Goal: Information Seeking & Learning: Learn about a topic

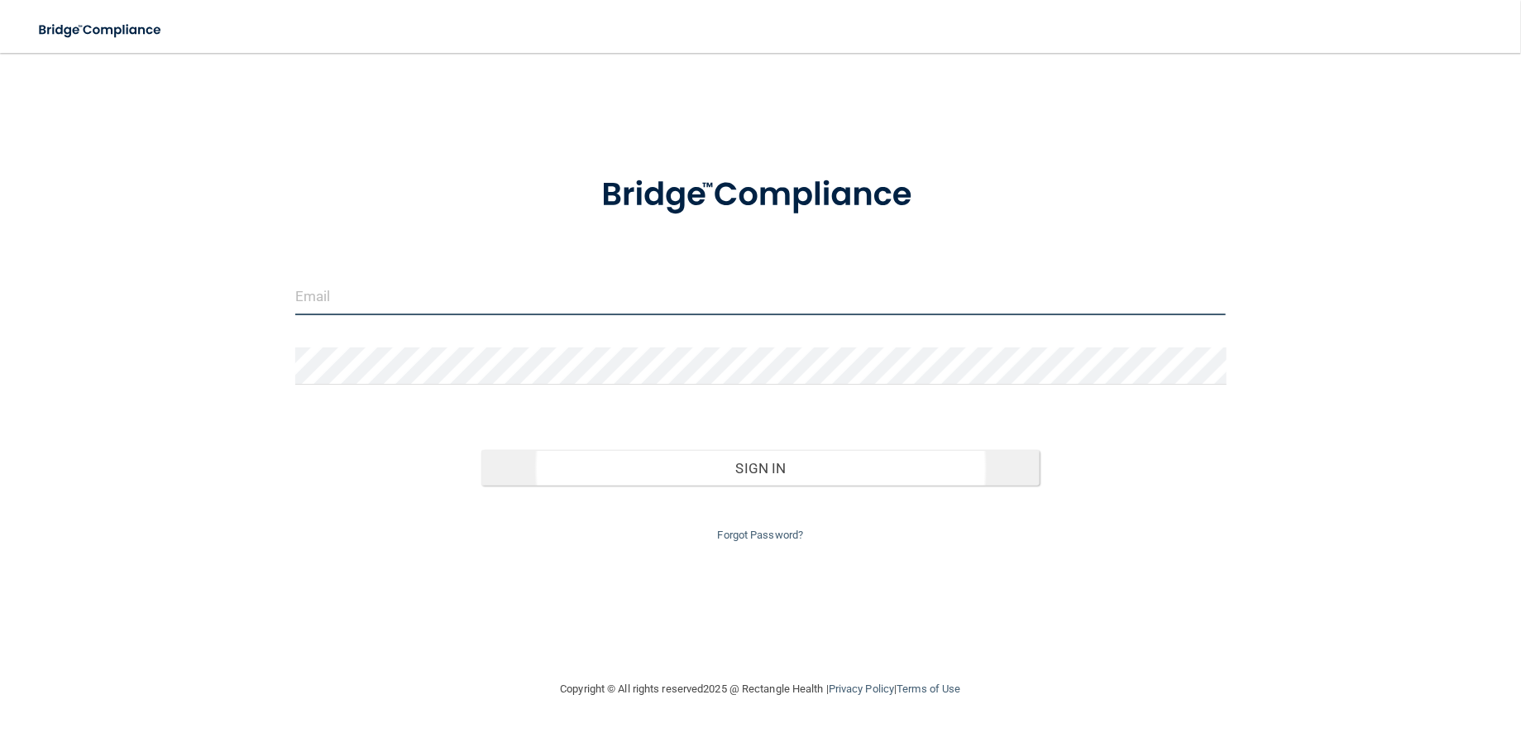
type input "[EMAIL_ADDRESS][DOMAIN_NAME]"
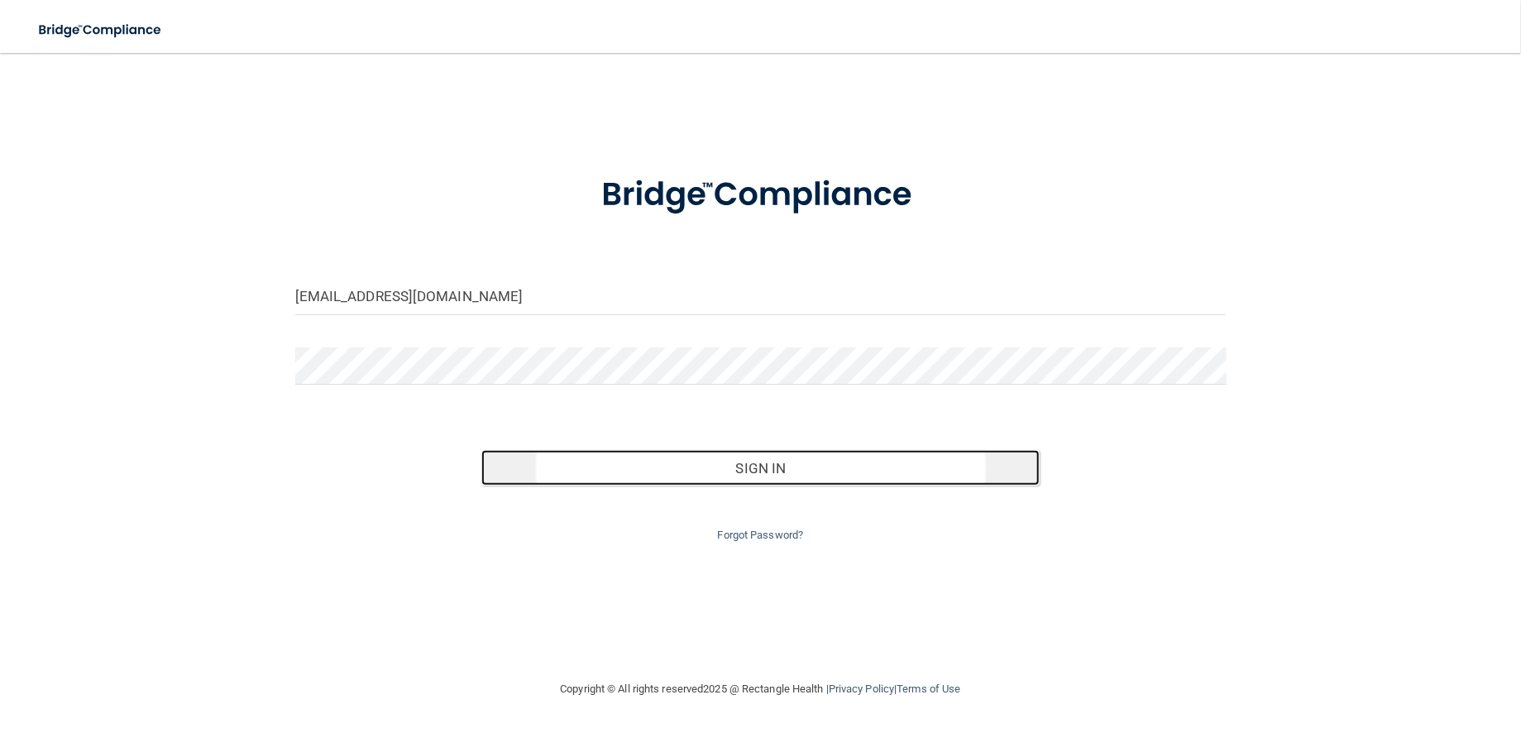
drag, startPoint x: 736, startPoint y: 490, endPoint x: 738, endPoint y: 482, distance: 8.6
click at [737, 486] on button "Sign In" at bounding box center [760, 468] width 558 height 36
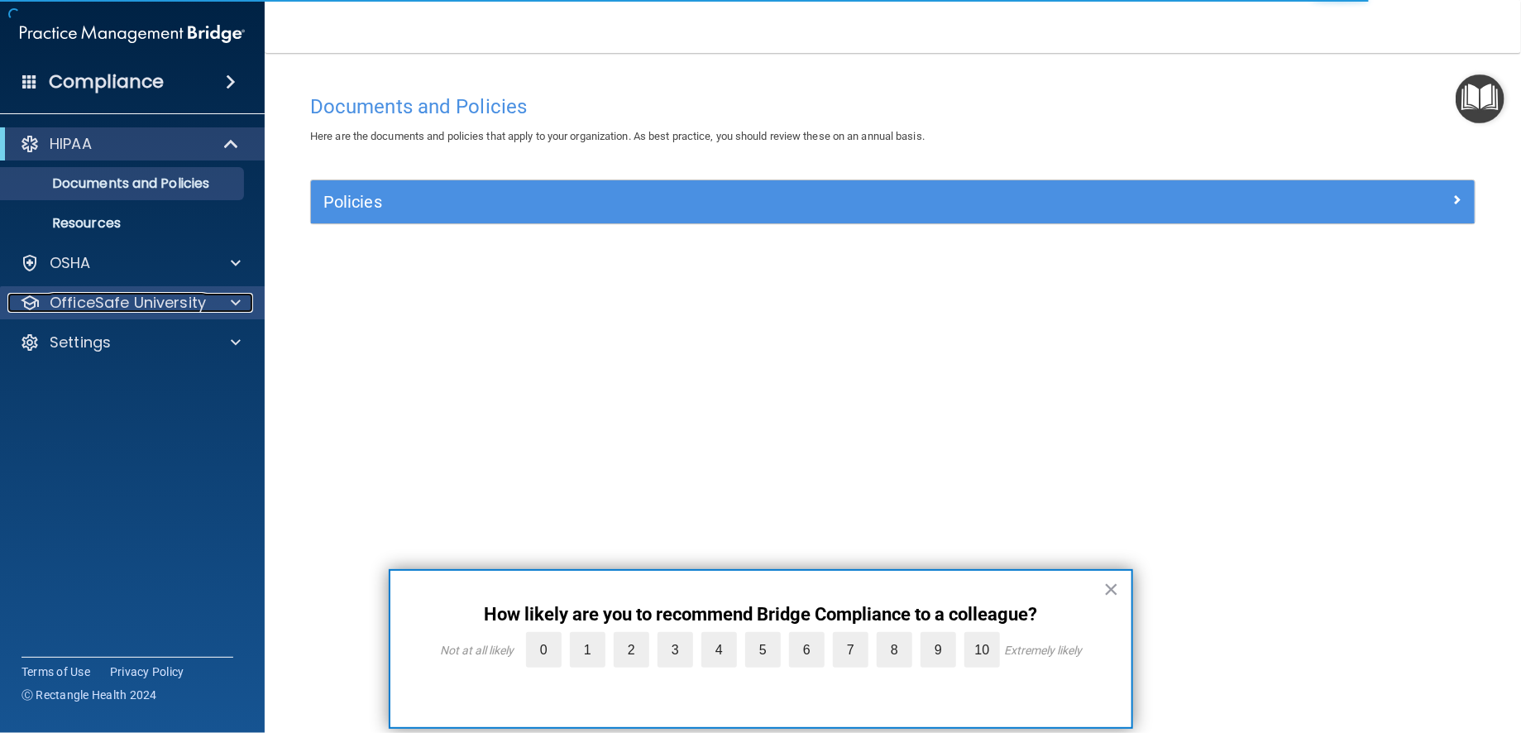
click at [85, 301] on p "OfficeSafe University" at bounding box center [128, 303] width 156 height 20
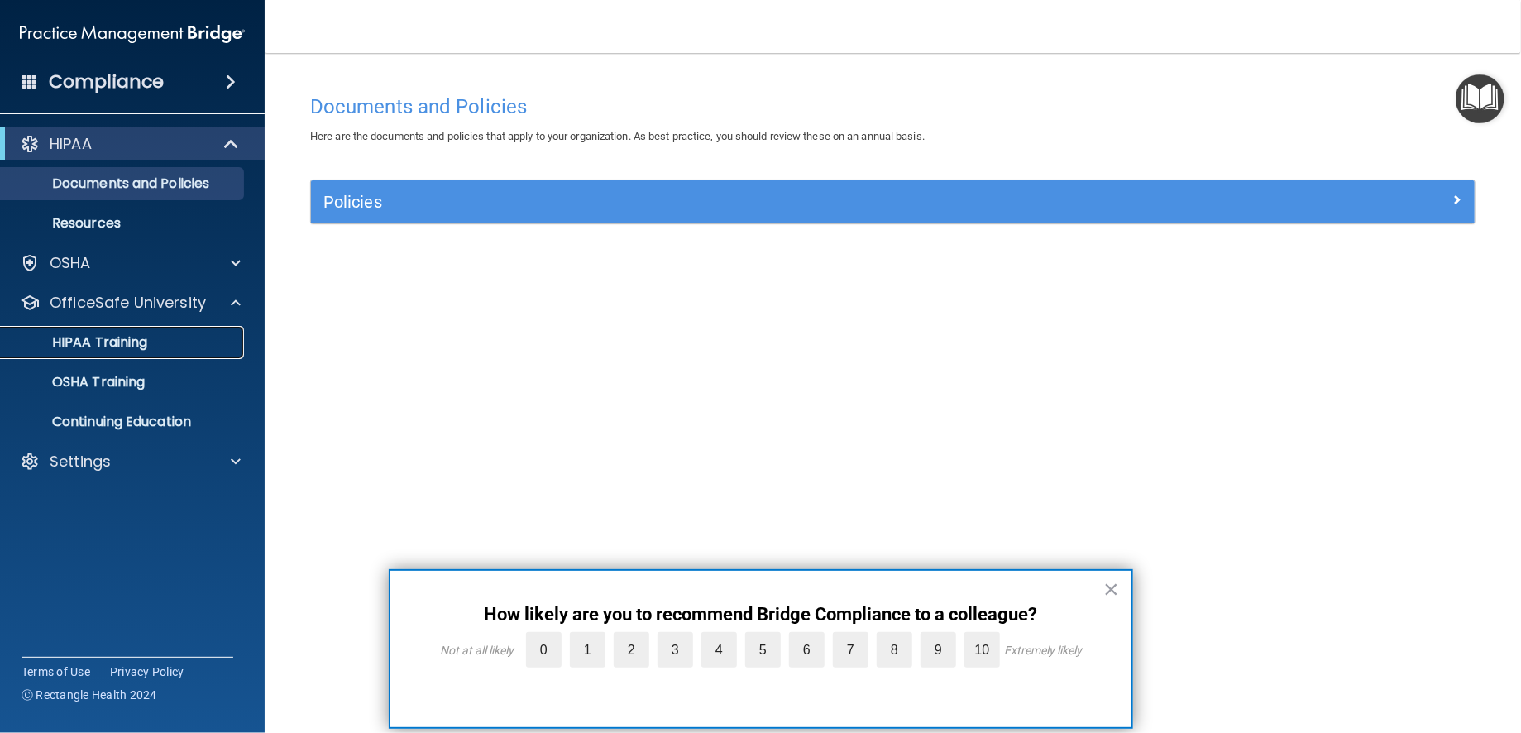
click at [91, 344] on p "HIPAA Training" at bounding box center [79, 342] width 136 height 17
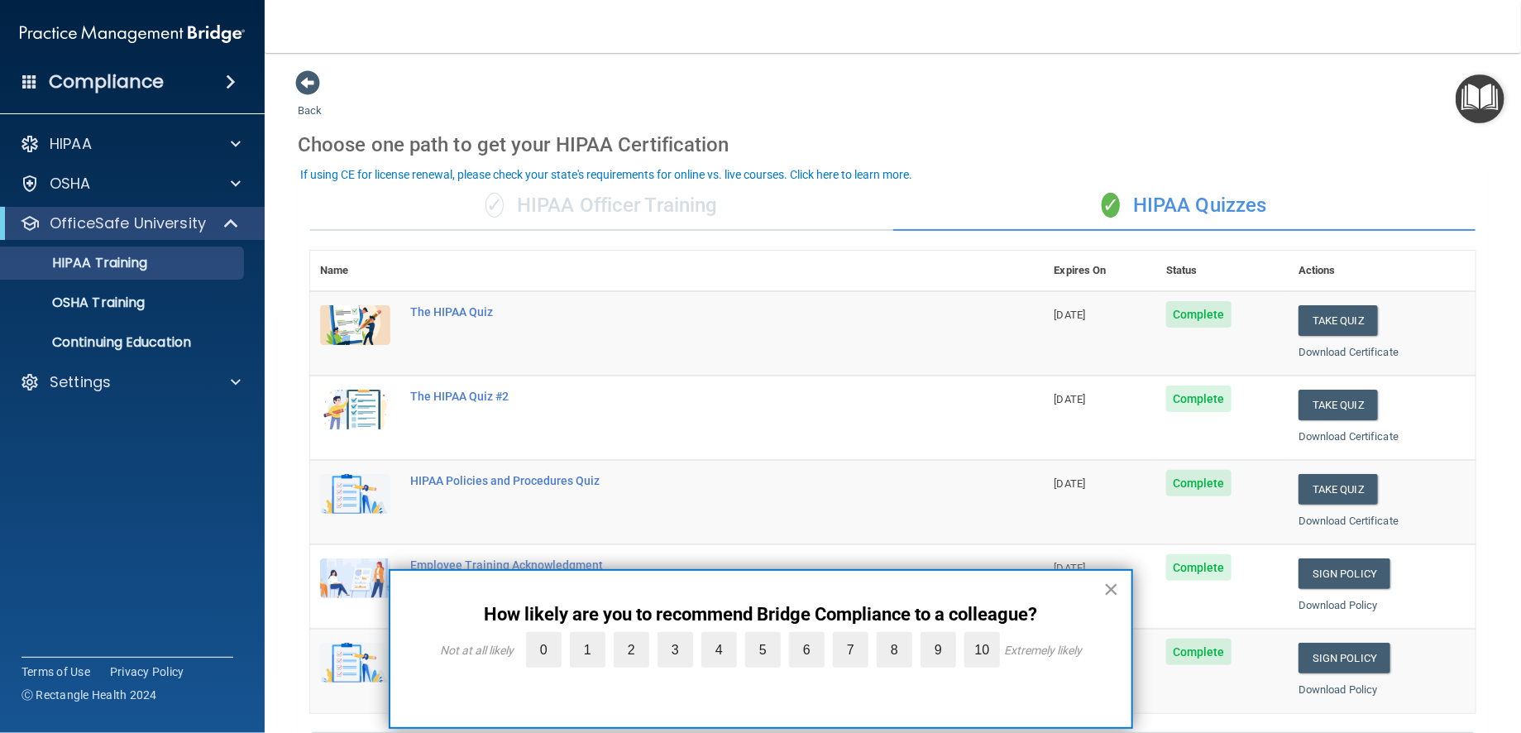
click at [1113, 587] on button "×" at bounding box center [1111, 589] width 16 height 26
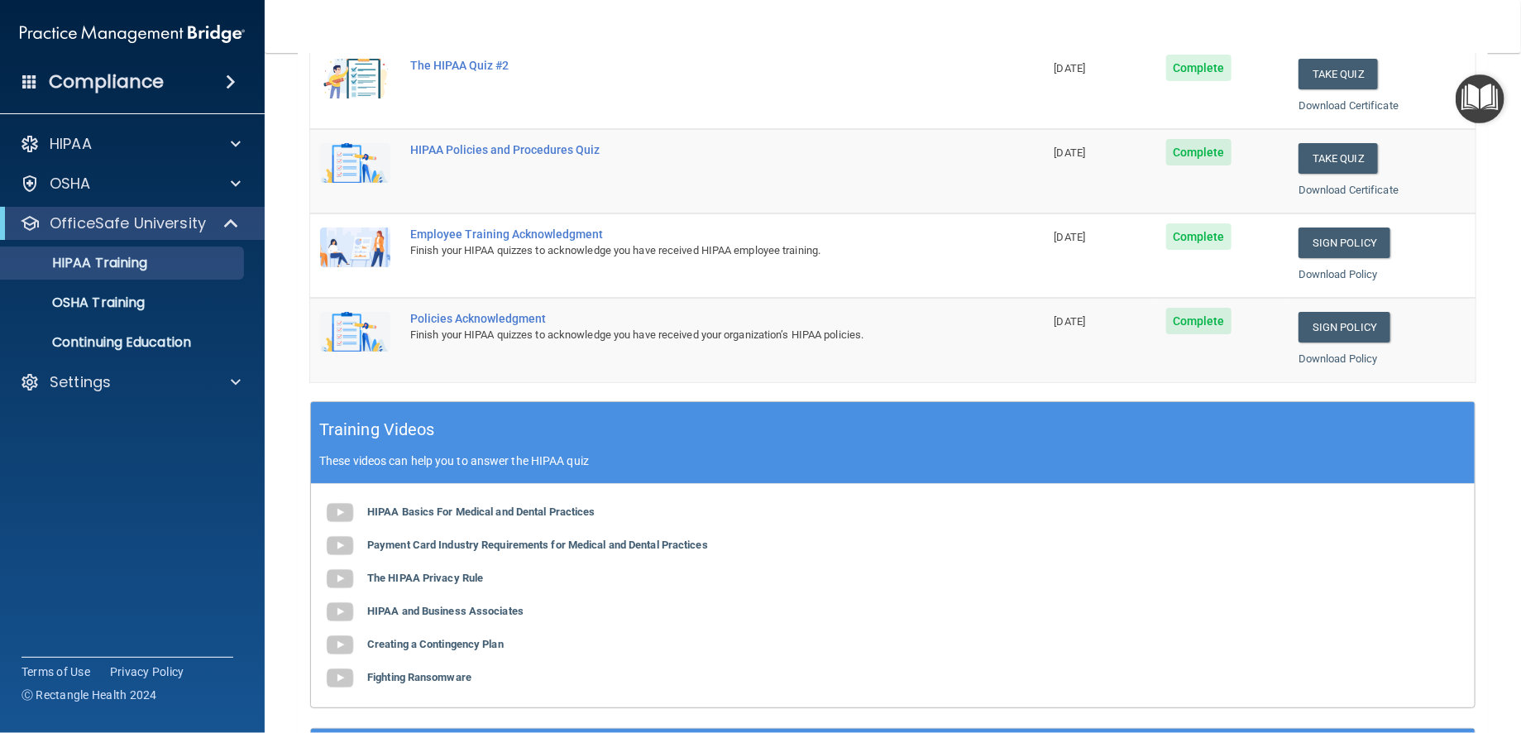
scroll to position [331, 0]
click at [458, 518] on b "HIPAA Basics For Medical and Dental Practices" at bounding box center [481, 511] width 228 height 12
click at [479, 551] on b "Payment Card Industry Requirements for Medical and Dental Practices" at bounding box center [537, 544] width 341 height 12
click at [430, 584] on b "The HIPAA Privacy Rule" at bounding box center [425, 577] width 116 height 12
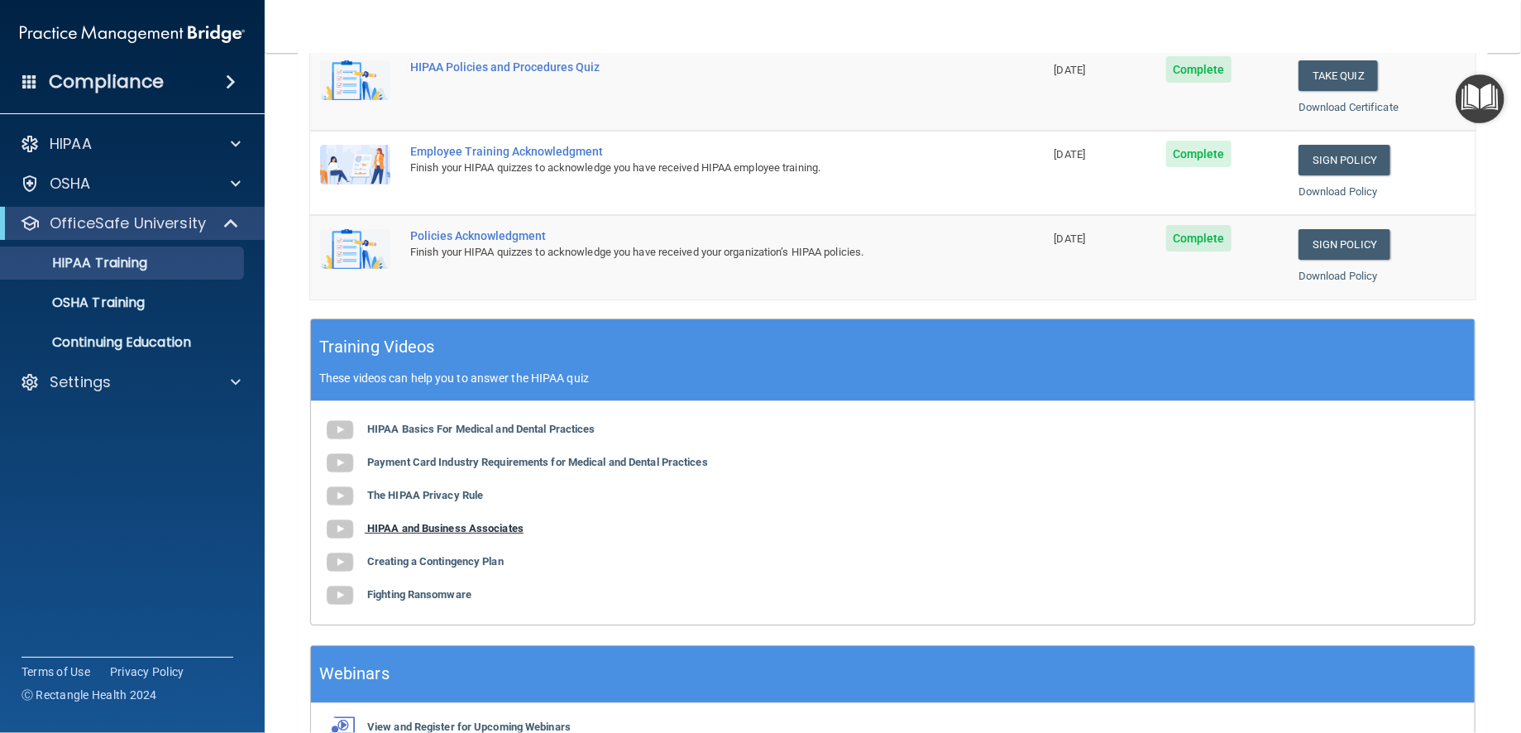
click at [475, 534] on b "HIPAA and Business Associates" at bounding box center [445, 528] width 156 height 12
click at [489, 567] on b "Creating a Contingency Plan" at bounding box center [435, 561] width 136 height 12
click at [468, 600] on b "Fighting Ransomware" at bounding box center [419, 594] width 104 height 12
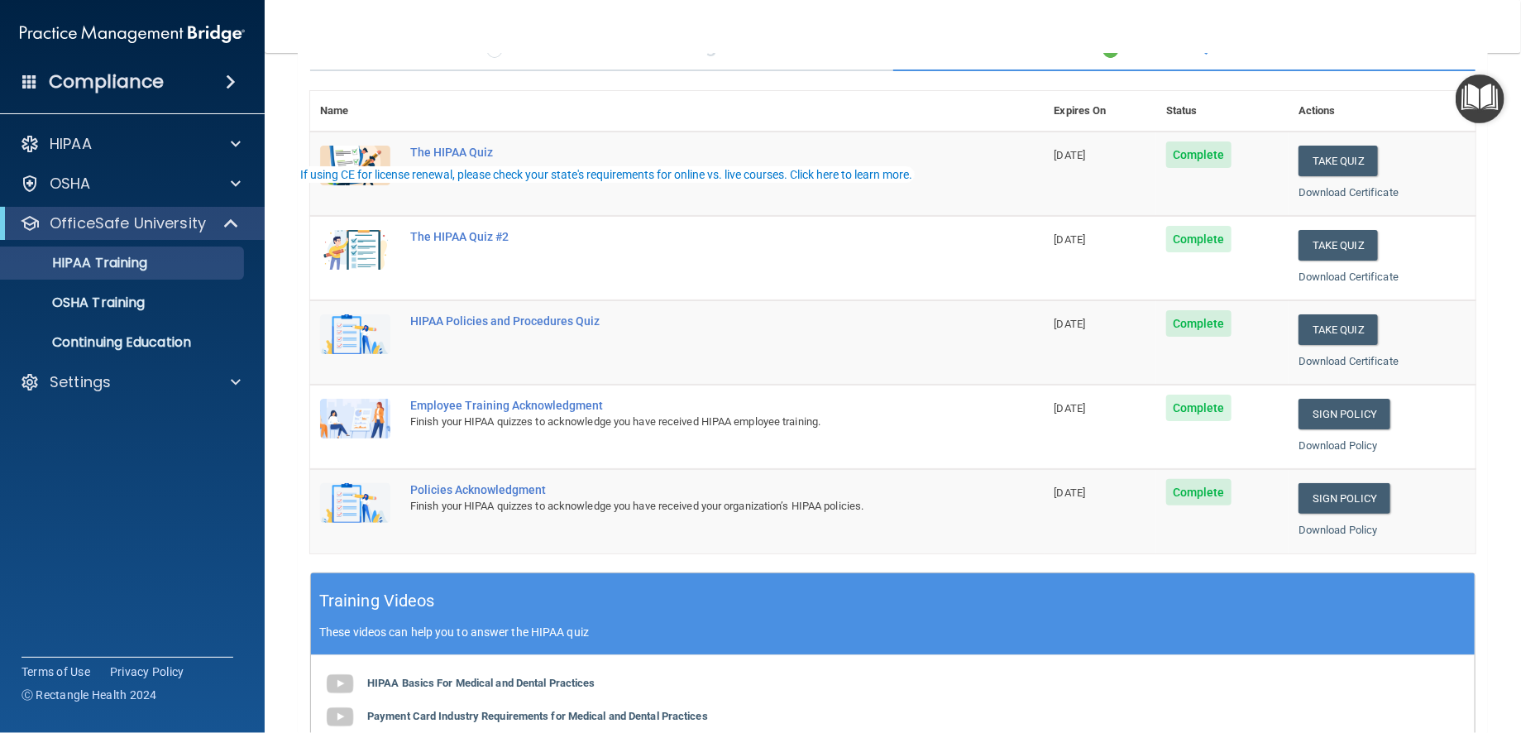
scroll to position [0, 0]
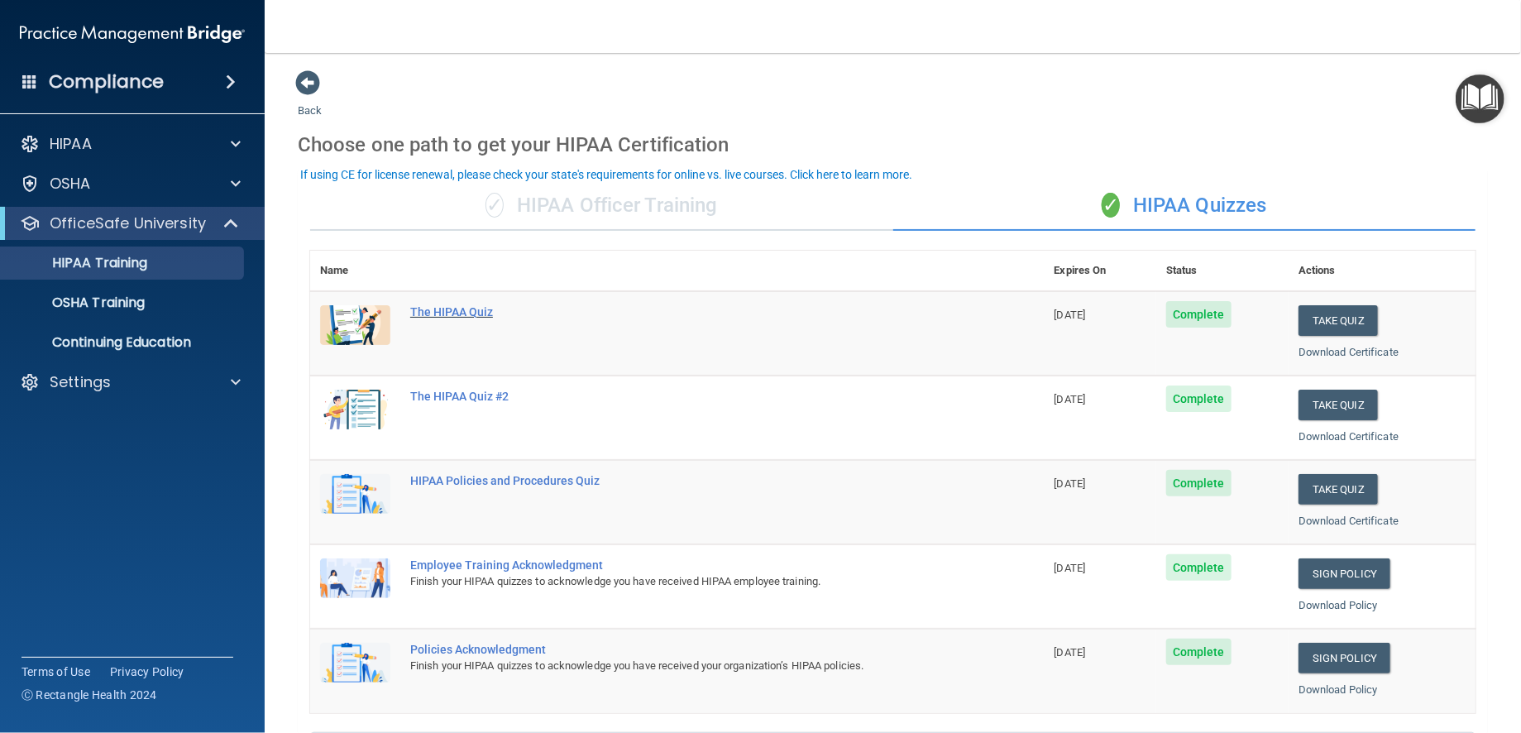
click at [470, 318] on div "The HIPAA Quiz" at bounding box center [686, 311] width 552 height 13
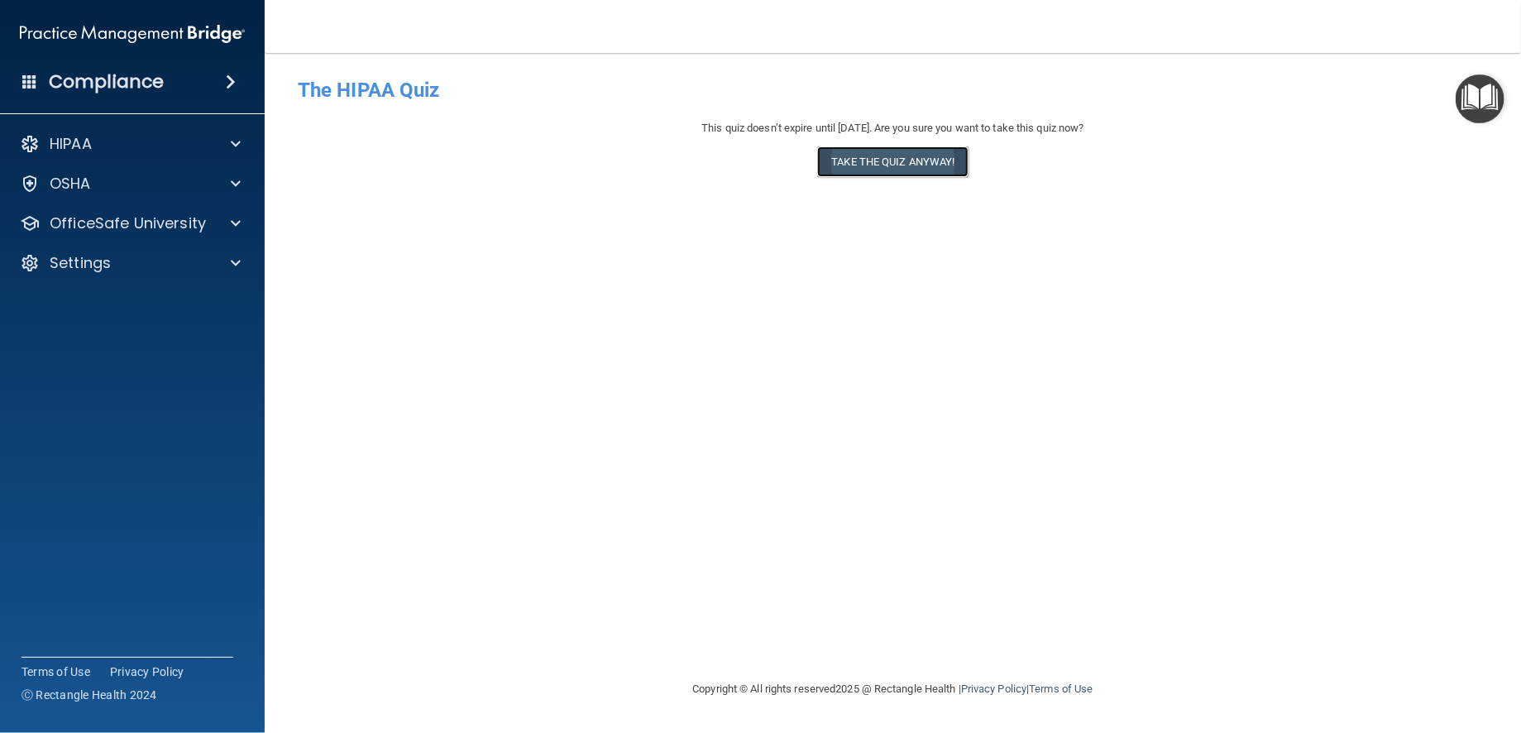
click at [900, 160] on button "Take the quiz anyway!" at bounding box center [892, 161] width 151 height 31
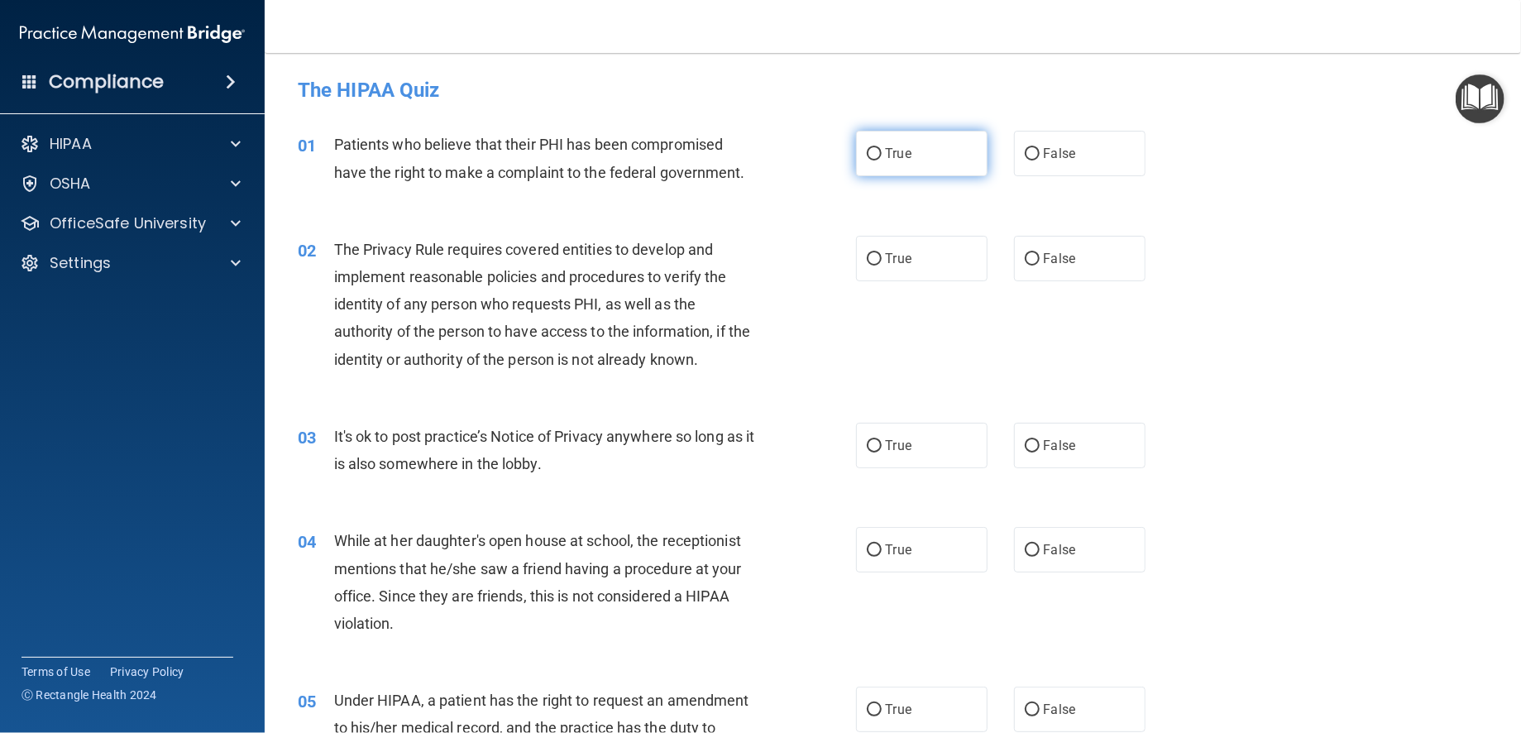
click at [867, 151] on input "True" at bounding box center [874, 154] width 15 height 12
radio input "true"
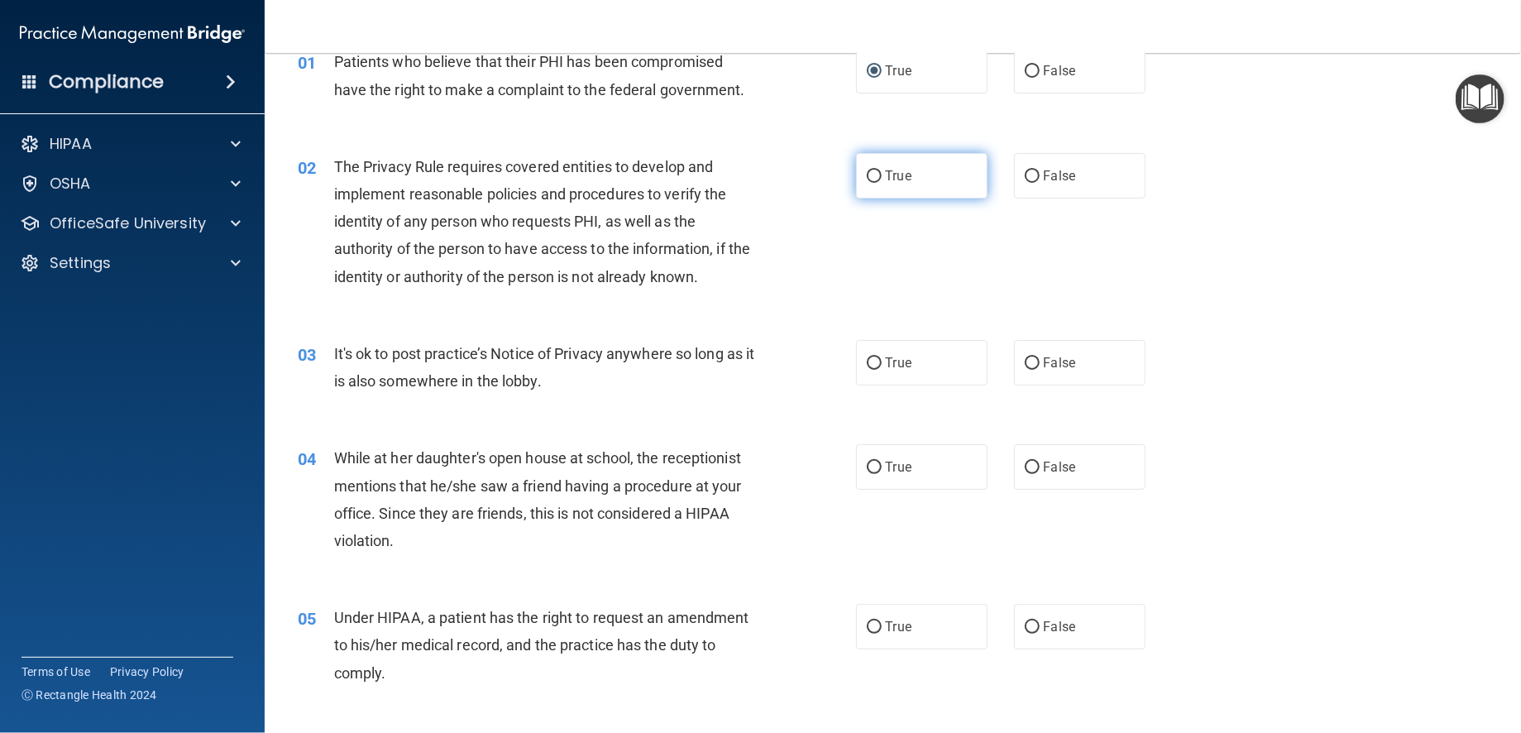
click at [867, 175] on input "True" at bounding box center [874, 176] width 15 height 12
radio input "true"
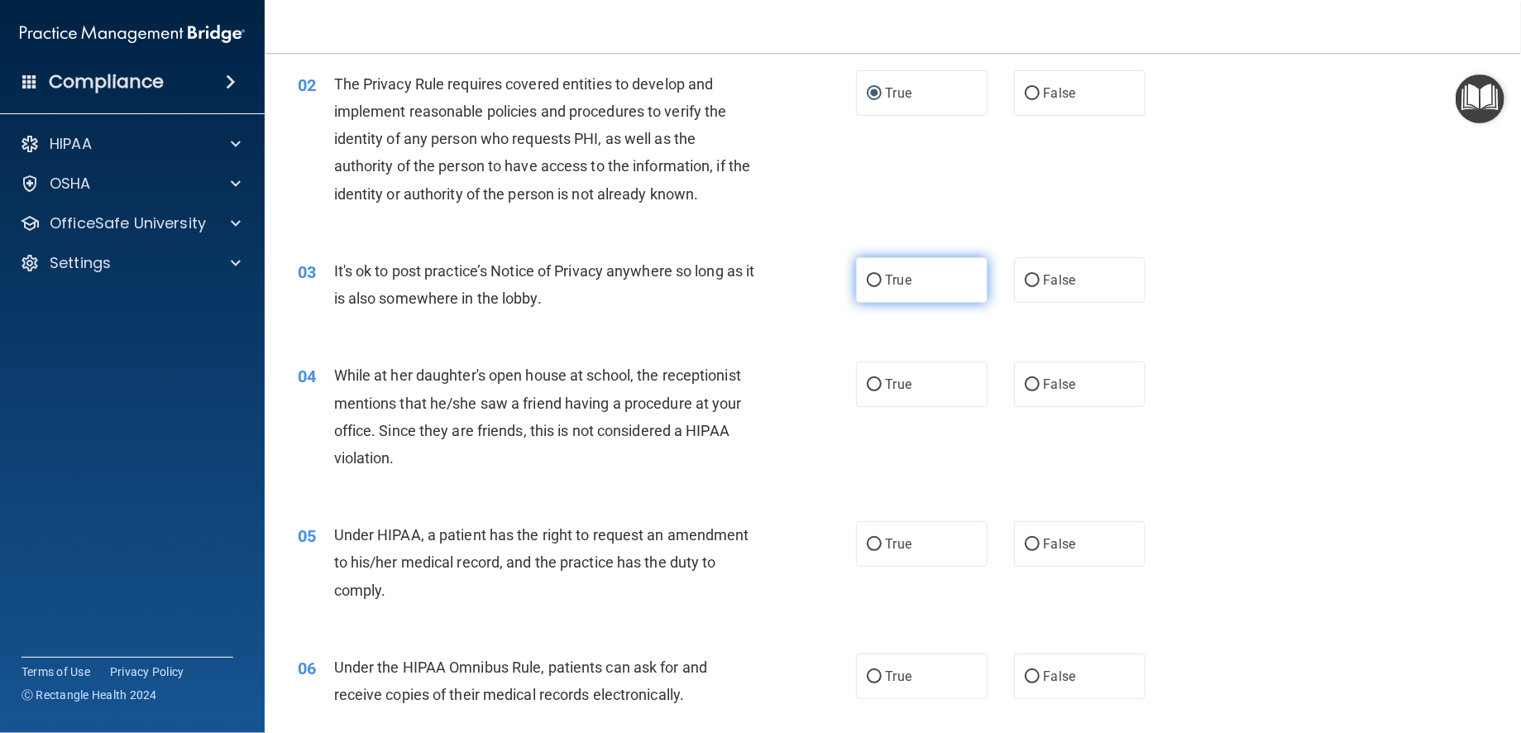
click at [867, 279] on input "True" at bounding box center [874, 281] width 15 height 12
radio input "true"
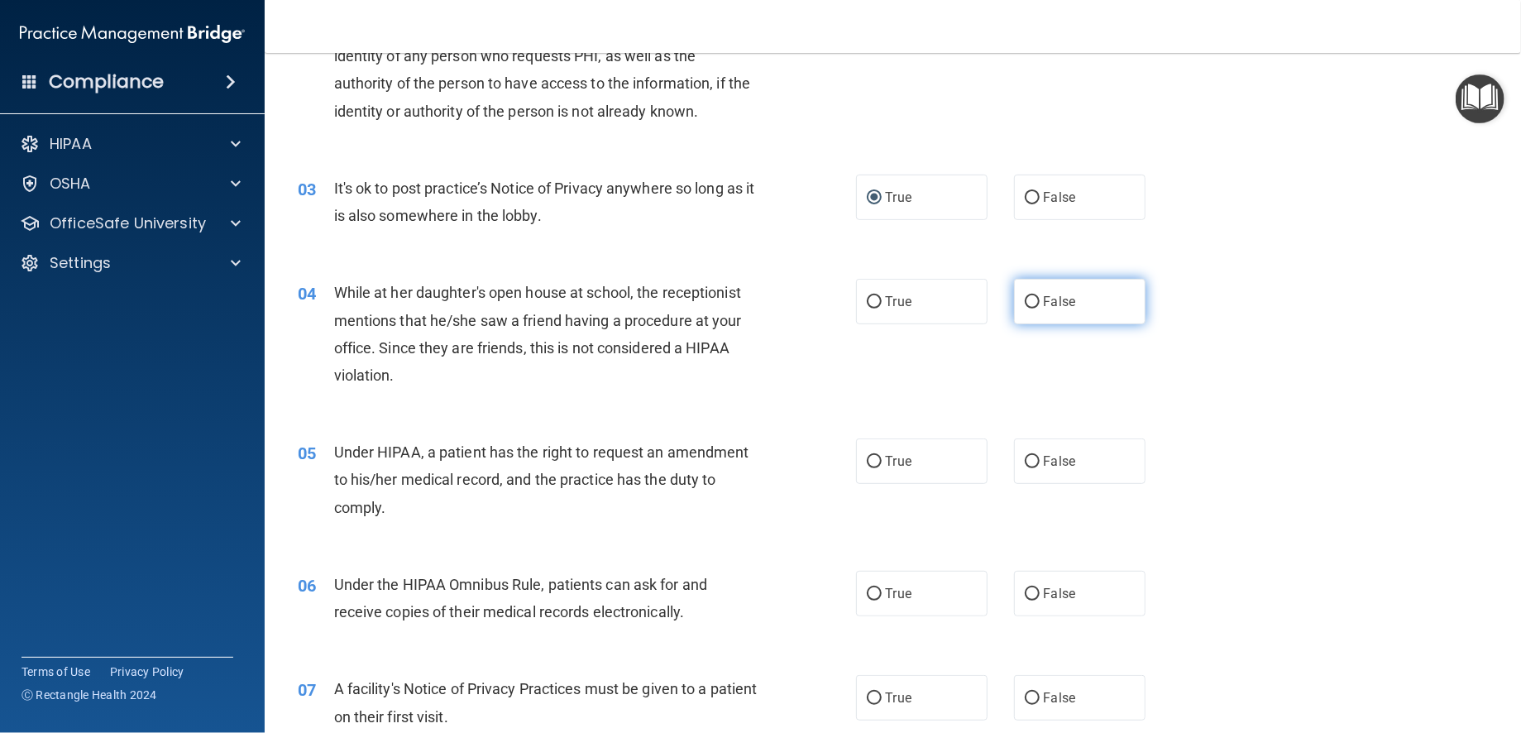
click at [1027, 299] on input "False" at bounding box center [1032, 302] width 15 height 12
radio input "true"
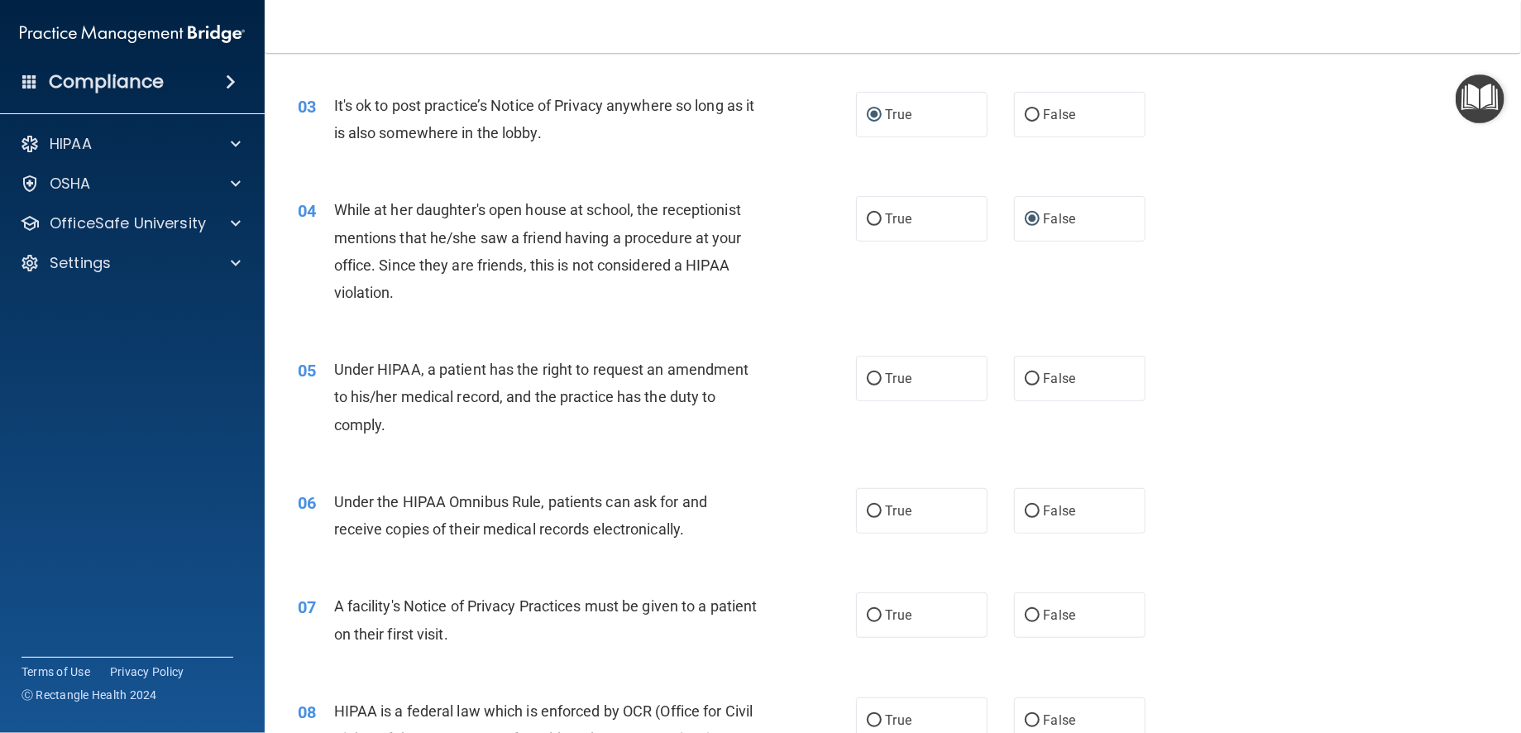
scroll to position [413, 0]
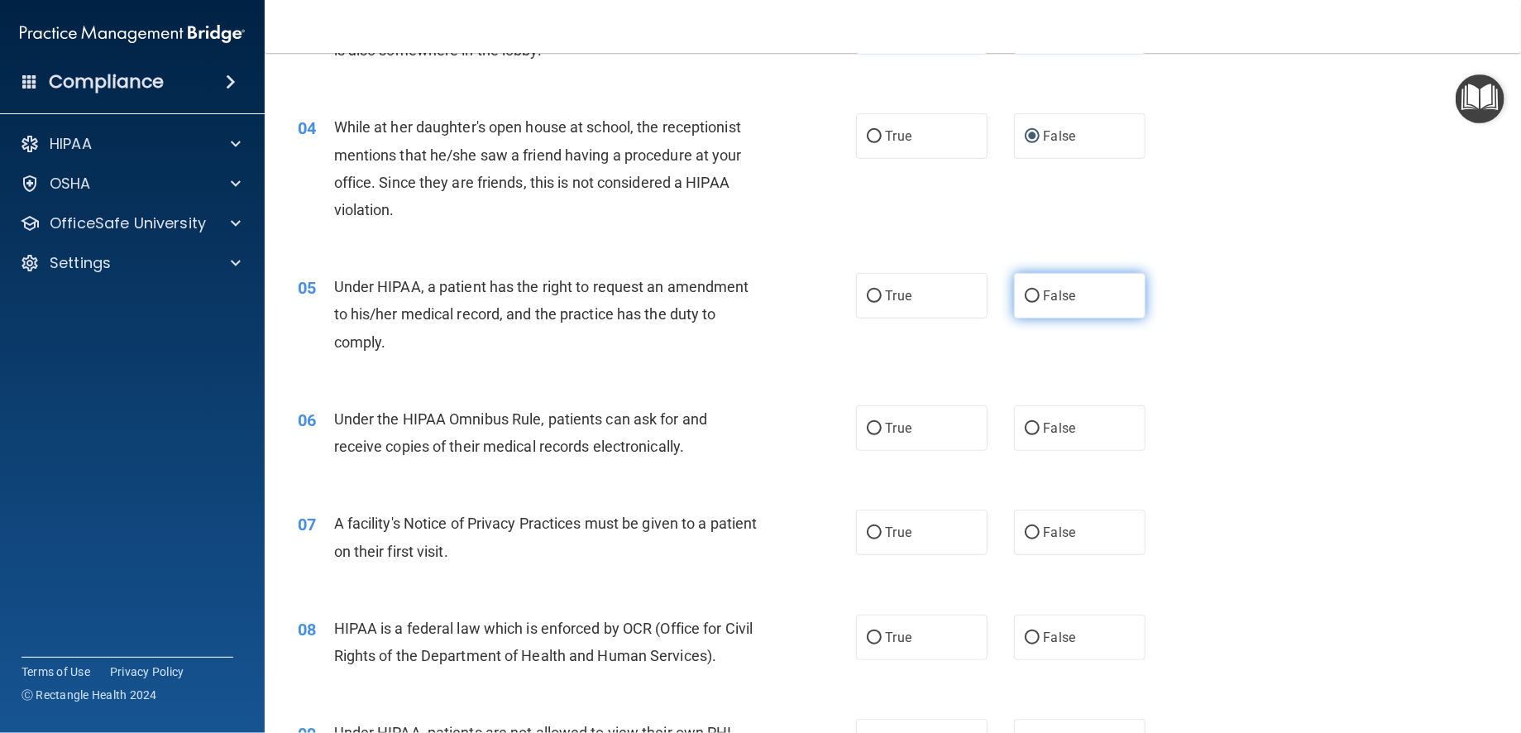
click at [1025, 296] on input "False" at bounding box center [1032, 296] width 15 height 12
radio input "true"
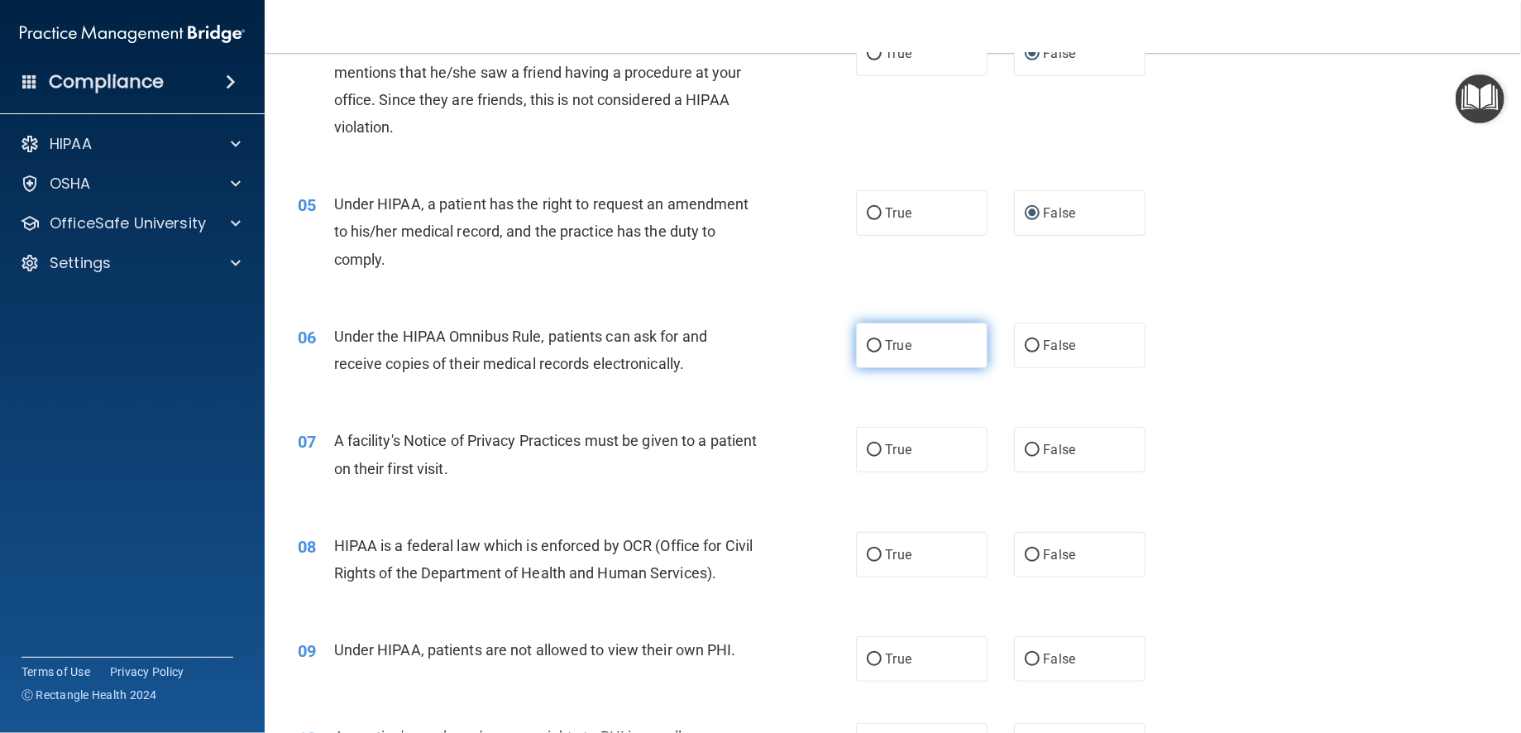
click at [867, 345] on input "True" at bounding box center [874, 346] width 15 height 12
radio input "true"
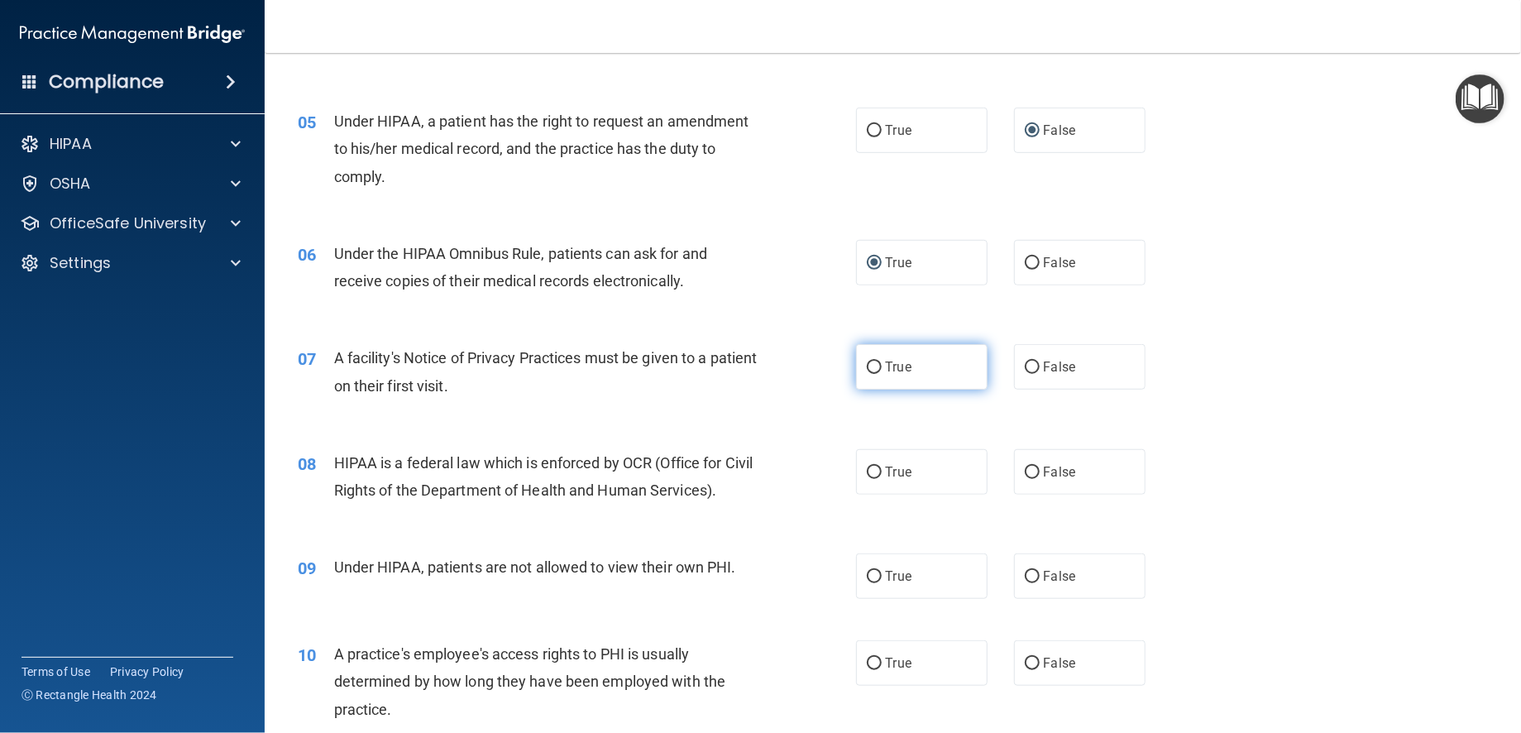
click at [867, 366] on input "True" at bounding box center [874, 367] width 15 height 12
radio input "true"
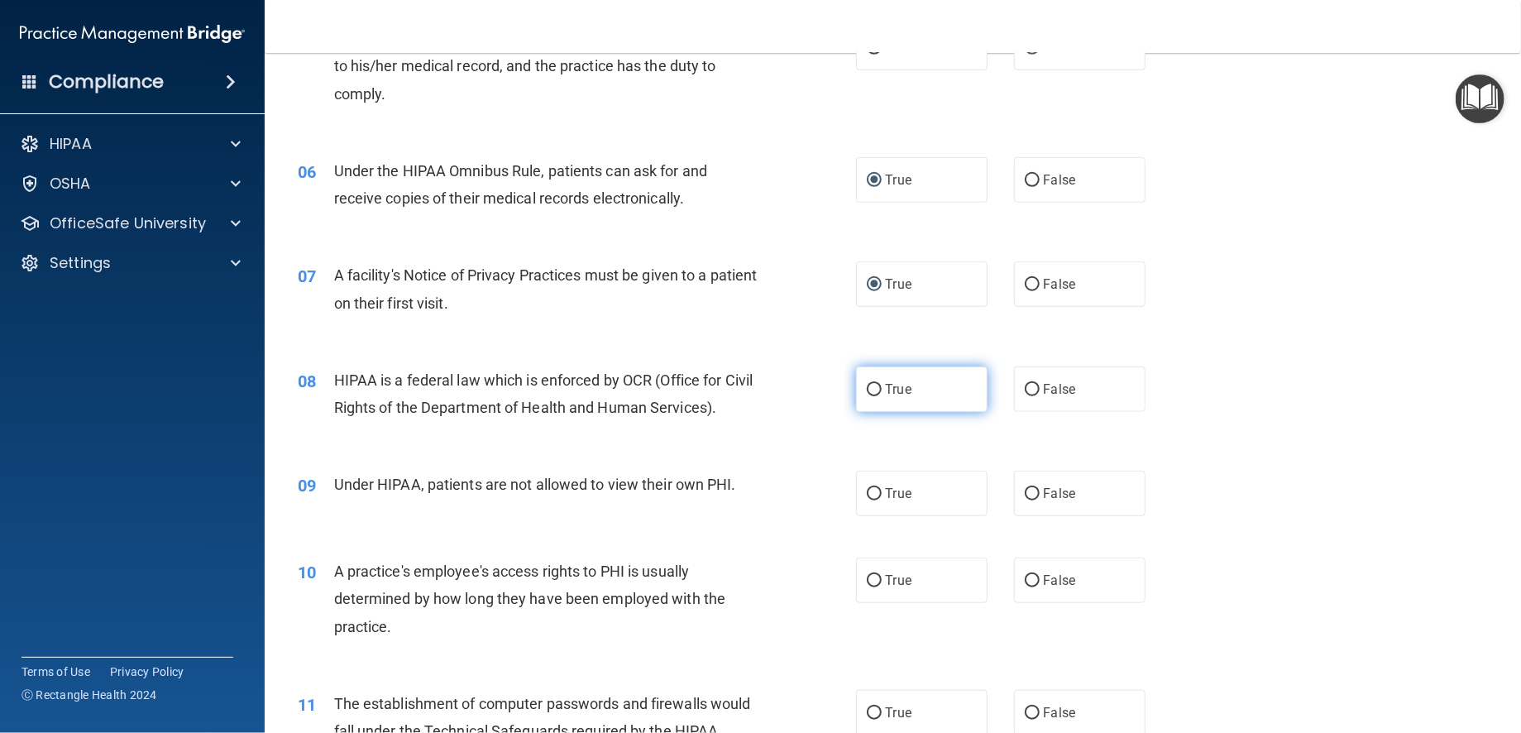
click at [867, 389] on input "True" at bounding box center [874, 390] width 15 height 12
radio input "true"
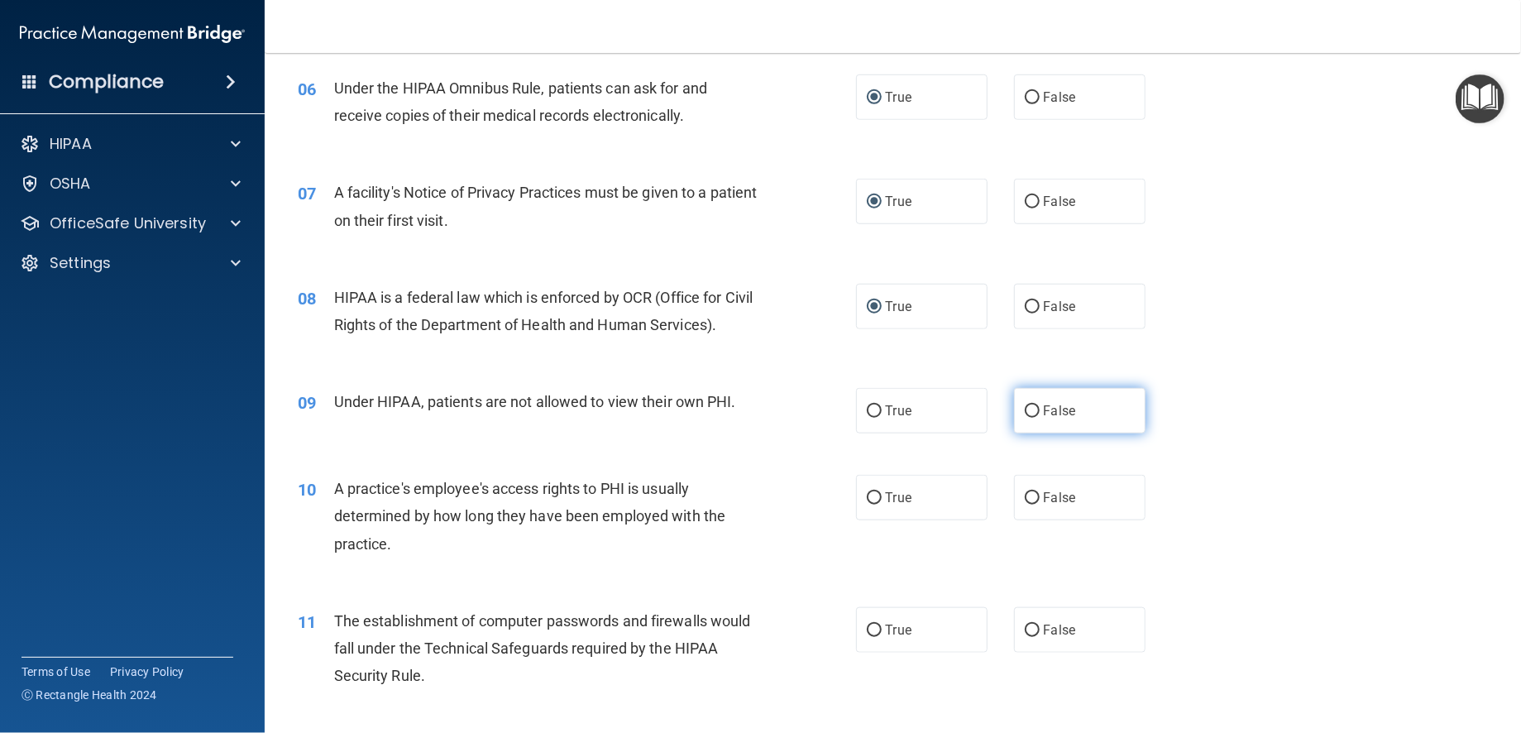
click at [1025, 411] on input "False" at bounding box center [1032, 411] width 15 height 12
radio input "true"
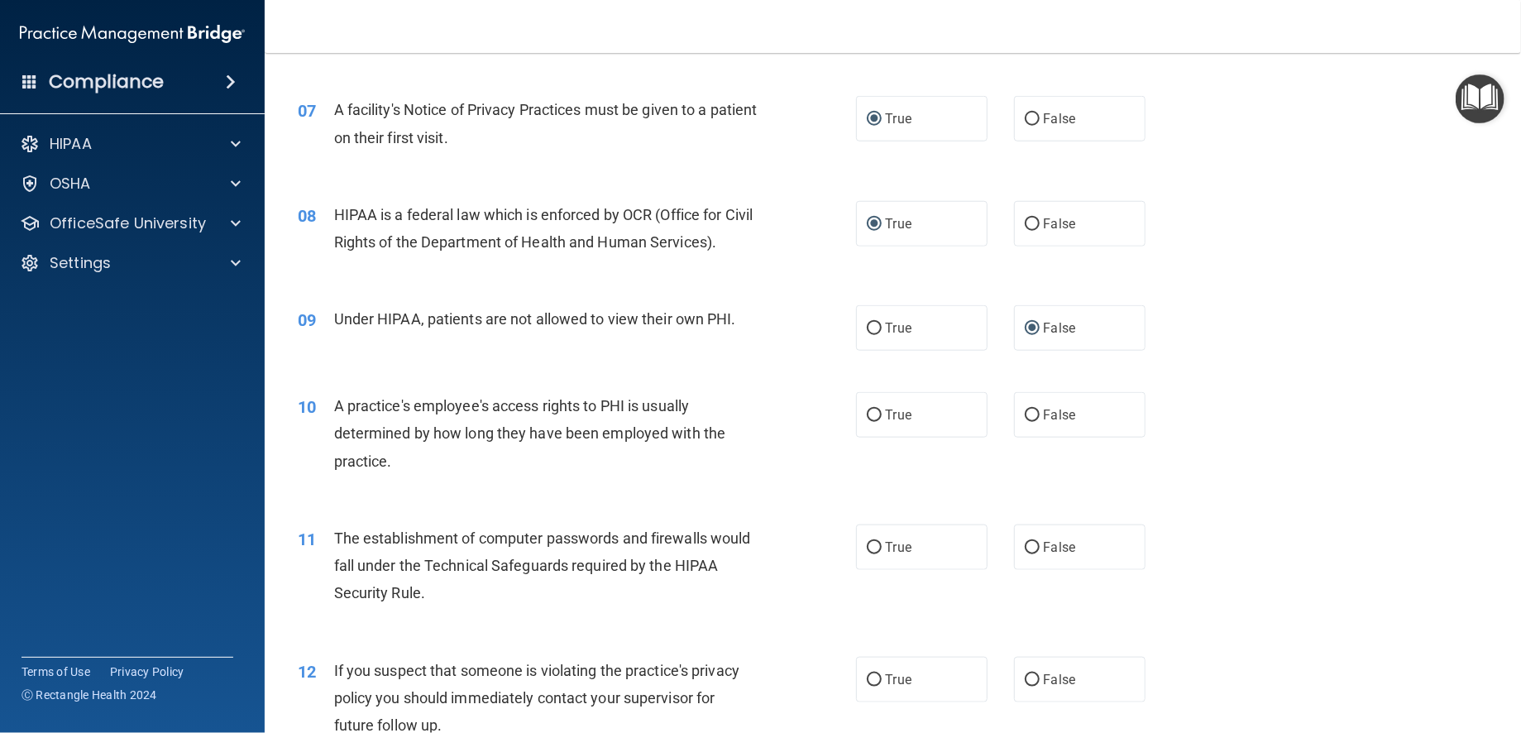
scroll to position [910, 0]
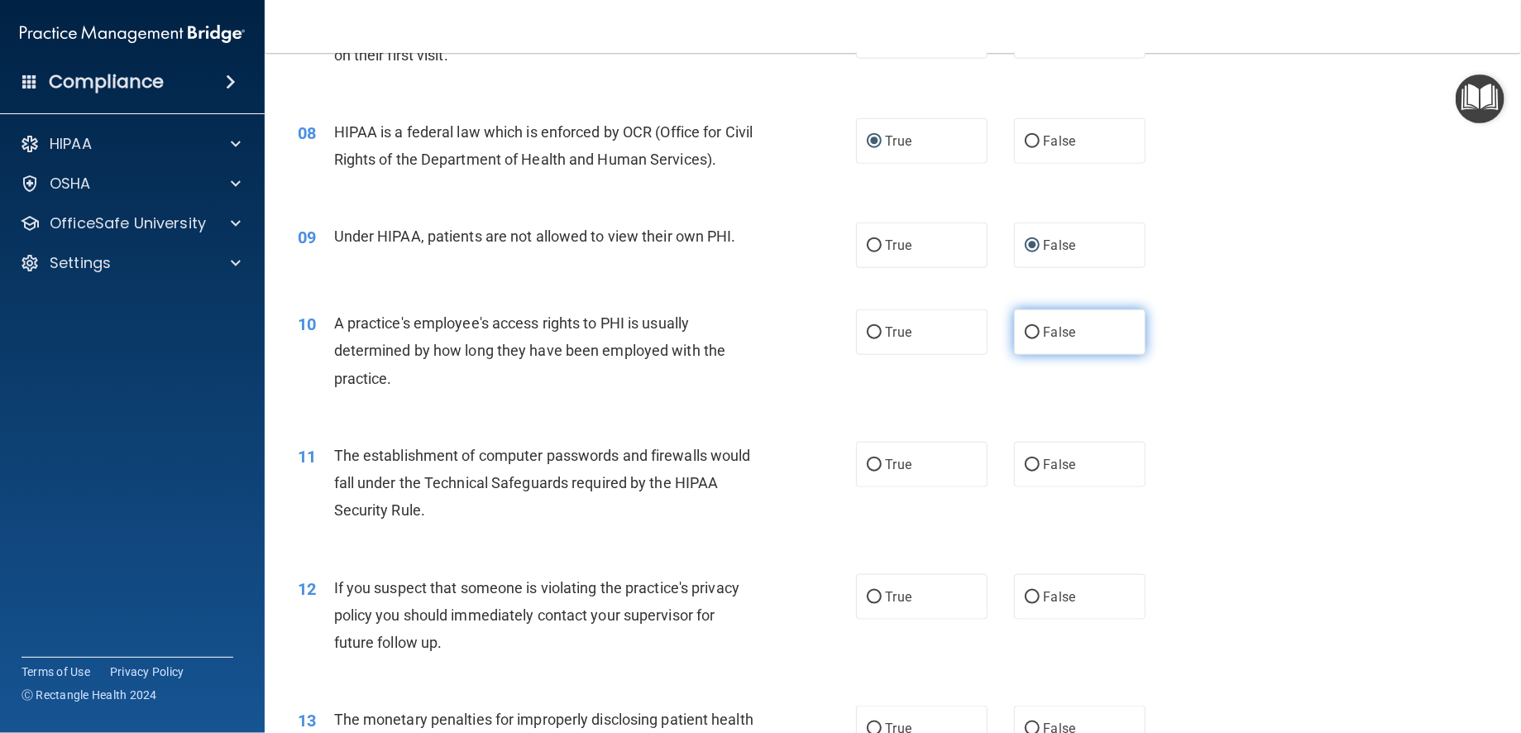
click at [1025, 327] on input "False" at bounding box center [1032, 333] width 15 height 12
radio input "true"
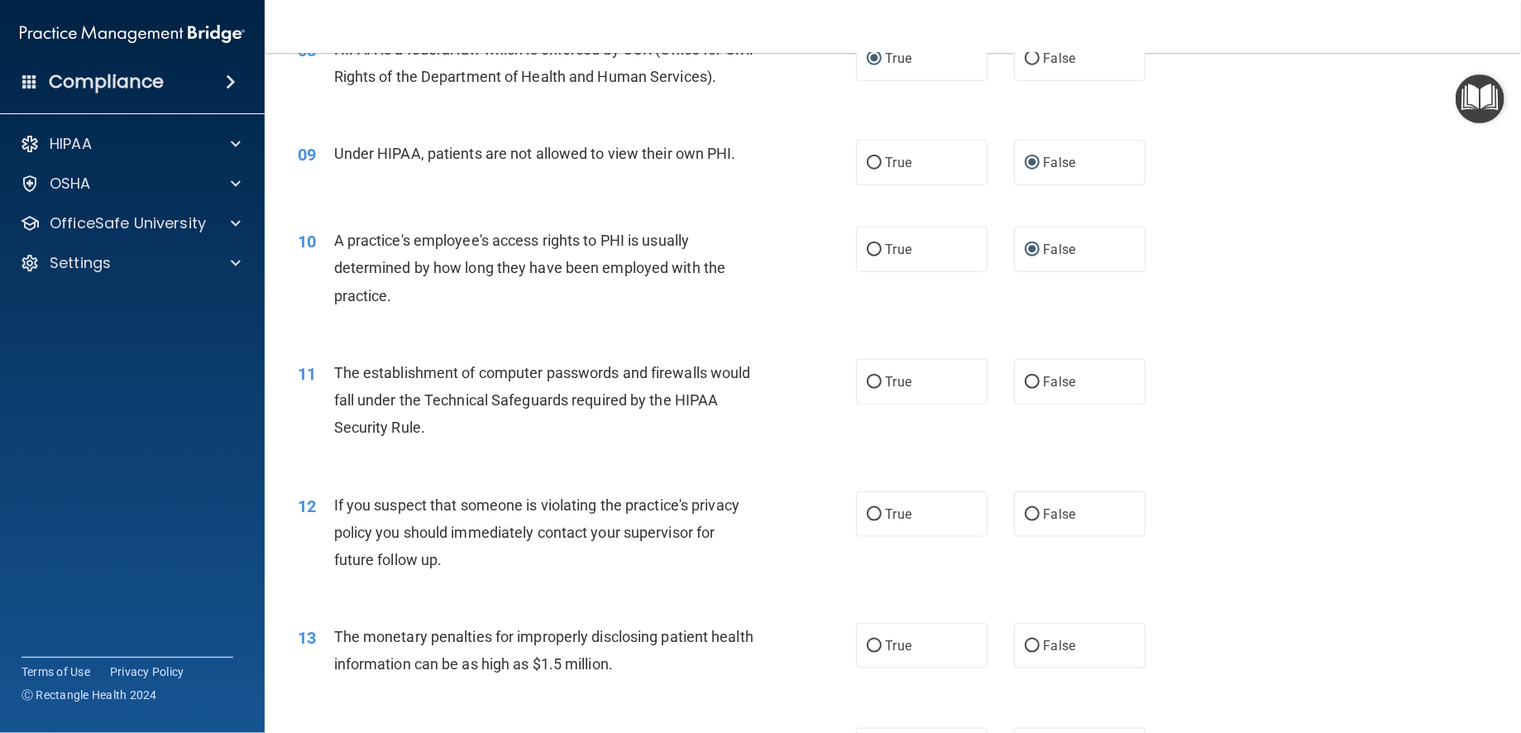
scroll to position [1075, 0]
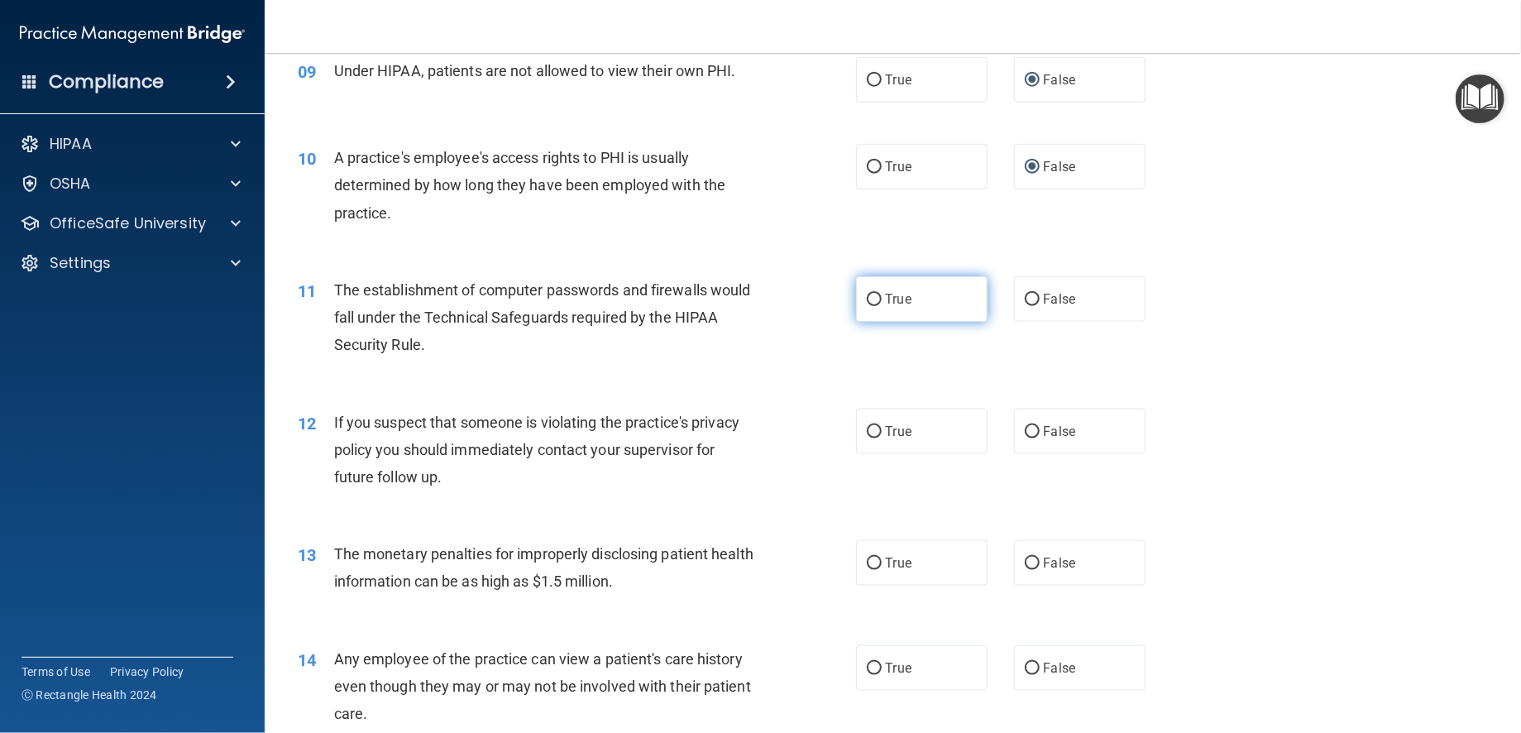
click at [869, 297] on input "True" at bounding box center [874, 300] width 15 height 12
radio input "true"
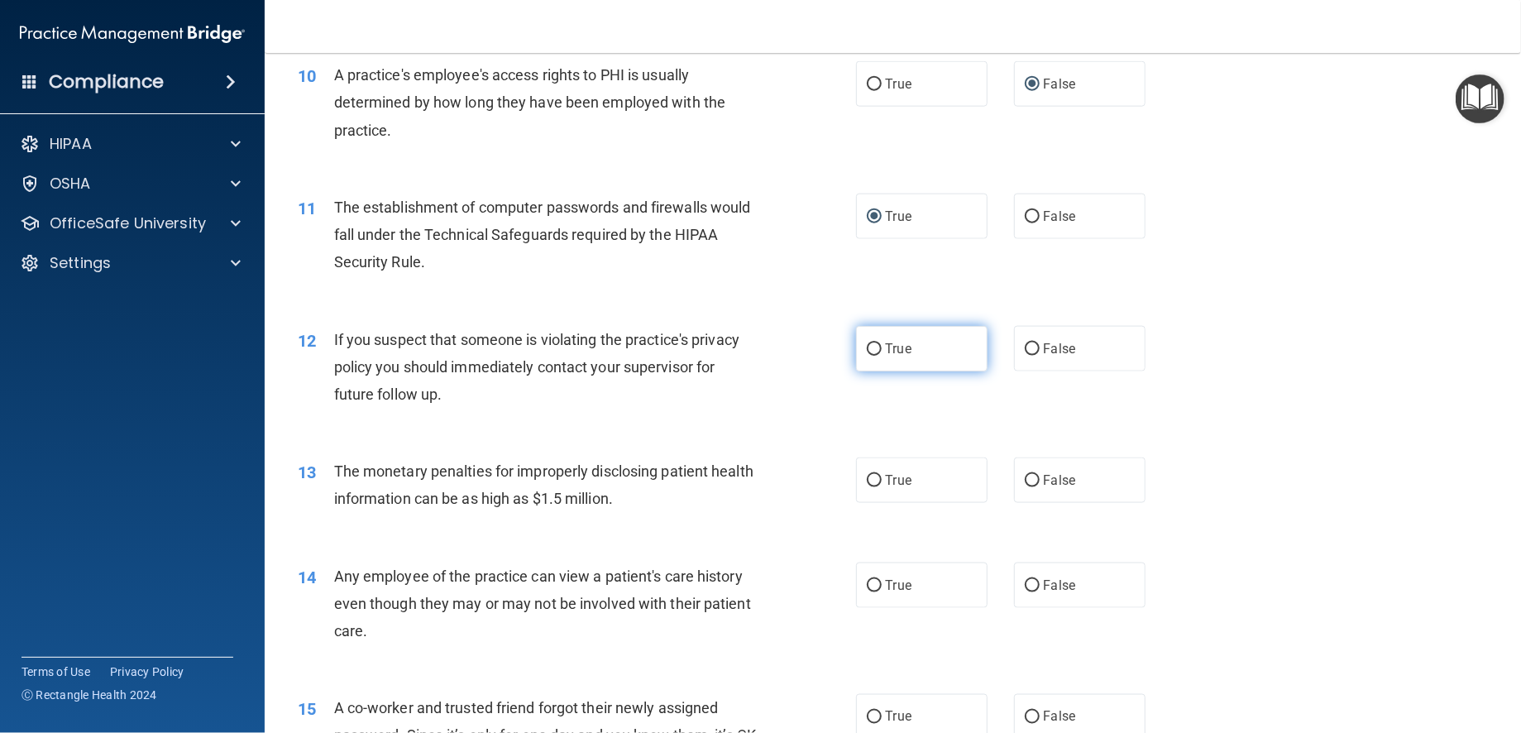
click at [872, 346] on input "True" at bounding box center [874, 349] width 15 height 12
radio input "true"
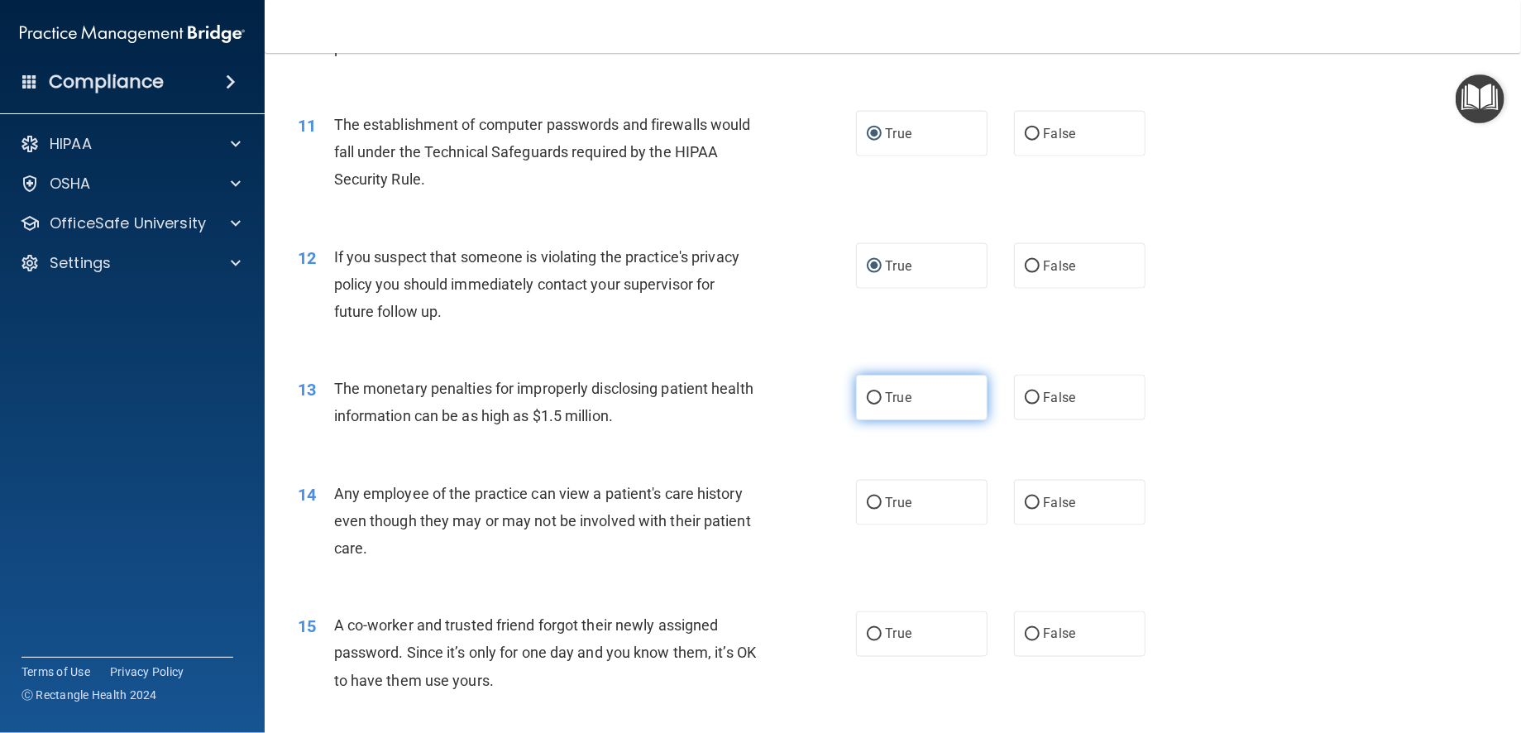
click at [867, 399] on input "True" at bounding box center [874, 398] width 15 height 12
radio input "true"
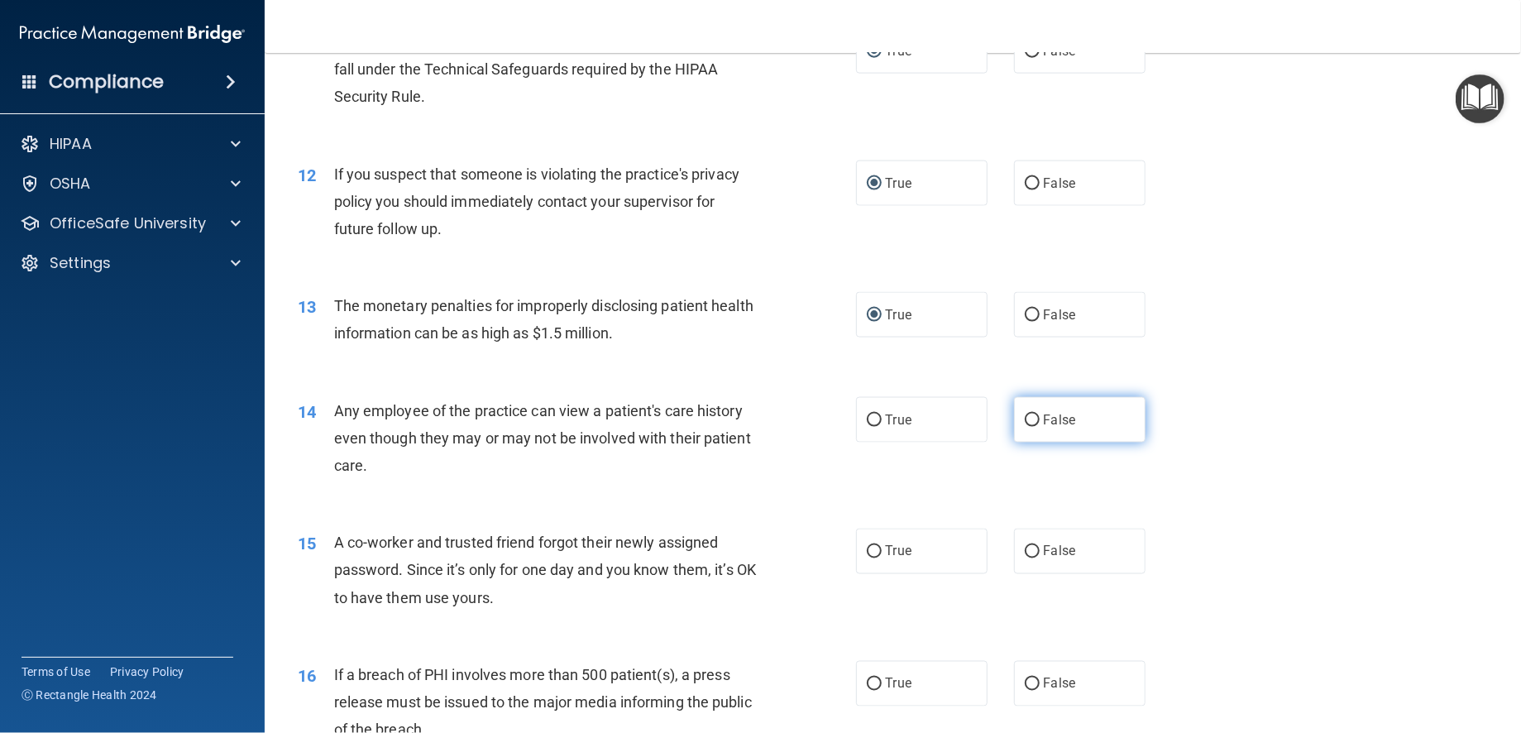
click at [1025, 423] on input "False" at bounding box center [1032, 420] width 15 height 12
radio input "true"
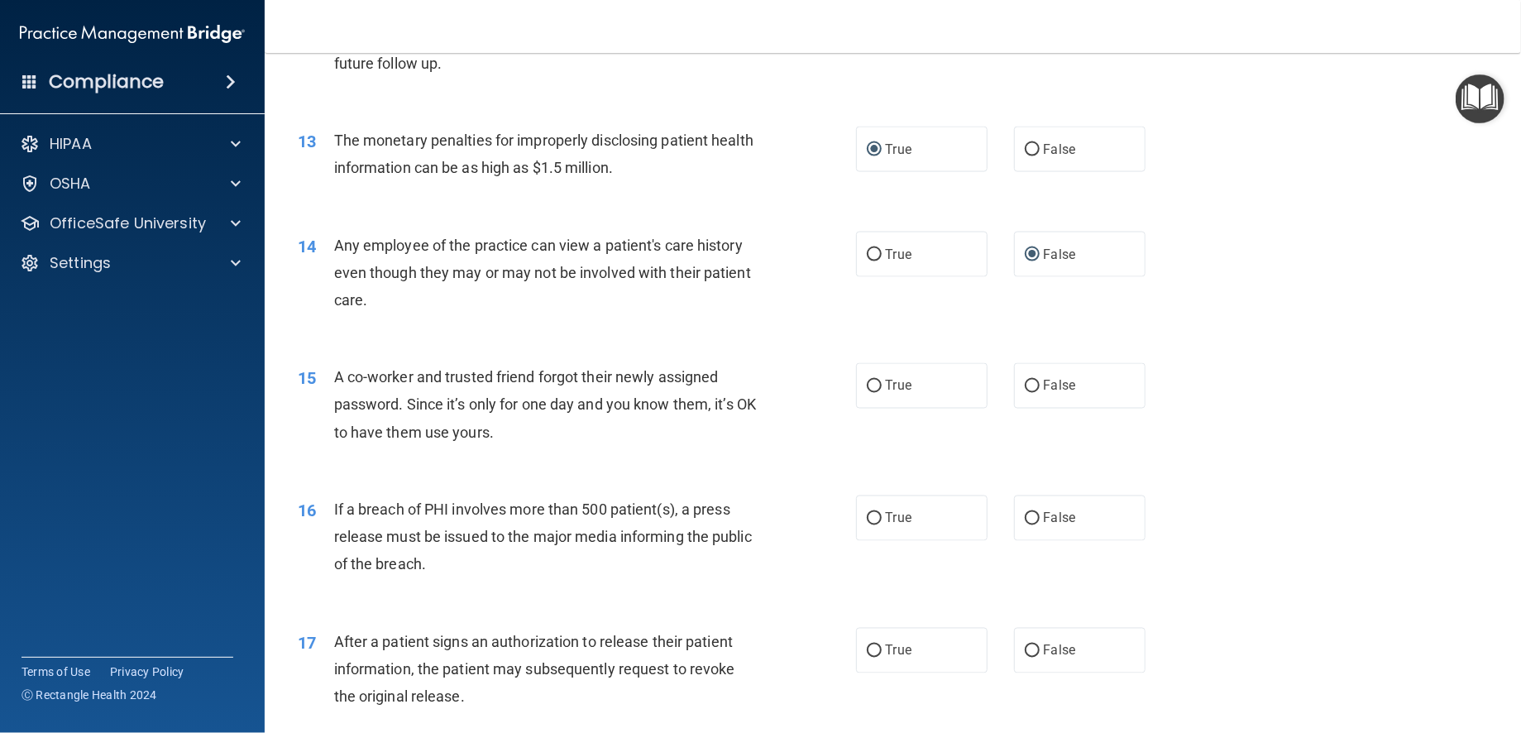
scroll to position [1571, 0]
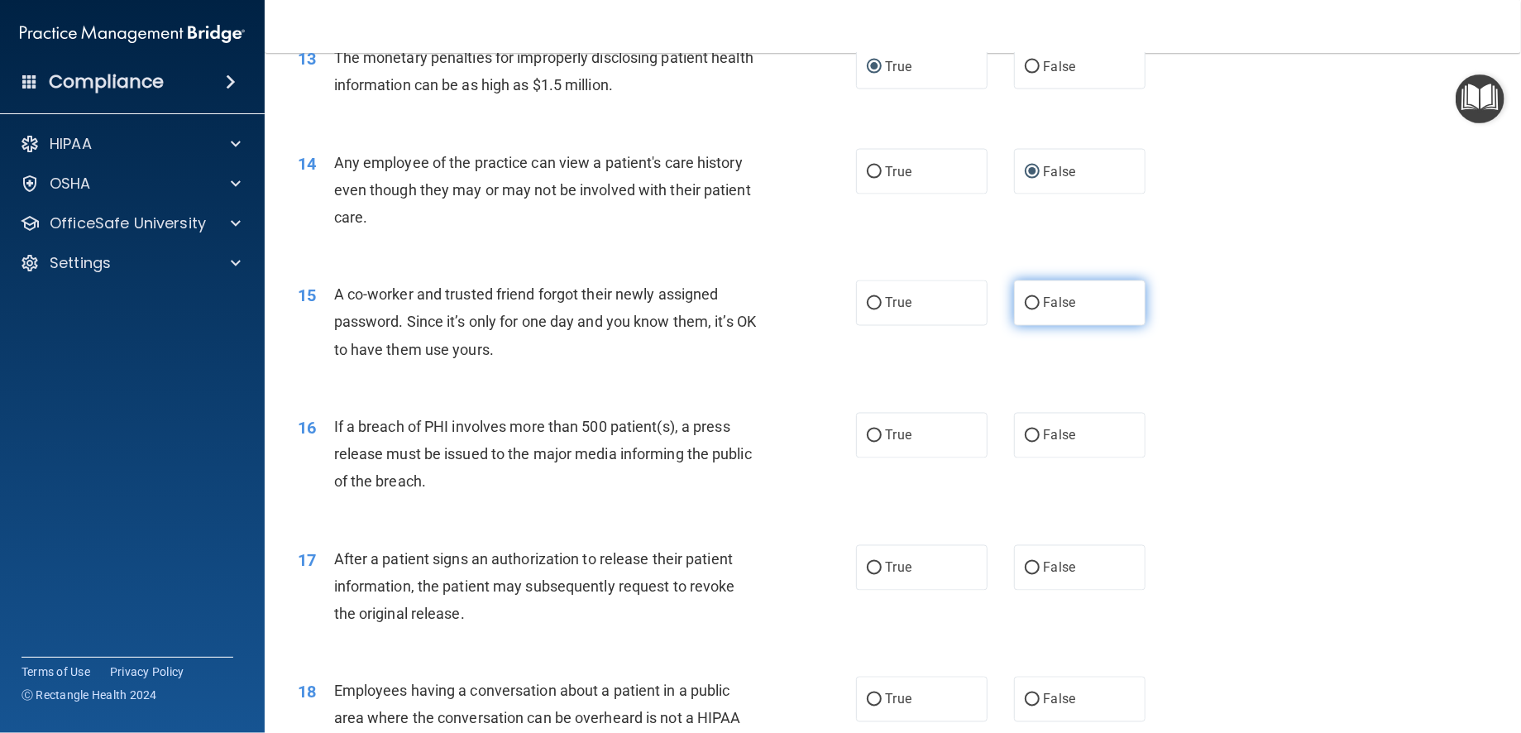
click at [1025, 304] on input "False" at bounding box center [1032, 304] width 15 height 12
radio input "true"
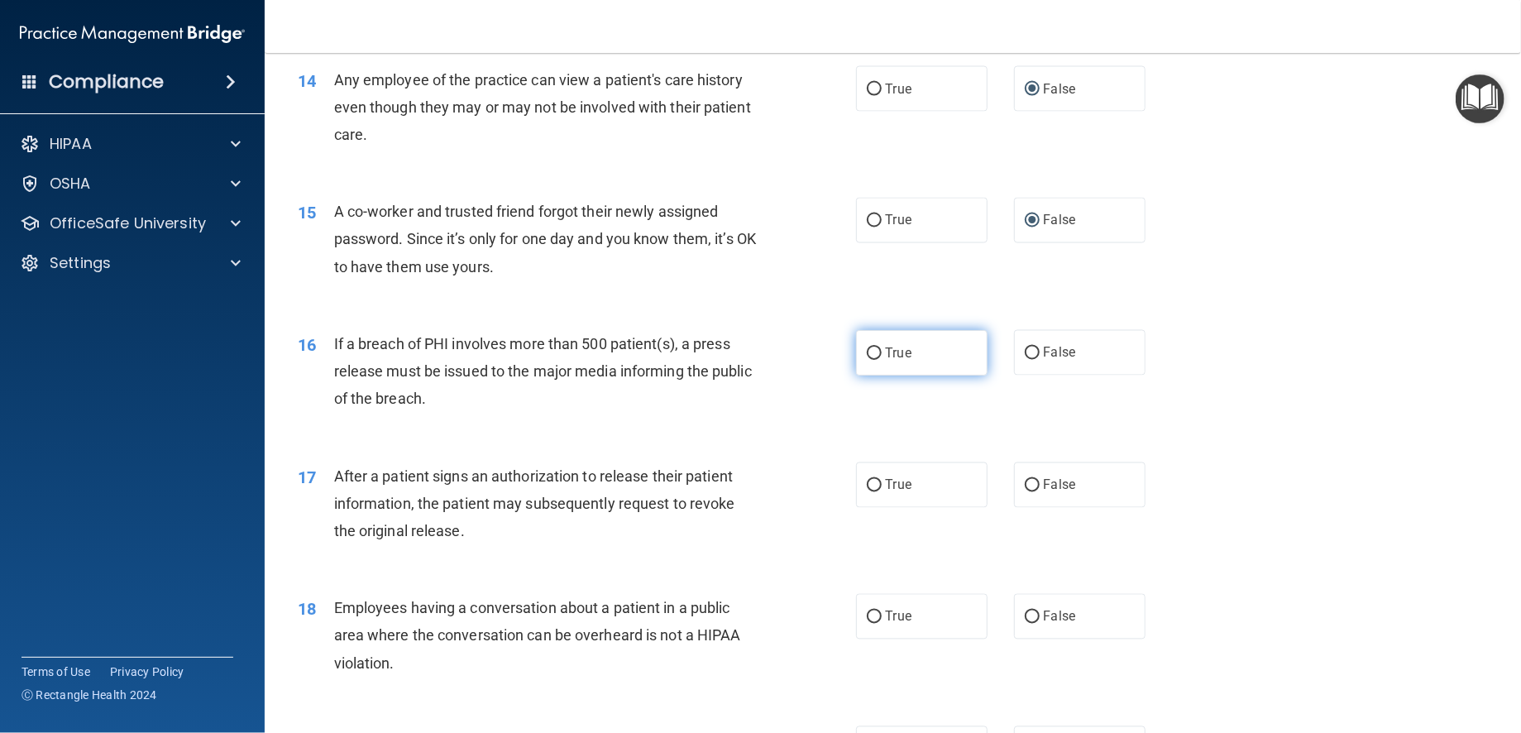
click at [867, 348] on input "True" at bounding box center [874, 353] width 15 height 12
radio input "true"
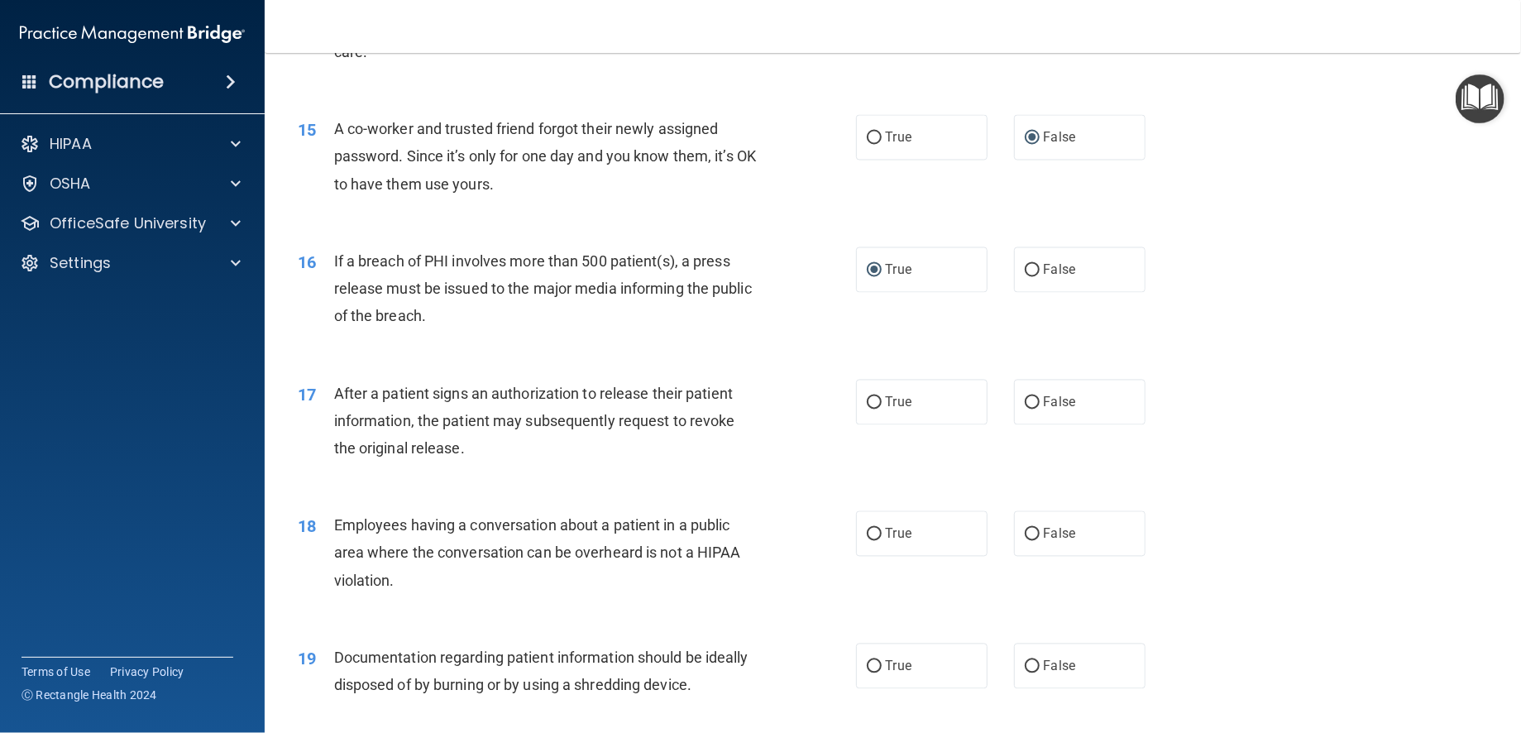
scroll to position [1737, 0]
drag, startPoint x: 865, startPoint y: 395, endPoint x: 877, endPoint y: 393, distance: 11.8
click at [867, 397] on input "True" at bounding box center [874, 403] width 15 height 12
radio input "true"
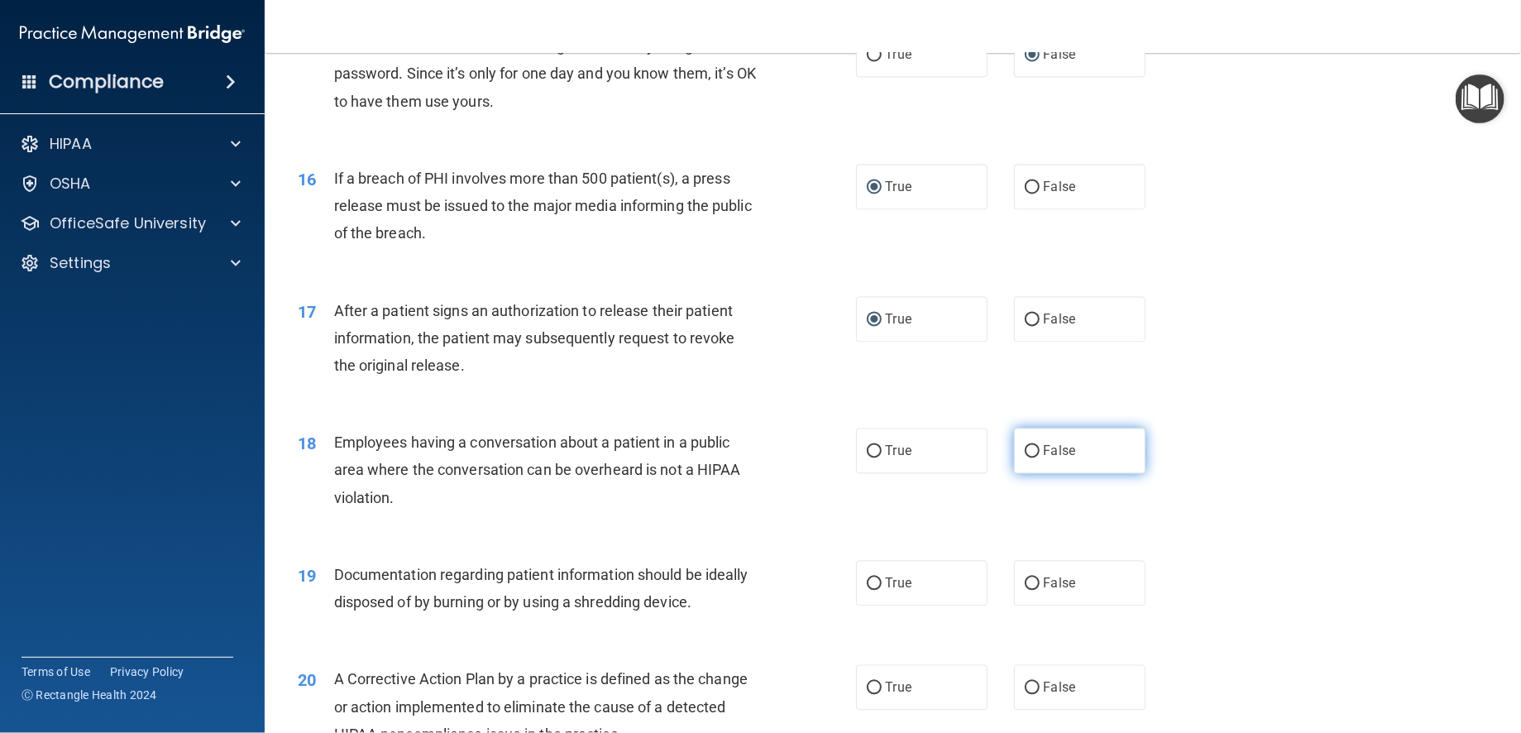
click at [1025, 452] on input "False" at bounding box center [1032, 452] width 15 height 12
radio input "true"
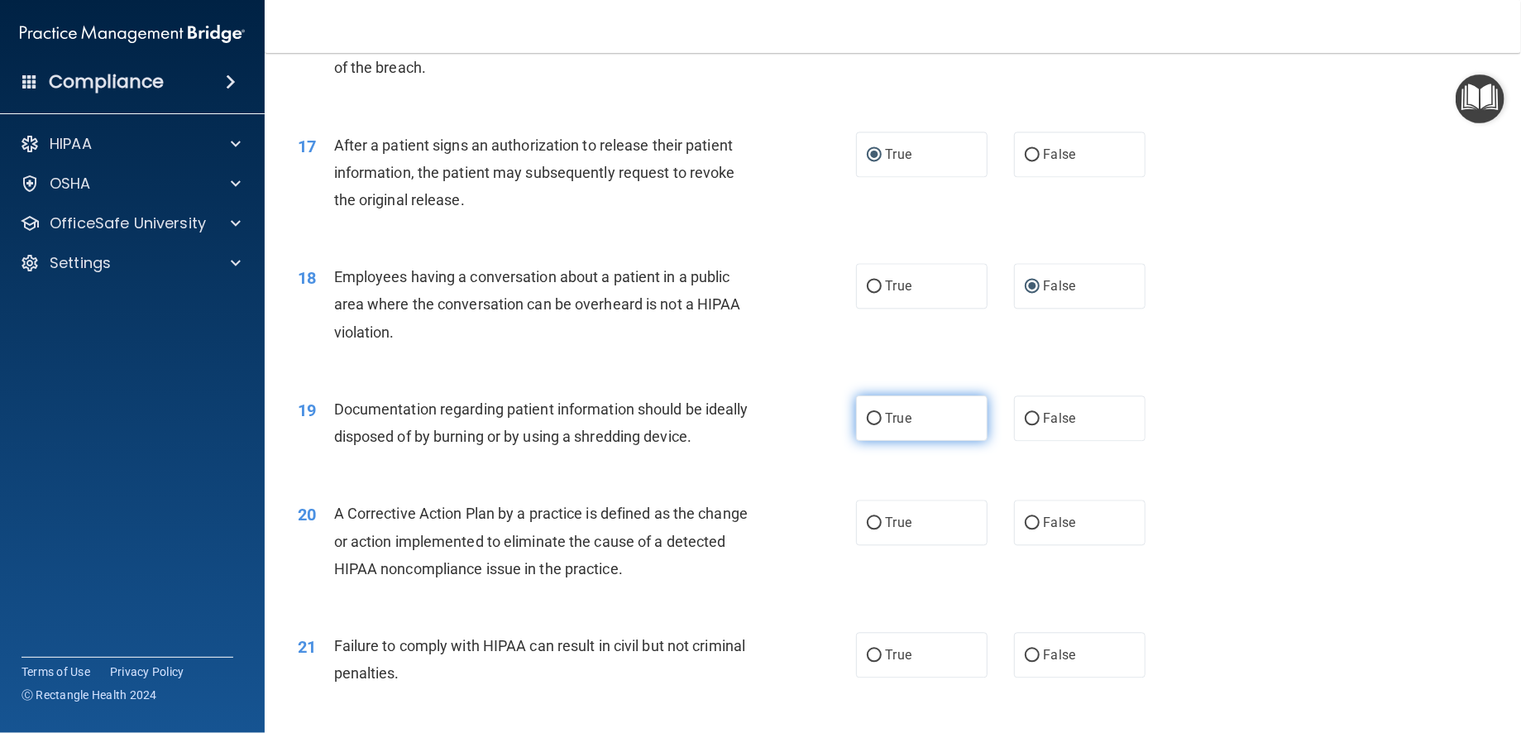
click at [867, 413] on input "True" at bounding box center [874, 419] width 15 height 12
radio input "true"
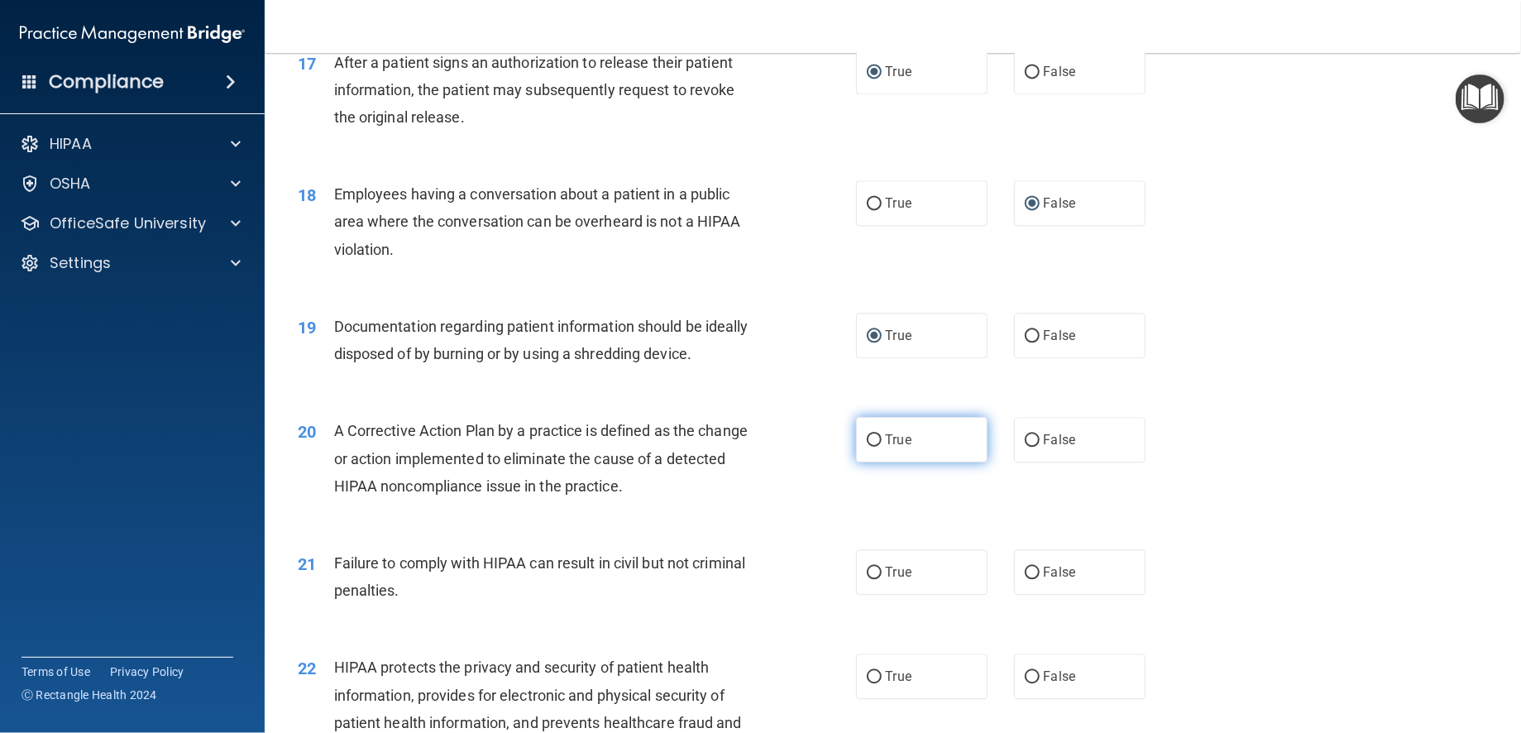
click at [873, 434] on input "True" at bounding box center [874, 440] width 15 height 12
radio input "true"
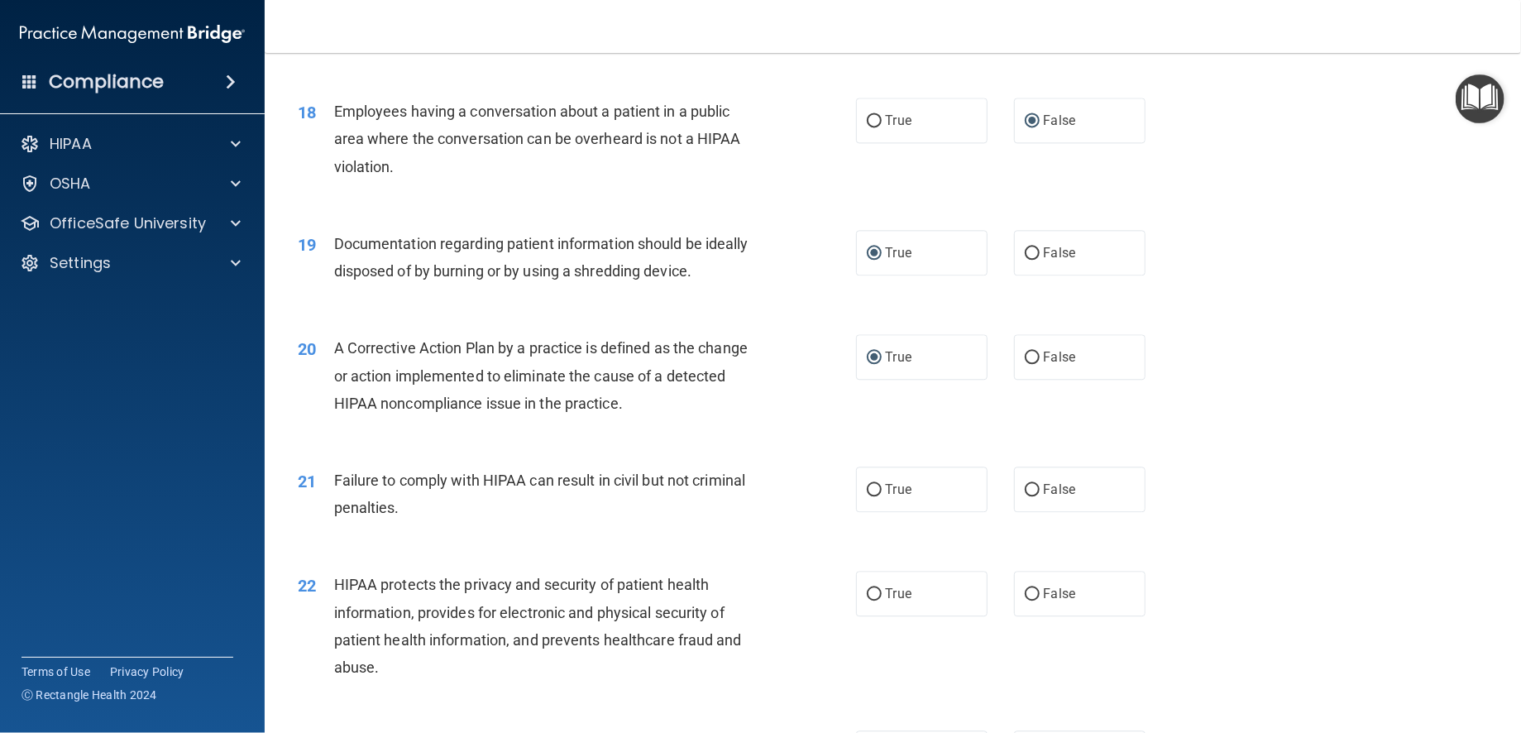
scroll to position [2233, 0]
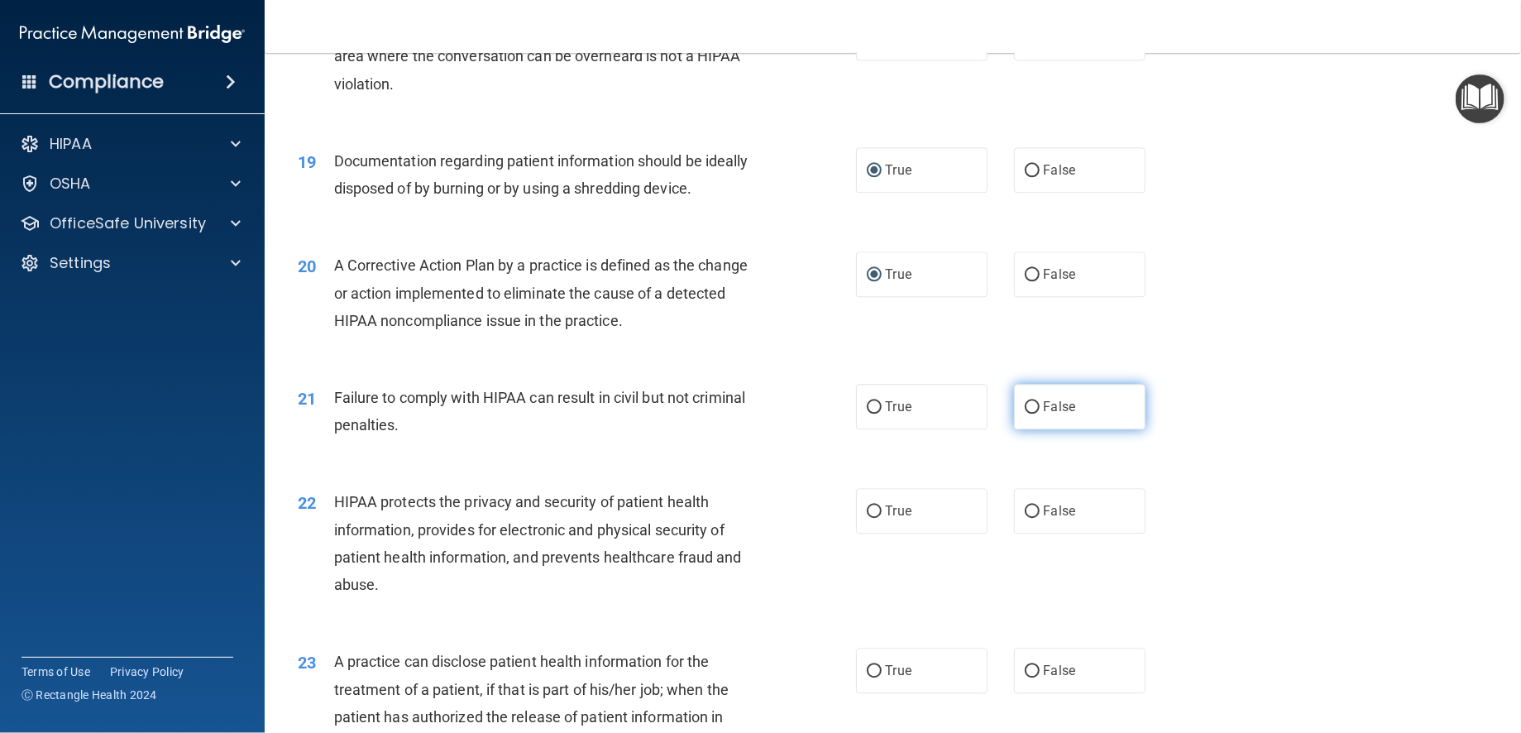
click at [1027, 404] on input "False" at bounding box center [1032, 407] width 15 height 12
radio input "true"
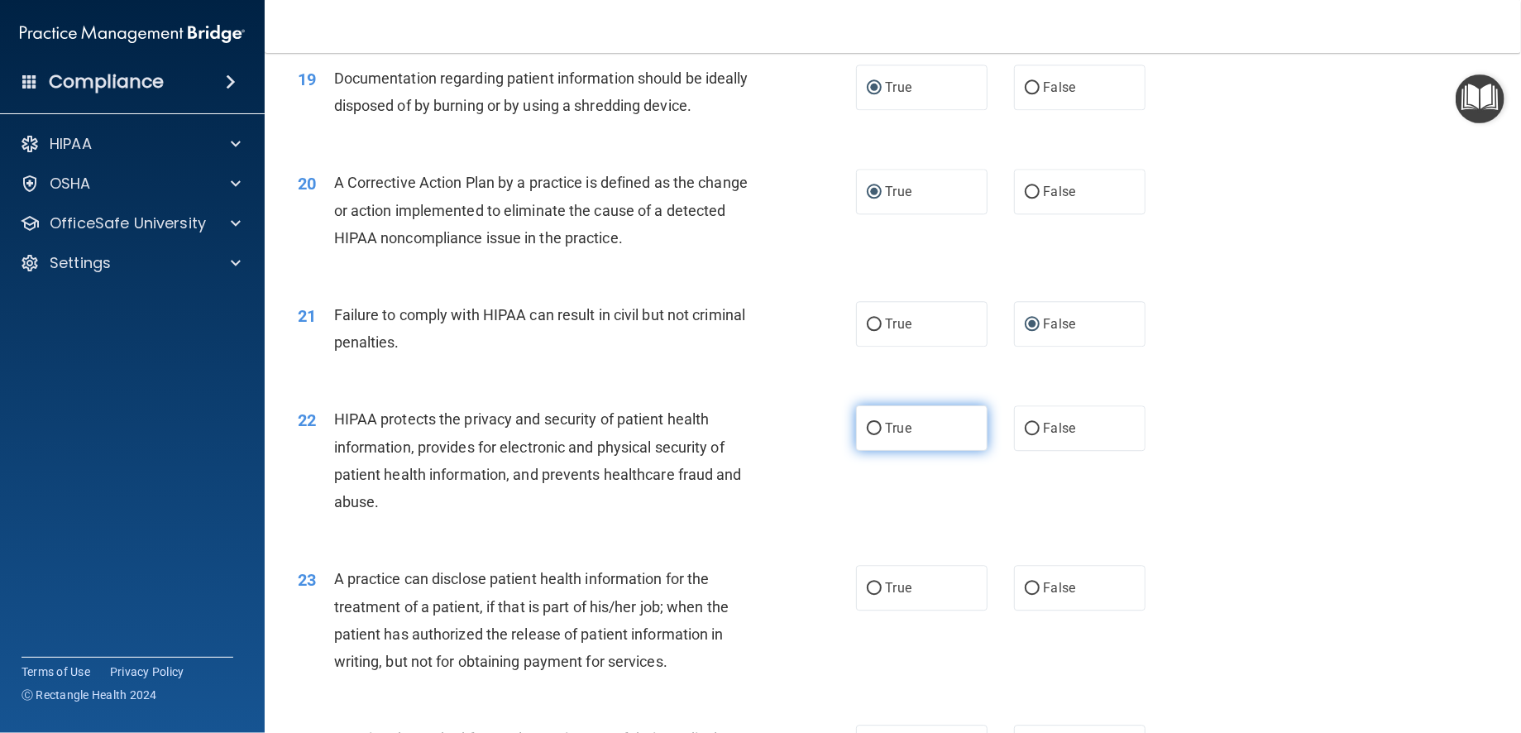
click at [867, 426] on input "True" at bounding box center [874, 429] width 15 height 12
radio input "true"
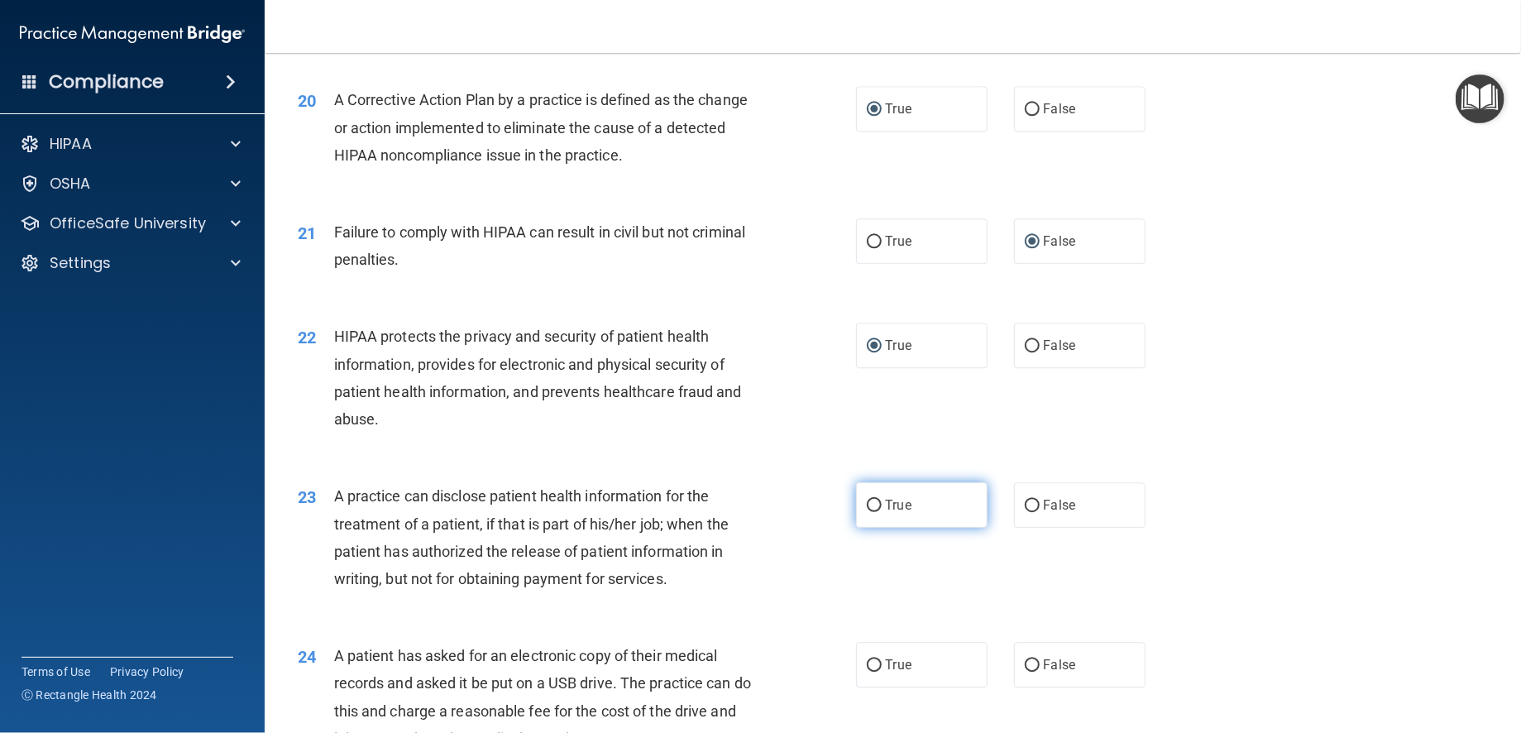
click at [868, 504] on input "True" at bounding box center [874, 505] width 15 height 12
radio input "true"
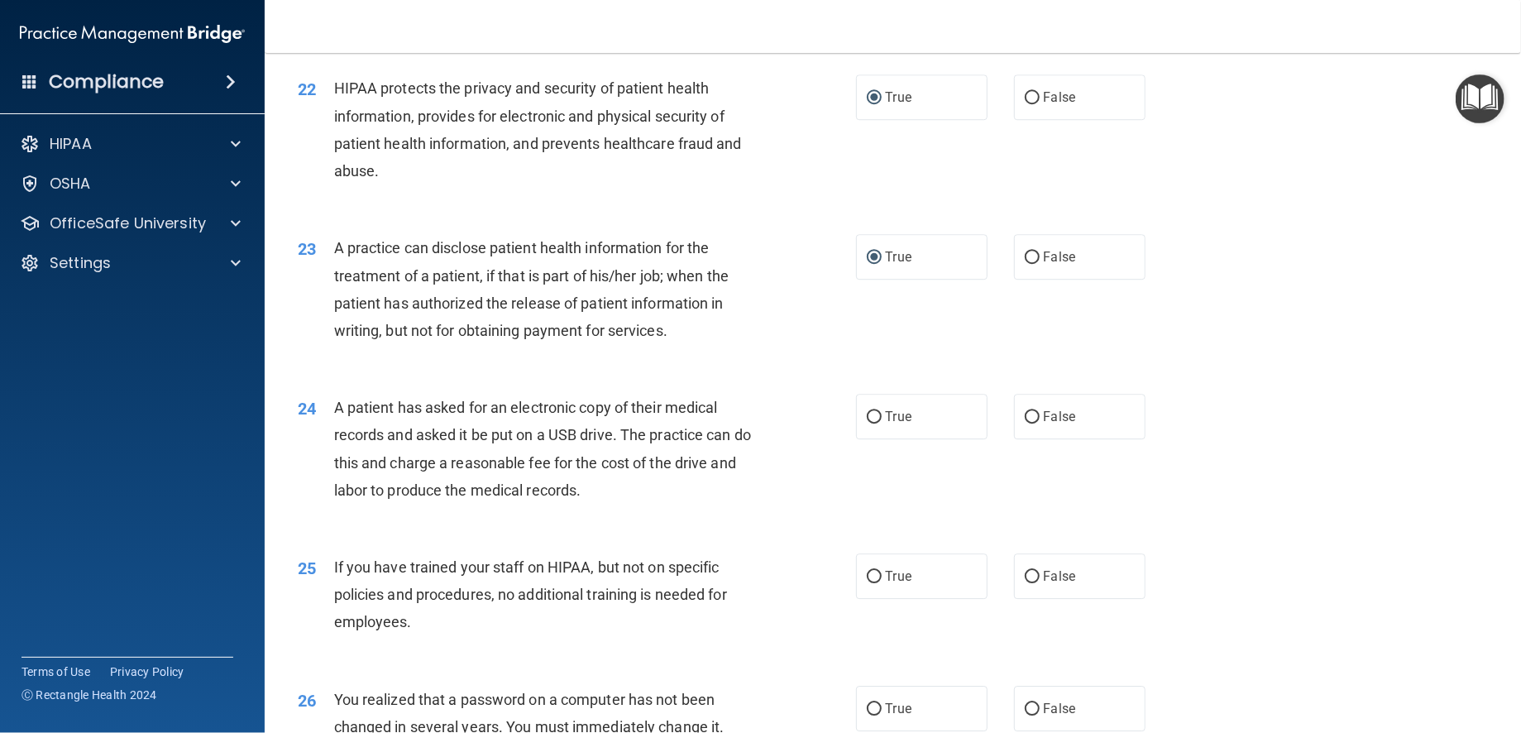
scroll to position [2729, 0]
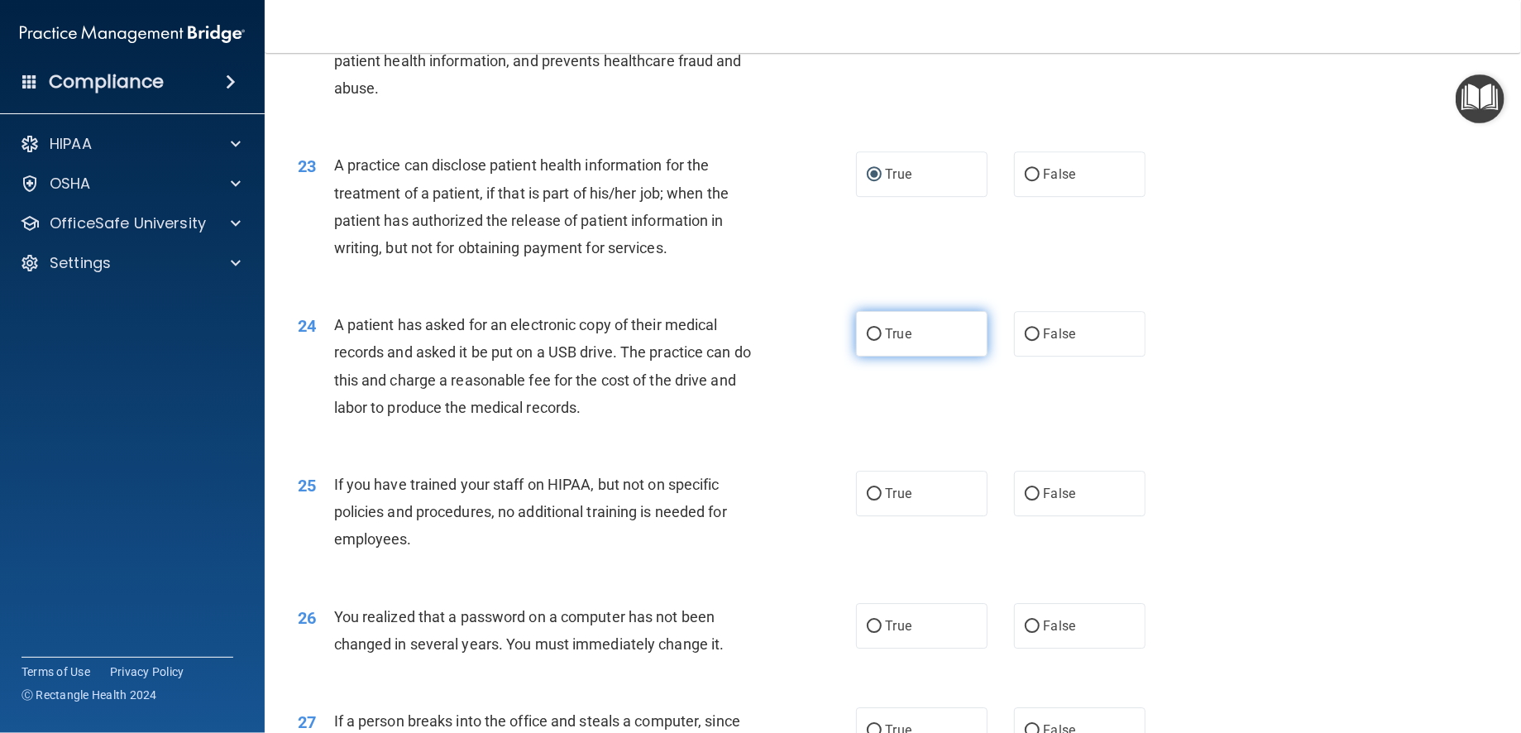
click at [872, 335] on input "True" at bounding box center [874, 334] width 15 height 12
radio input "true"
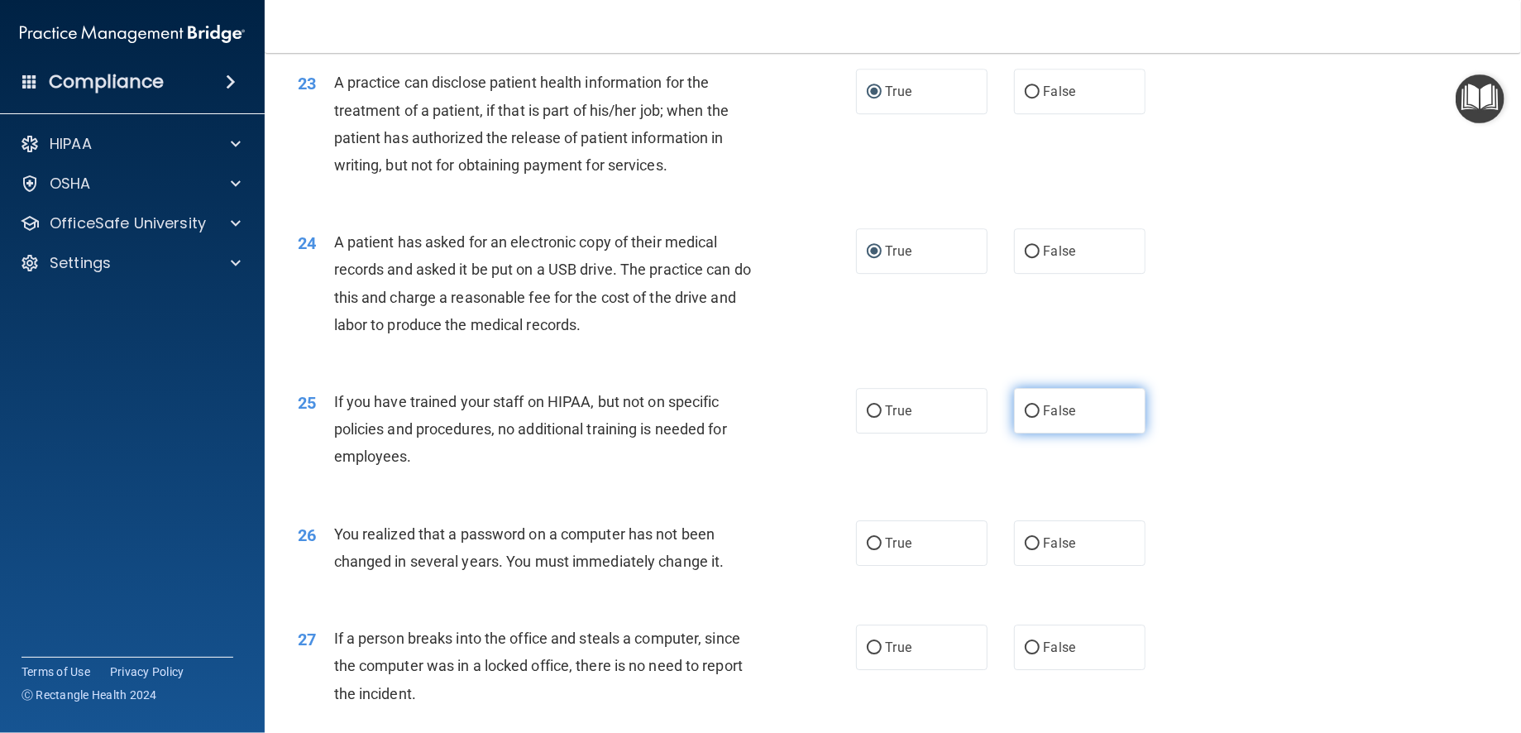
click at [1025, 409] on input "False" at bounding box center [1032, 411] width 15 height 12
radio input "true"
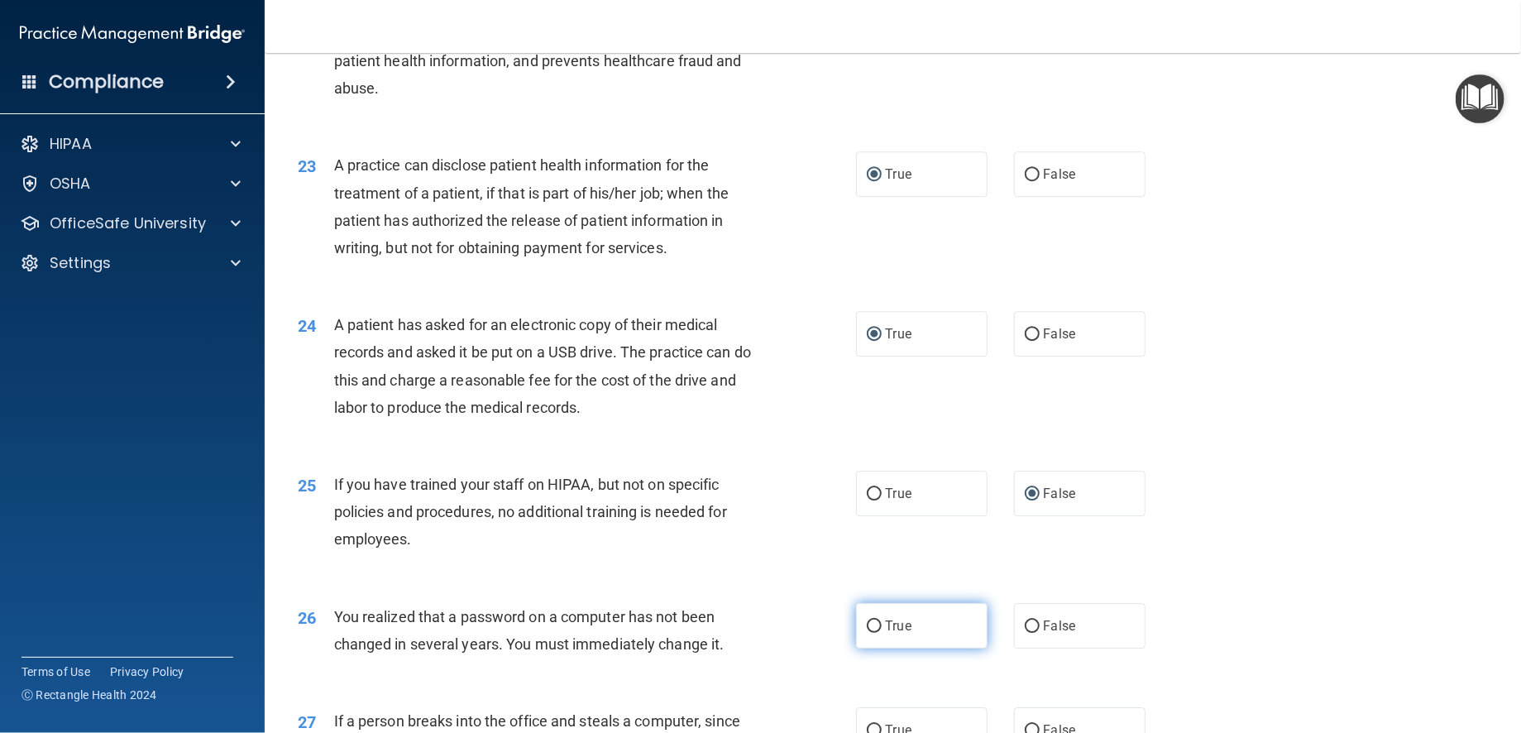
click at [868, 623] on input "True" at bounding box center [874, 626] width 15 height 12
radio input "true"
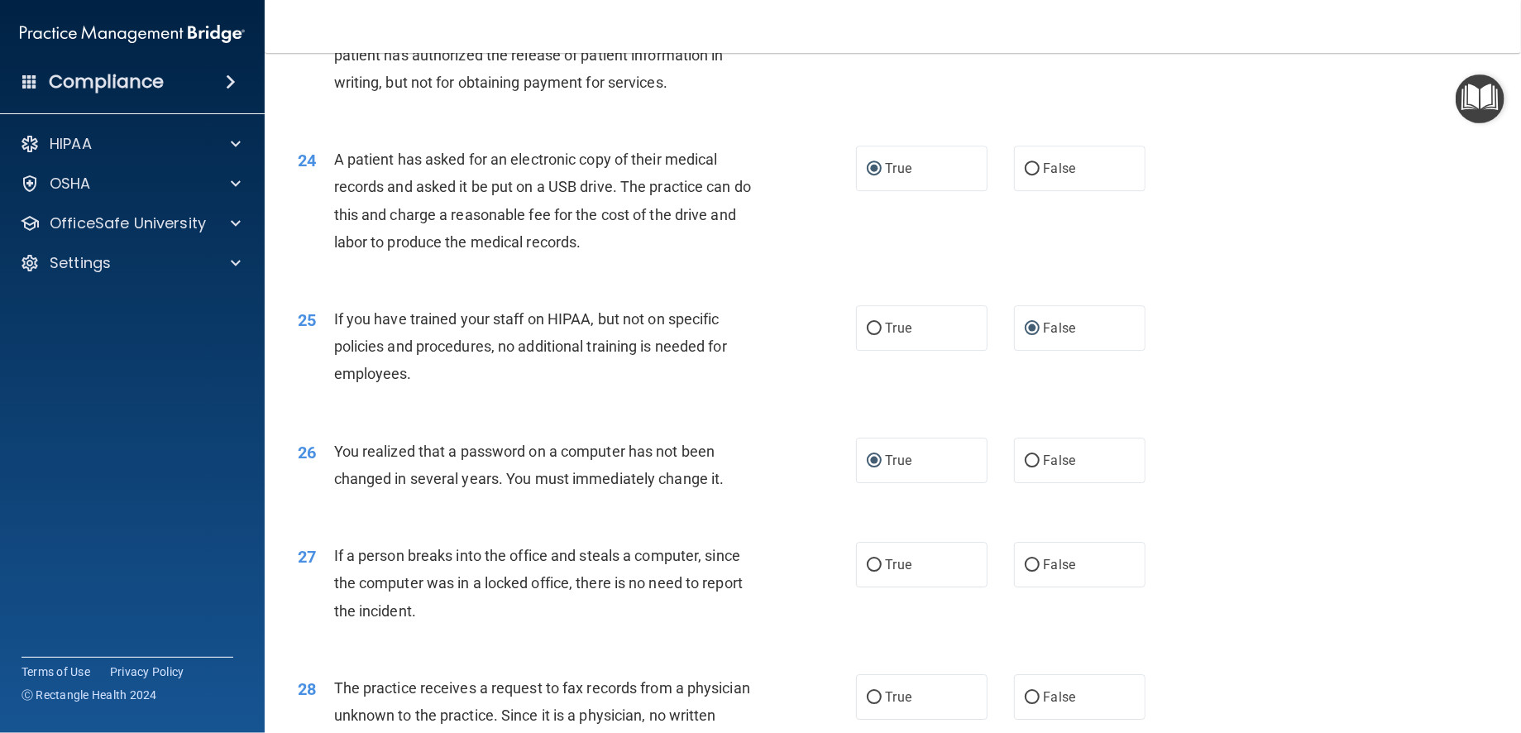
scroll to position [2977, 0]
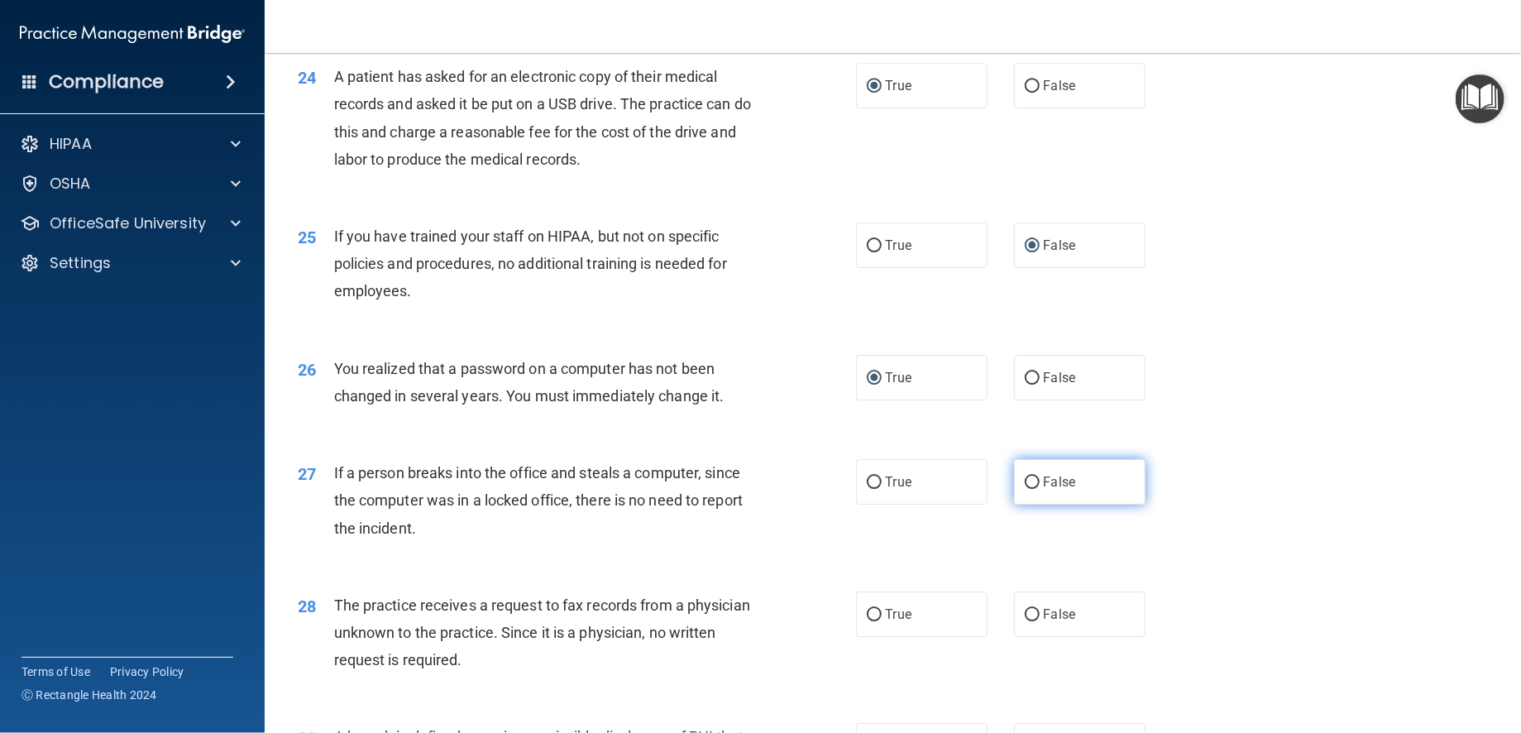
click at [1025, 485] on input "False" at bounding box center [1032, 482] width 15 height 12
radio input "true"
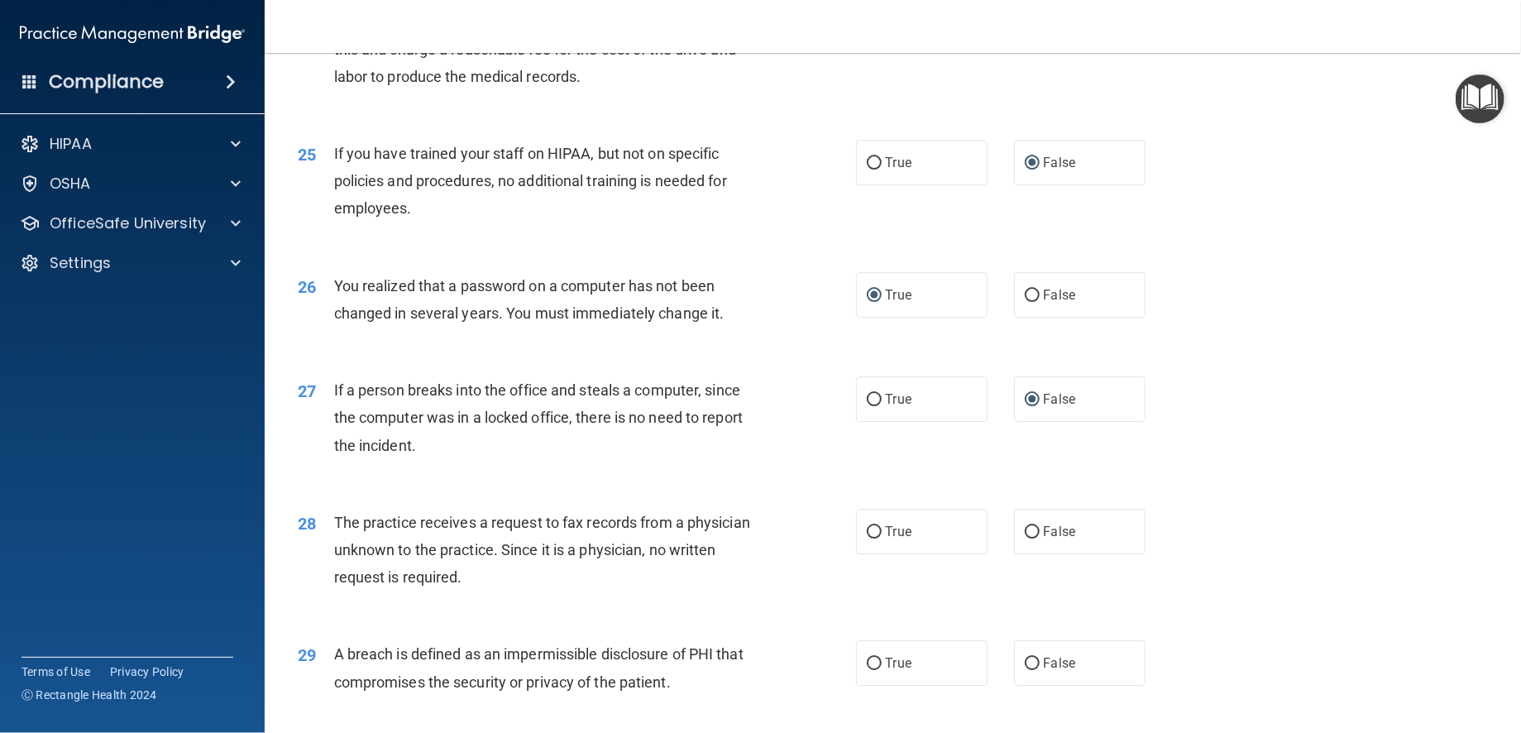
scroll to position [3142, 0]
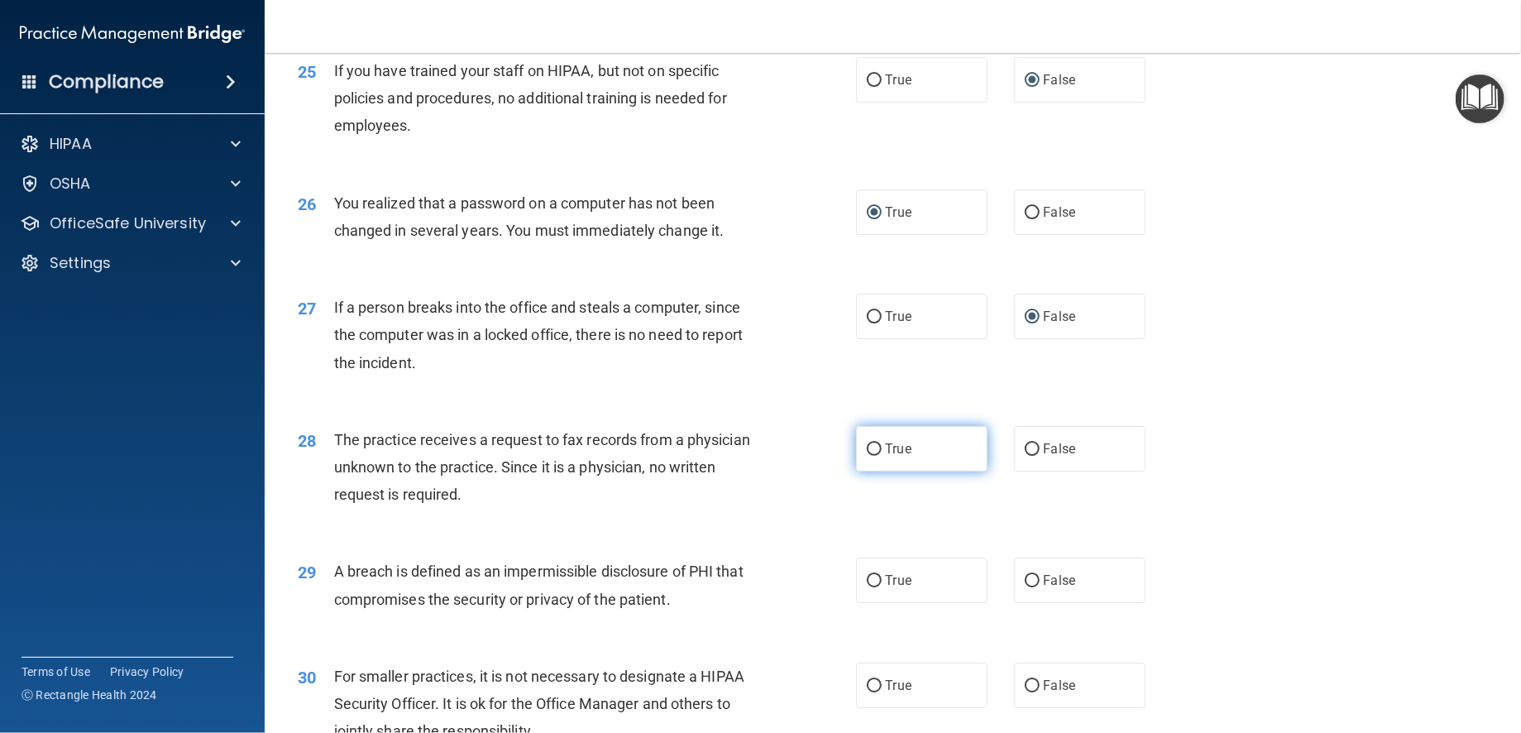
click at [867, 443] on input "True" at bounding box center [874, 449] width 15 height 12
radio input "true"
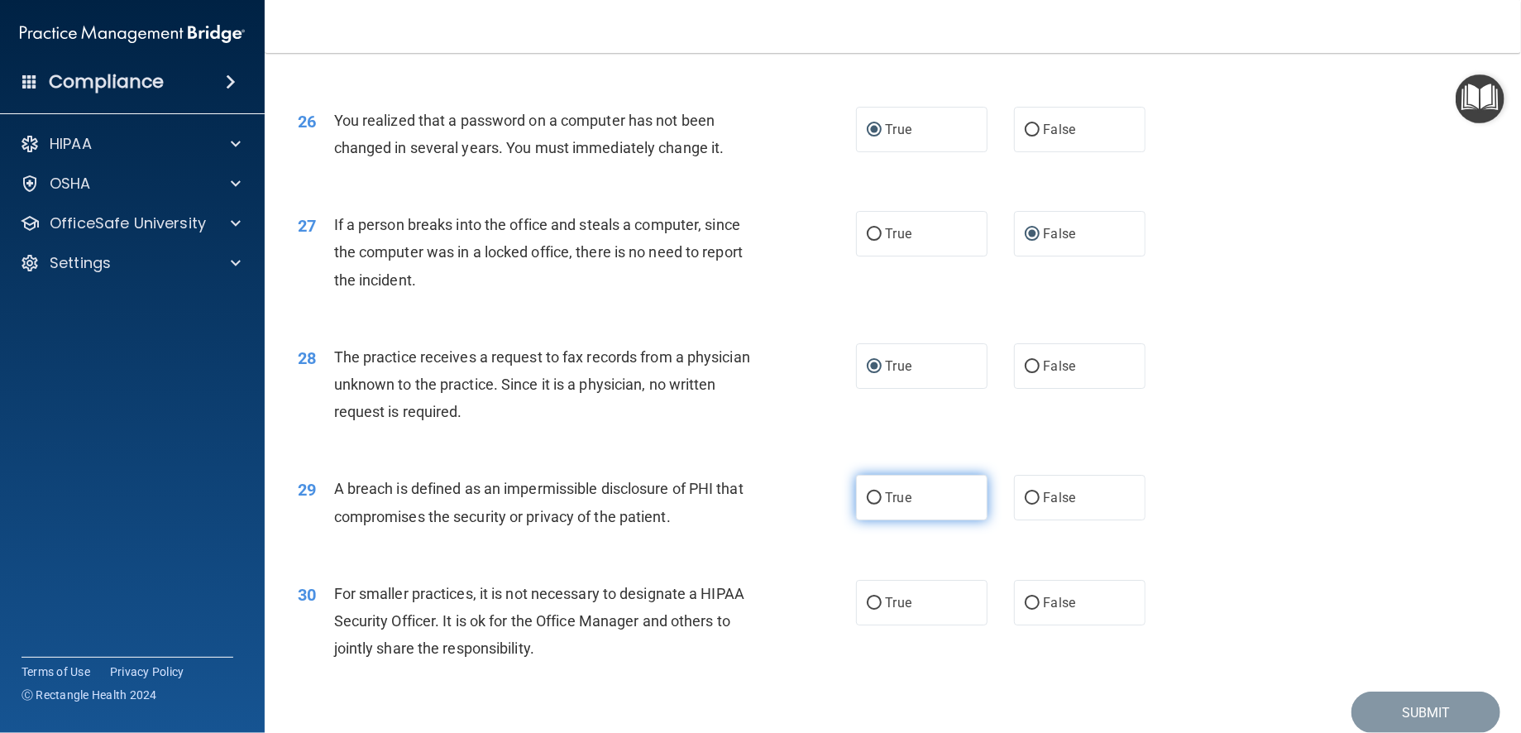
click at [867, 498] on input "True" at bounding box center [874, 498] width 15 height 12
radio input "true"
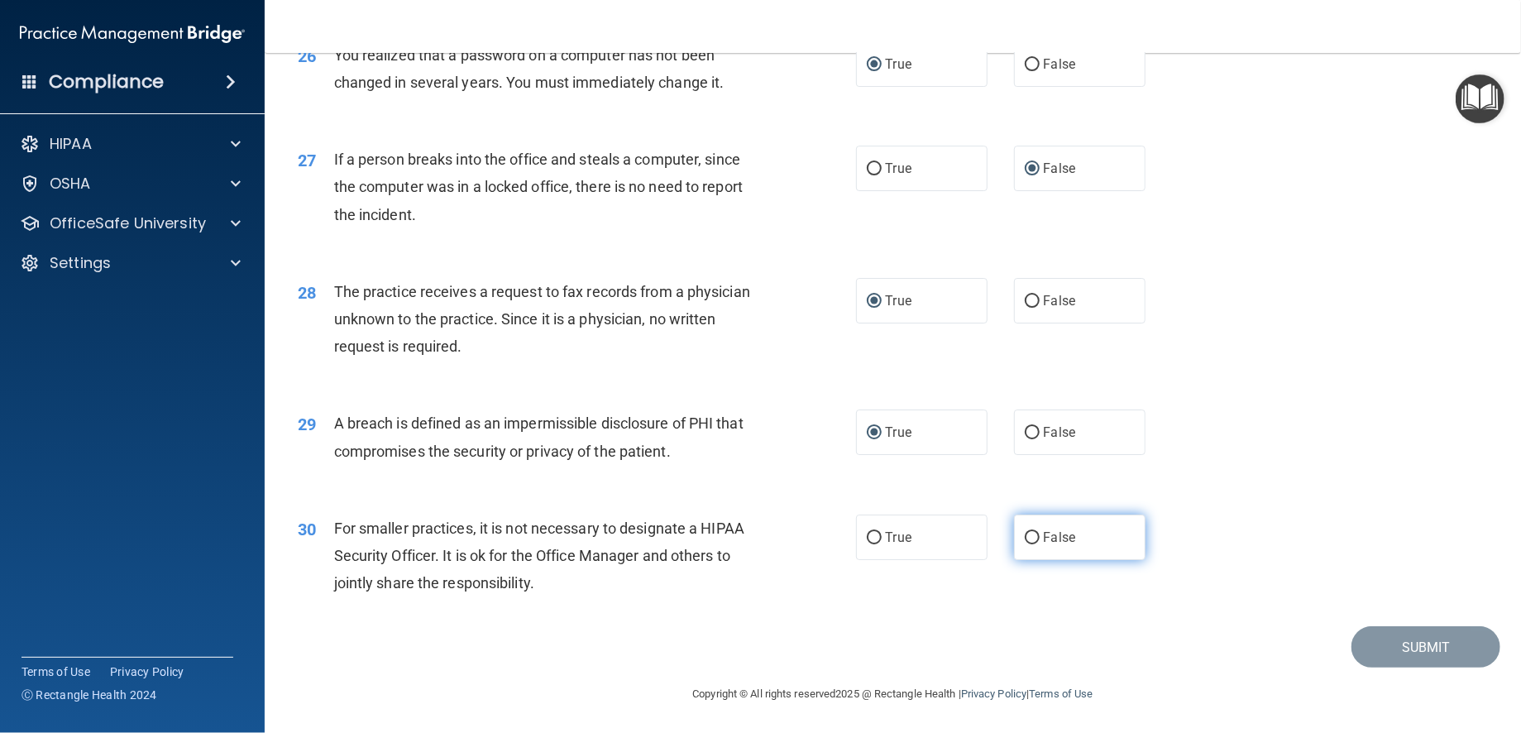
click at [1025, 537] on input "False" at bounding box center [1032, 538] width 15 height 12
radio input "true"
click at [1393, 634] on button "Submit" at bounding box center [1425, 647] width 149 height 42
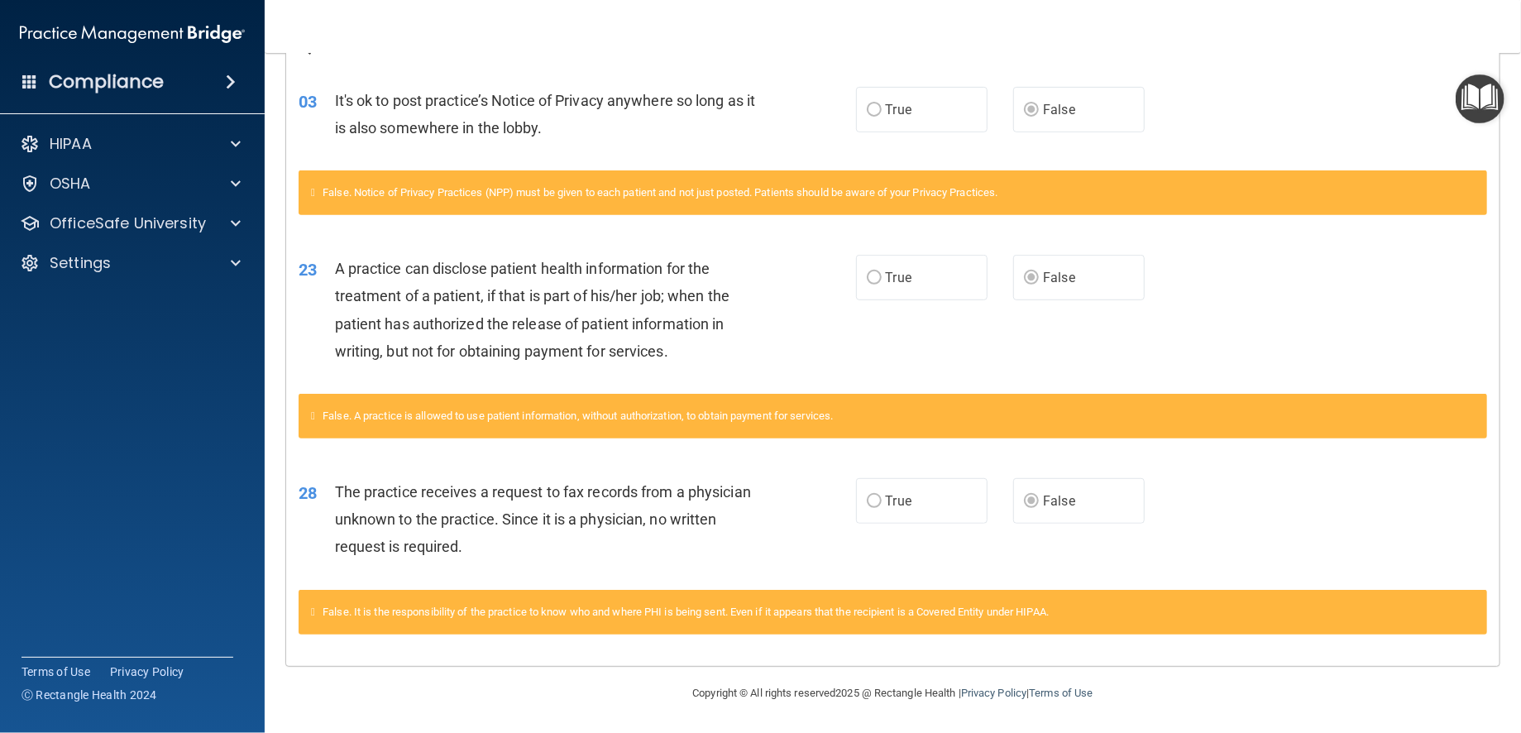
scroll to position [60, 0]
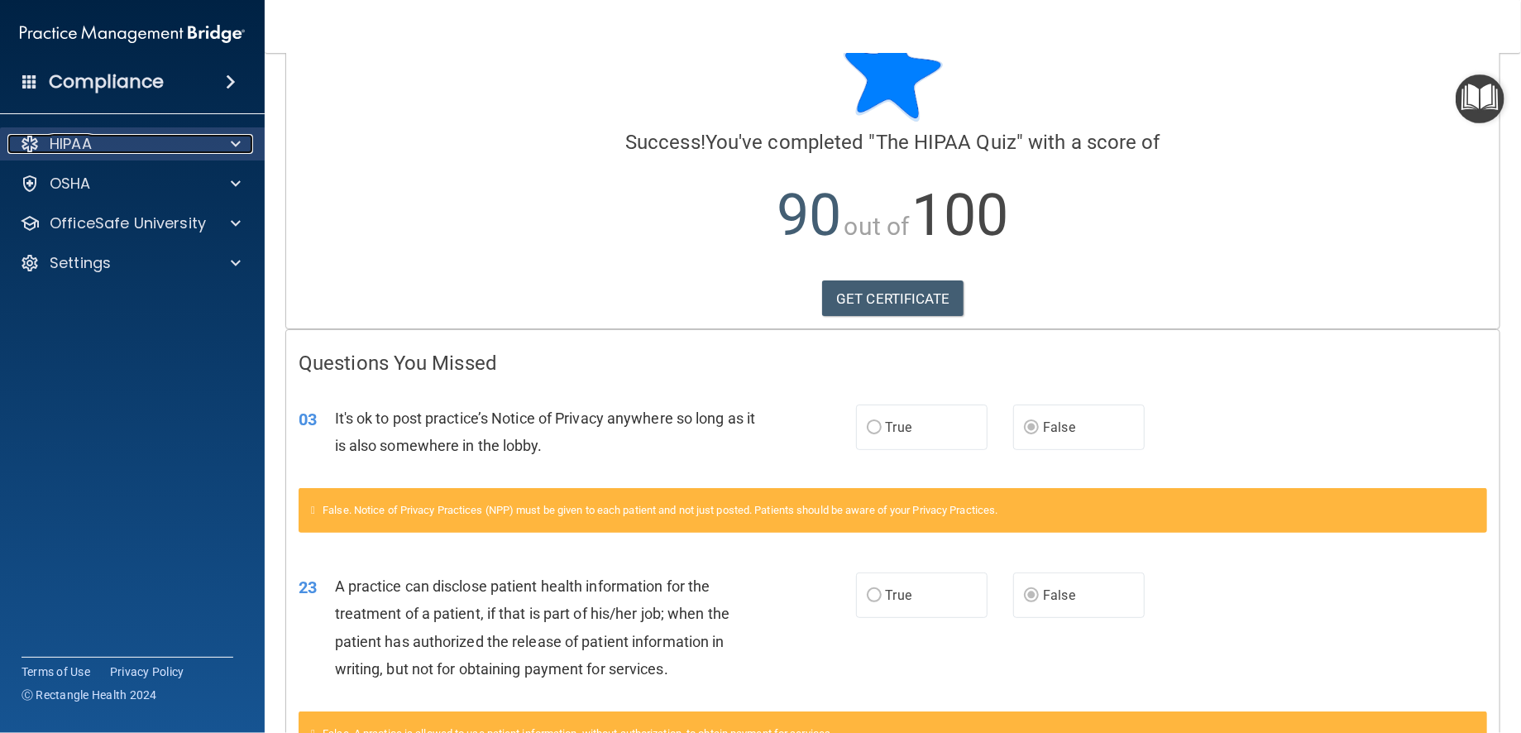
click at [121, 146] on div "HIPAA" at bounding box center [109, 144] width 205 height 20
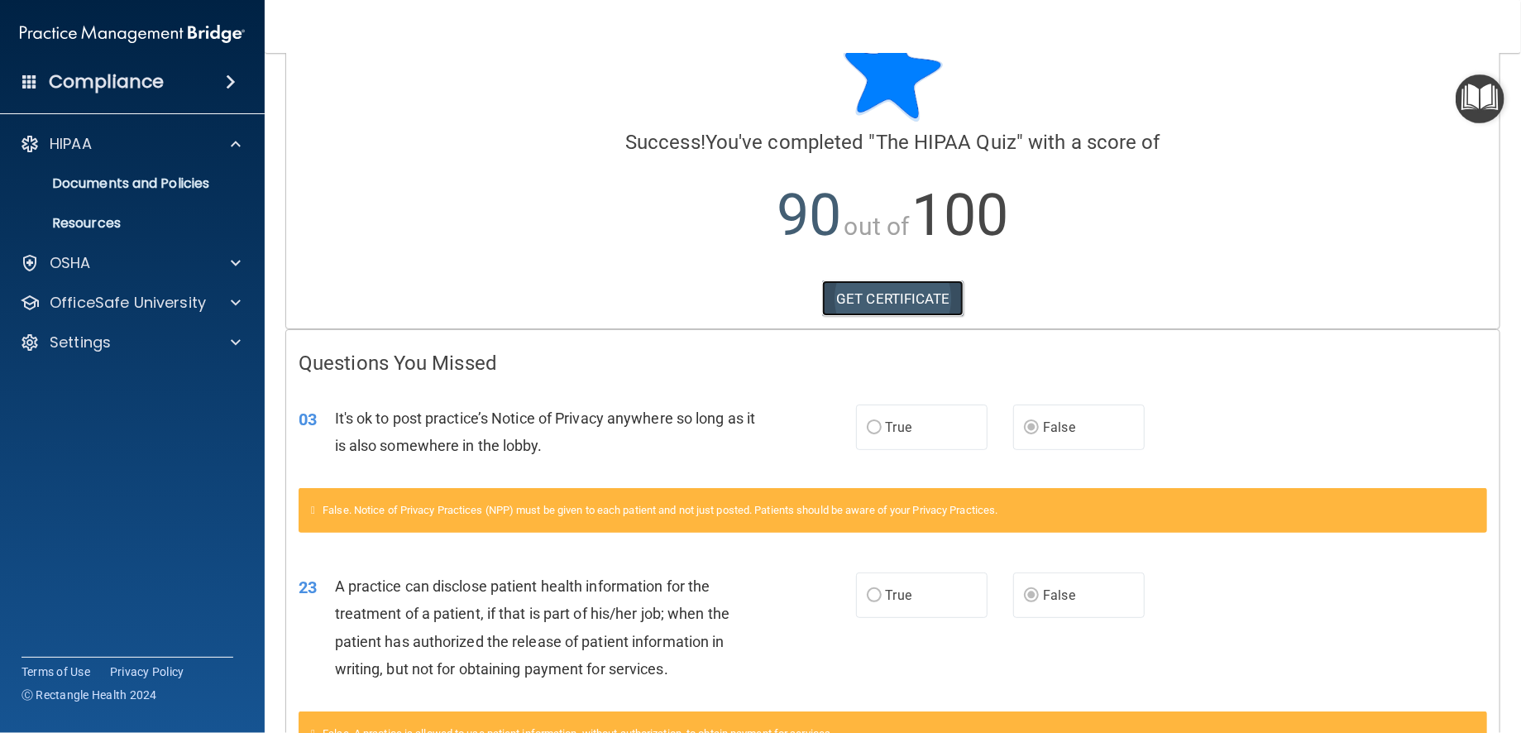
click at [913, 296] on link "GET CERTIFICATE" at bounding box center [892, 298] width 141 height 36
click at [66, 253] on p "OSHA" at bounding box center [70, 263] width 41 height 20
click at [65, 305] on p "Safety Data Sheets" at bounding box center [124, 302] width 226 height 17
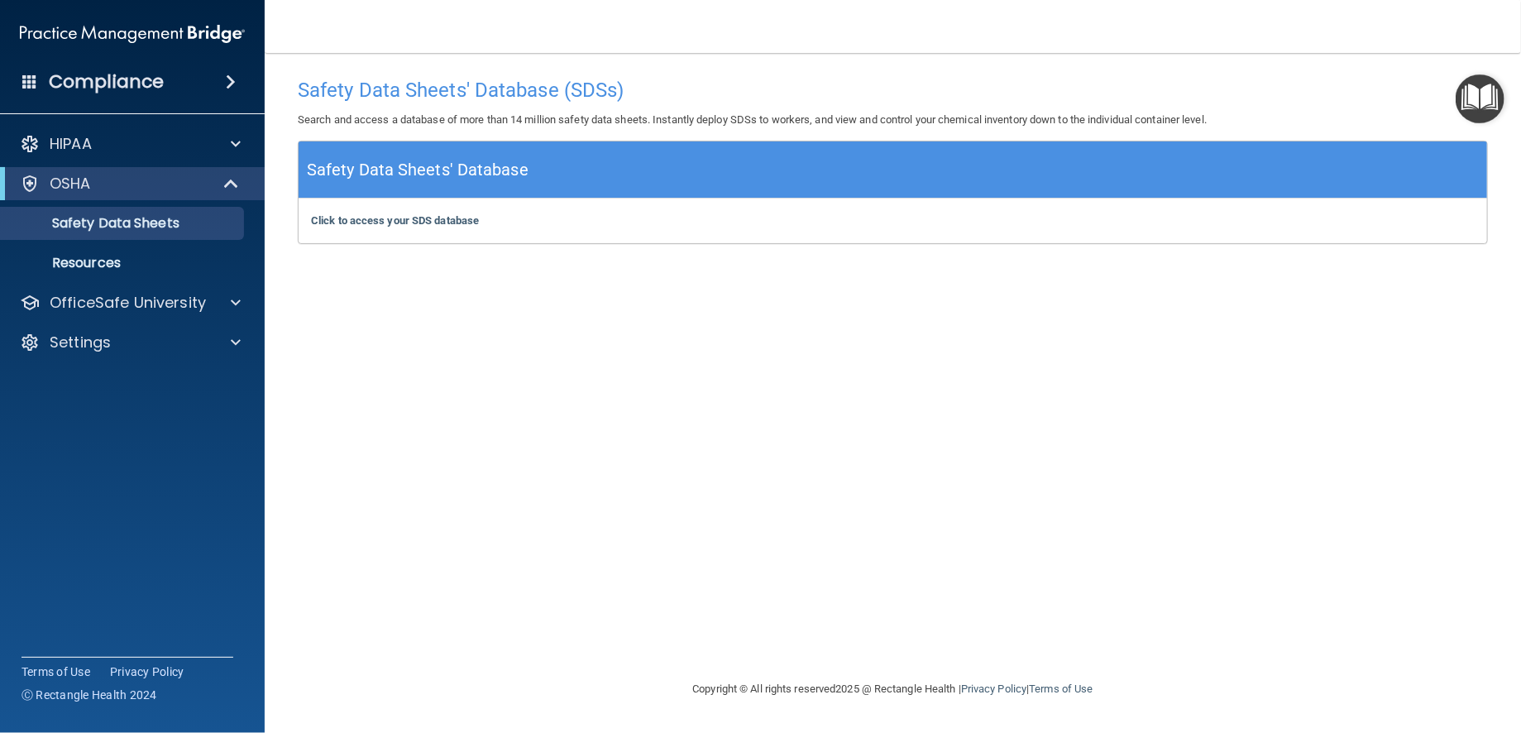
click at [372, 171] on h5 "Safety Data Sheets' Database" at bounding box center [418, 169] width 222 height 29
drag, startPoint x: 372, startPoint y: 171, endPoint x: 376, endPoint y: 228, distance: 57.2
click at [376, 227] on b "Click to access your SDS database" at bounding box center [395, 220] width 168 height 12
click at [79, 299] on p "OfficeSafe University" at bounding box center [128, 303] width 156 height 20
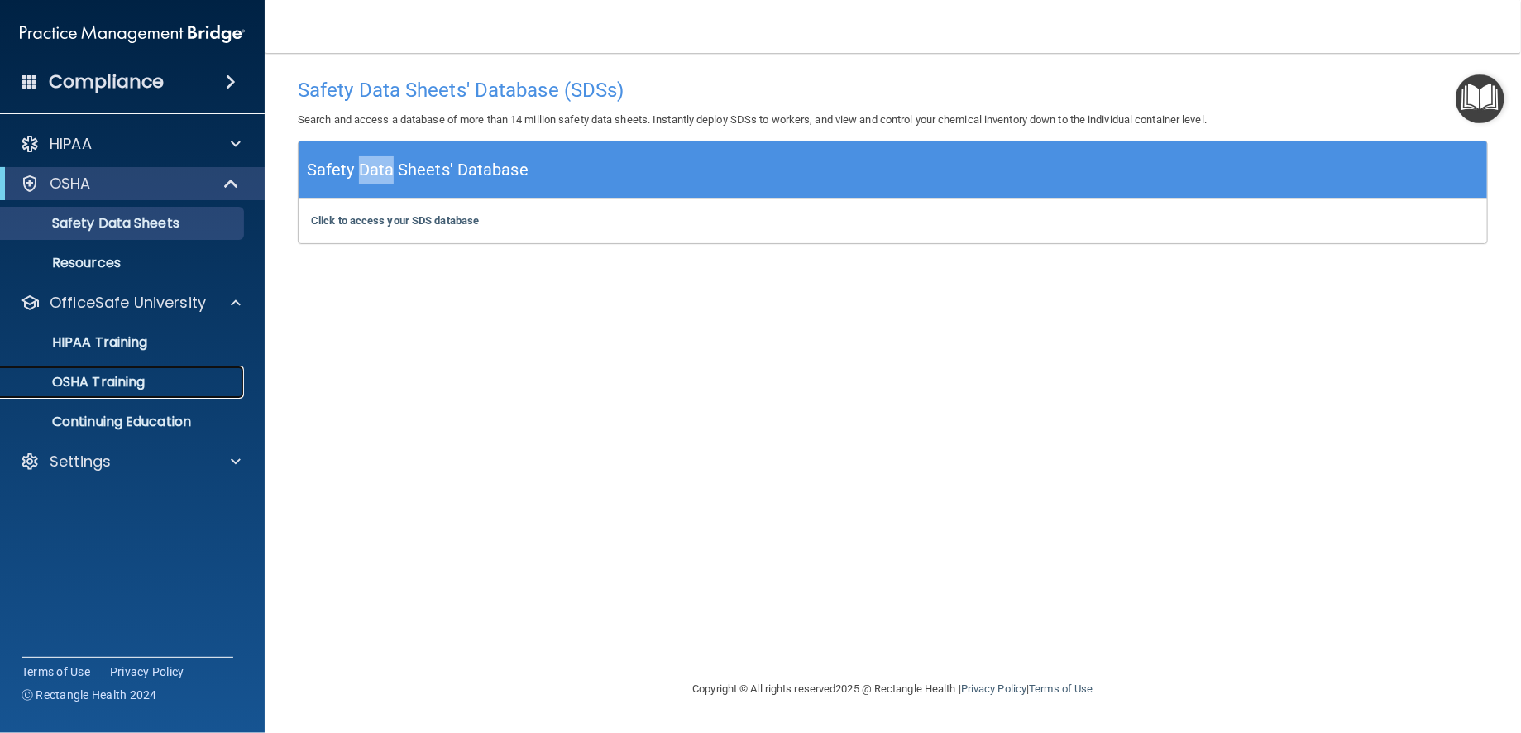
click at [79, 380] on p "OSHA Training" at bounding box center [78, 382] width 134 height 17
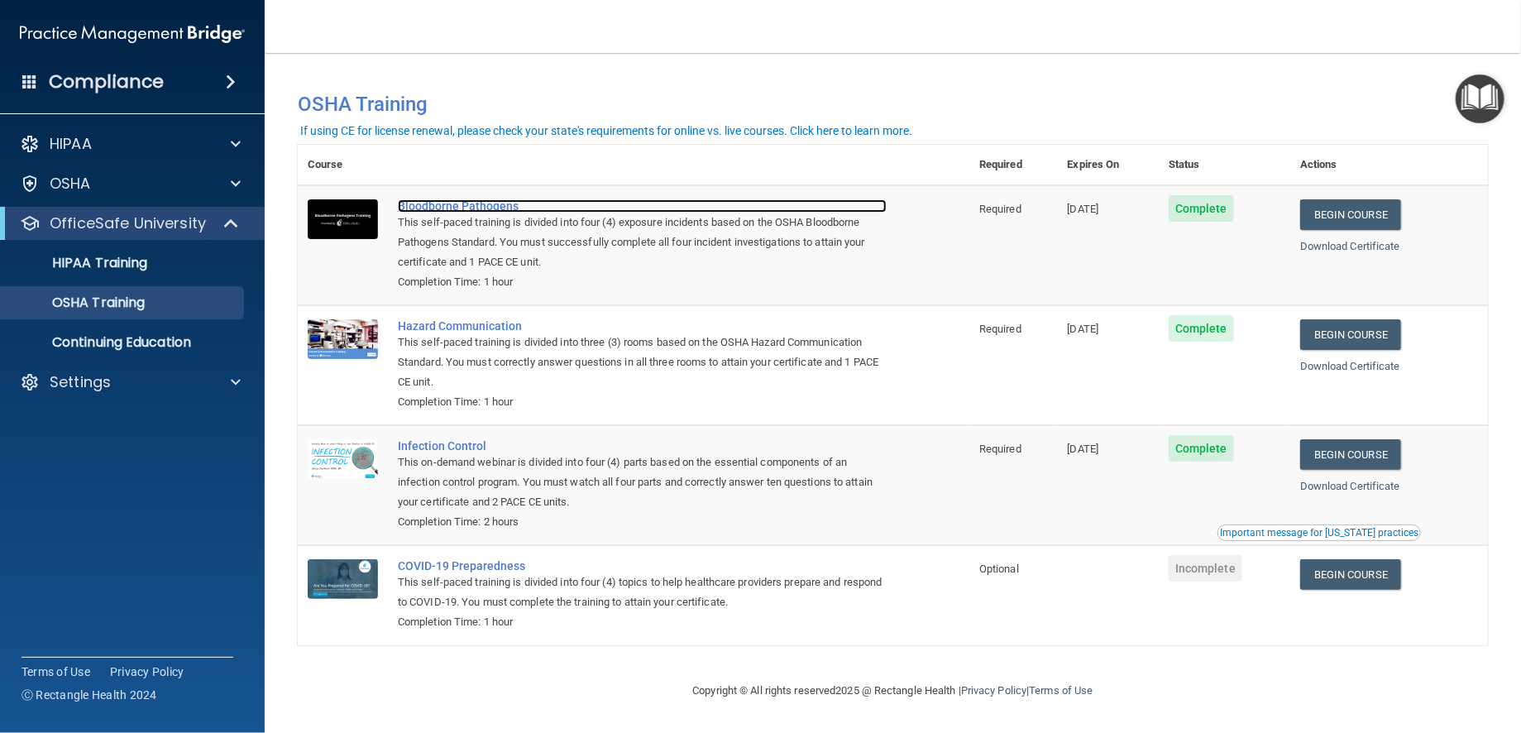
click at [522, 208] on div "Bloodborne Pathogens" at bounding box center [642, 205] width 489 height 13
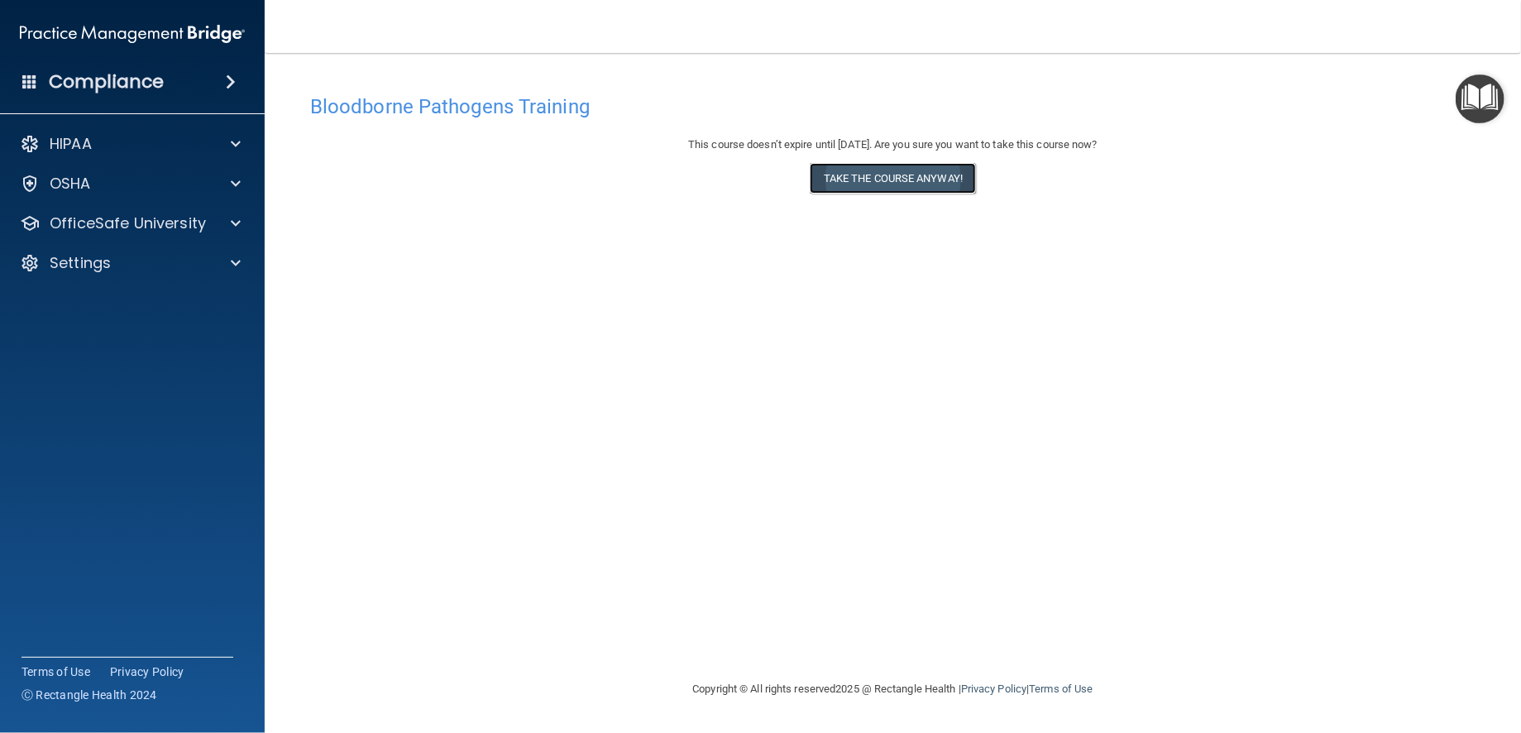
click at [868, 186] on button "Take the course anyway!" at bounding box center [893, 178] width 166 height 31
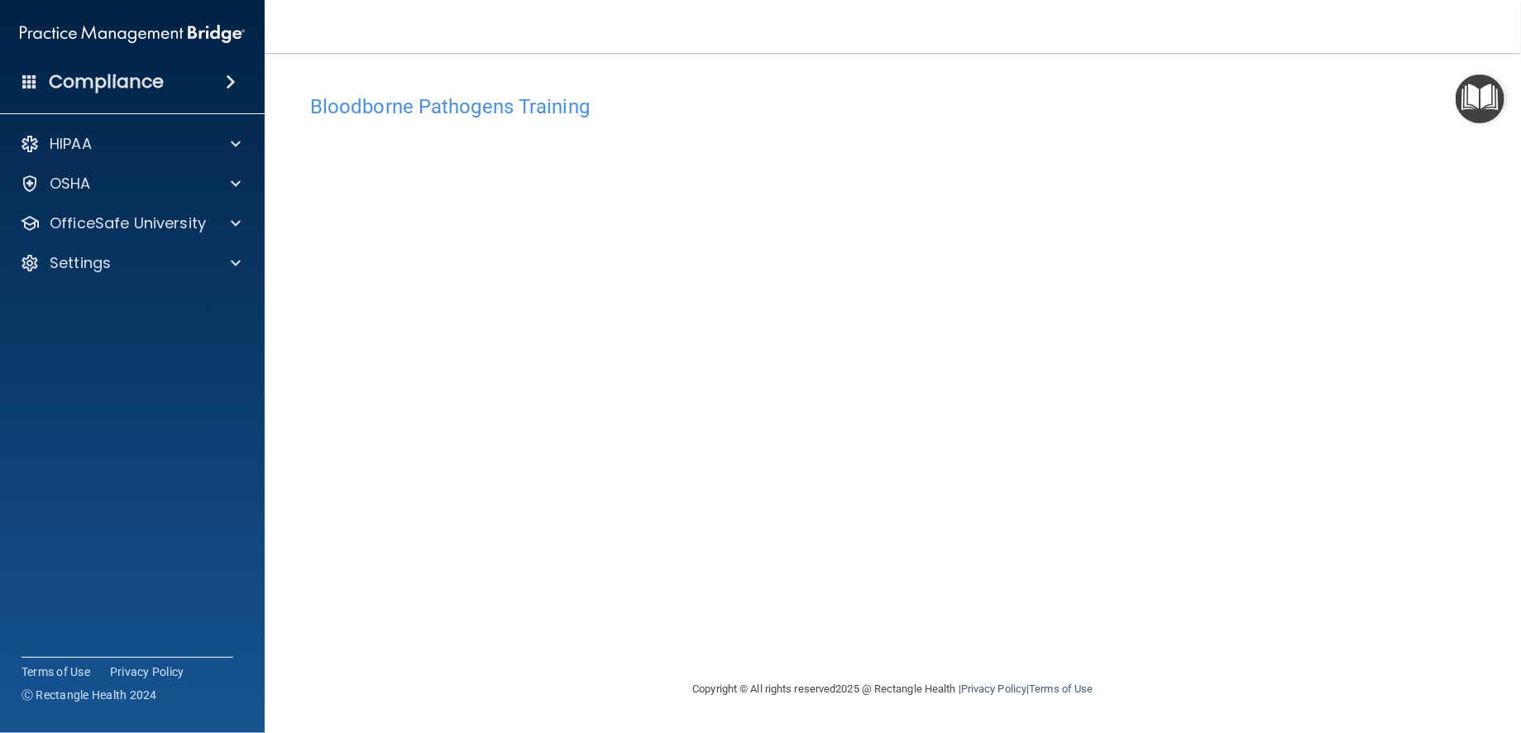
click at [1487, 90] on img "Open Resource Center" at bounding box center [1479, 98] width 49 height 49
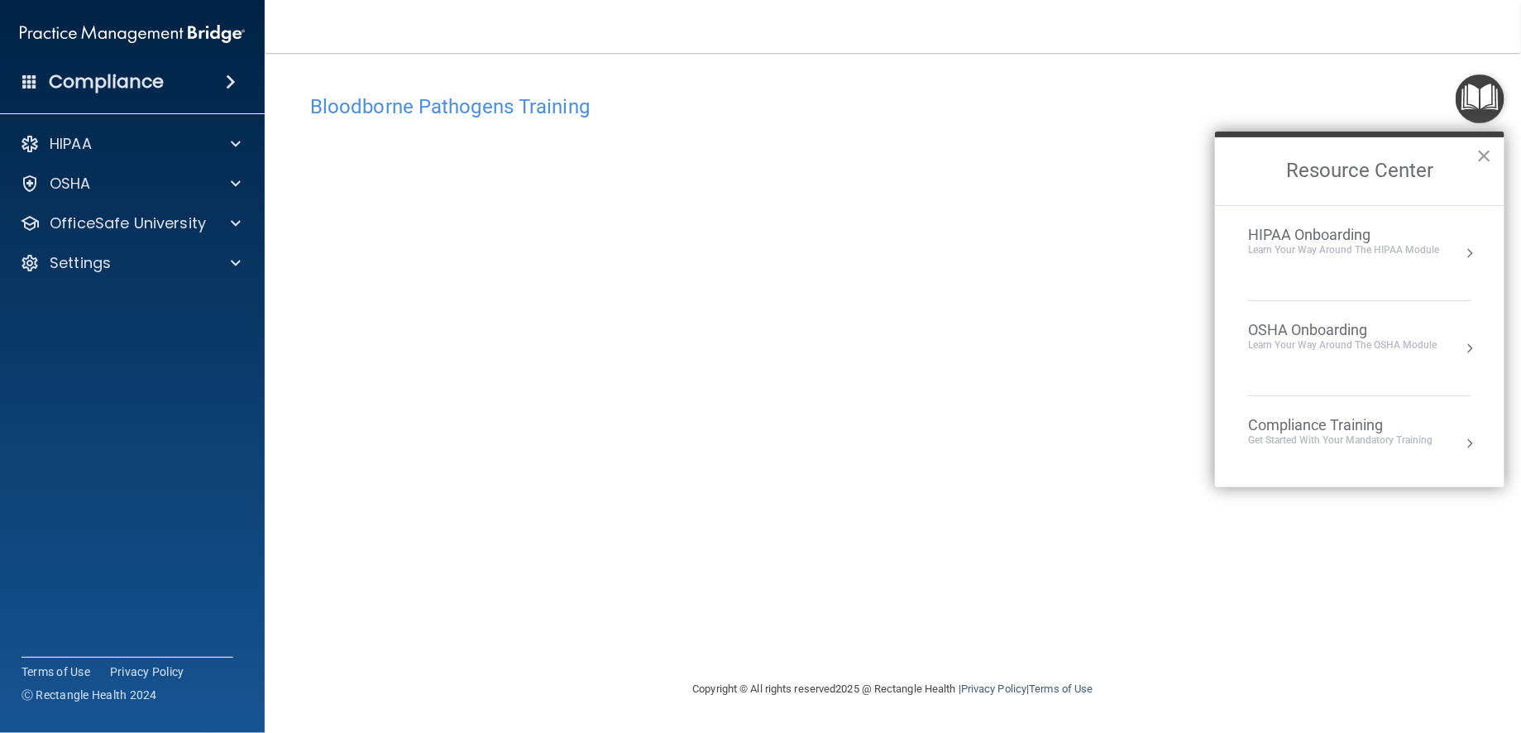
click at [1092, 107] on h4 "Bloodborne Pathogens Training" at bounding box center [892, 107] width 1165 height 22
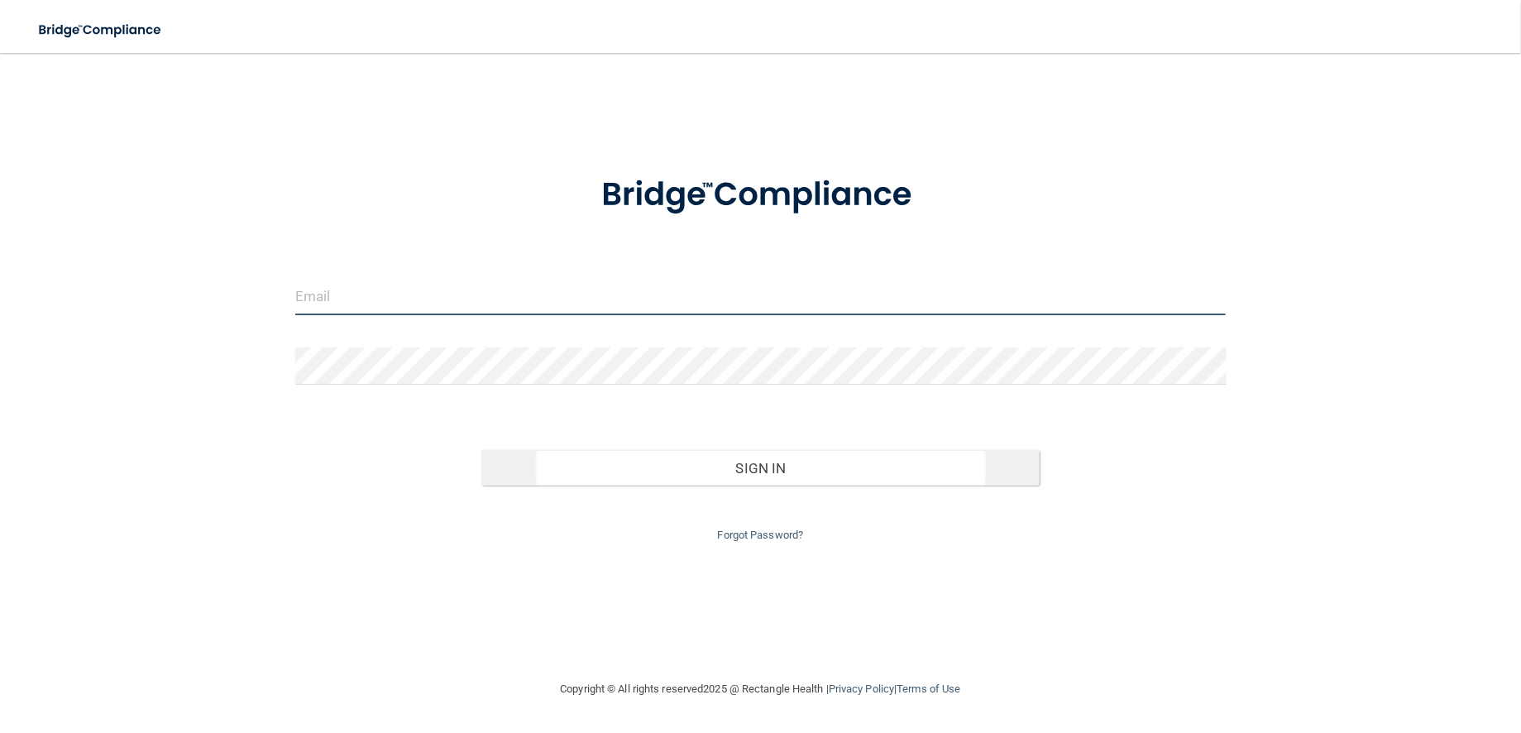
type input "[EMAIL_ADDRESS][DOMAIN_NAME]"
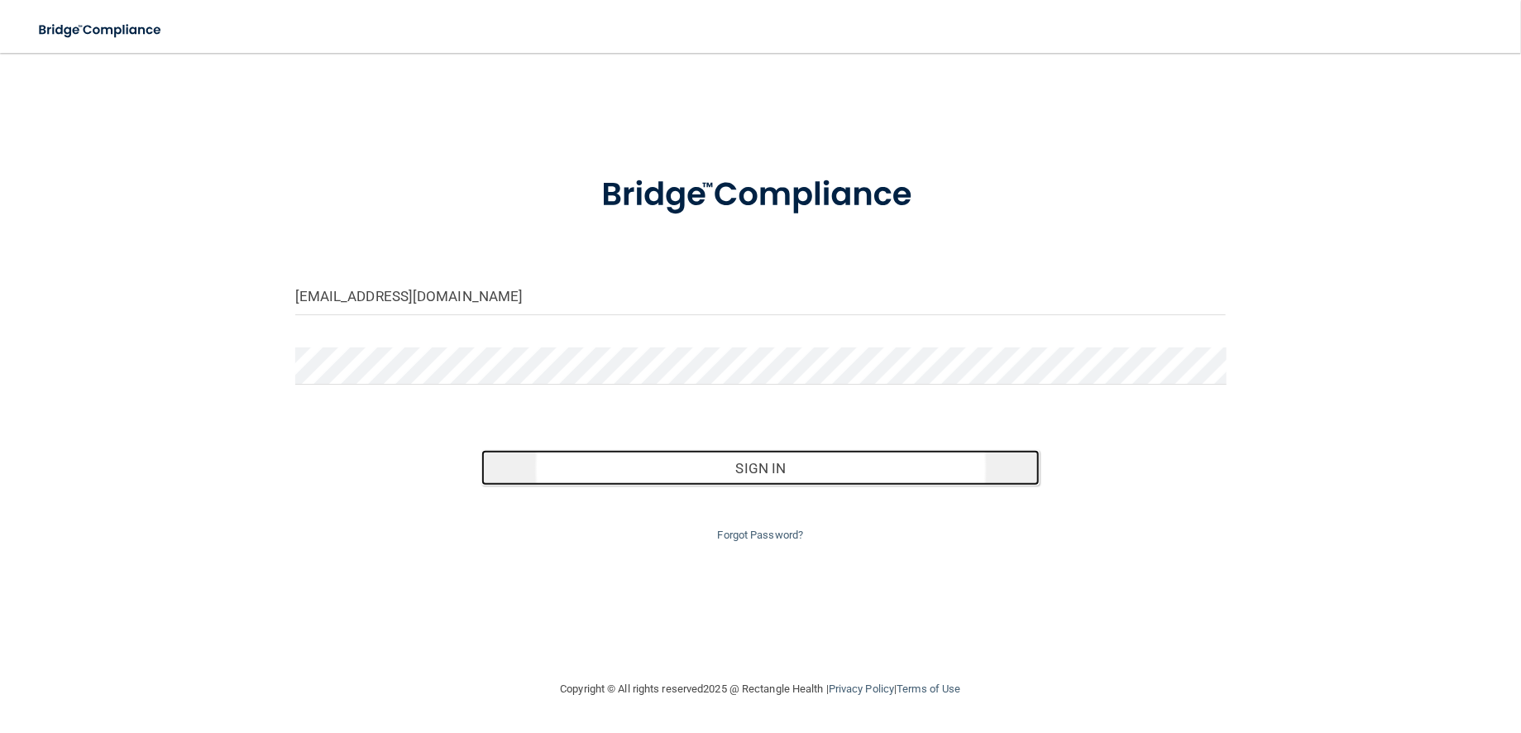
click at [762, 486] on button "Sign In" at bounding box center [760, 468] width 558 height 36
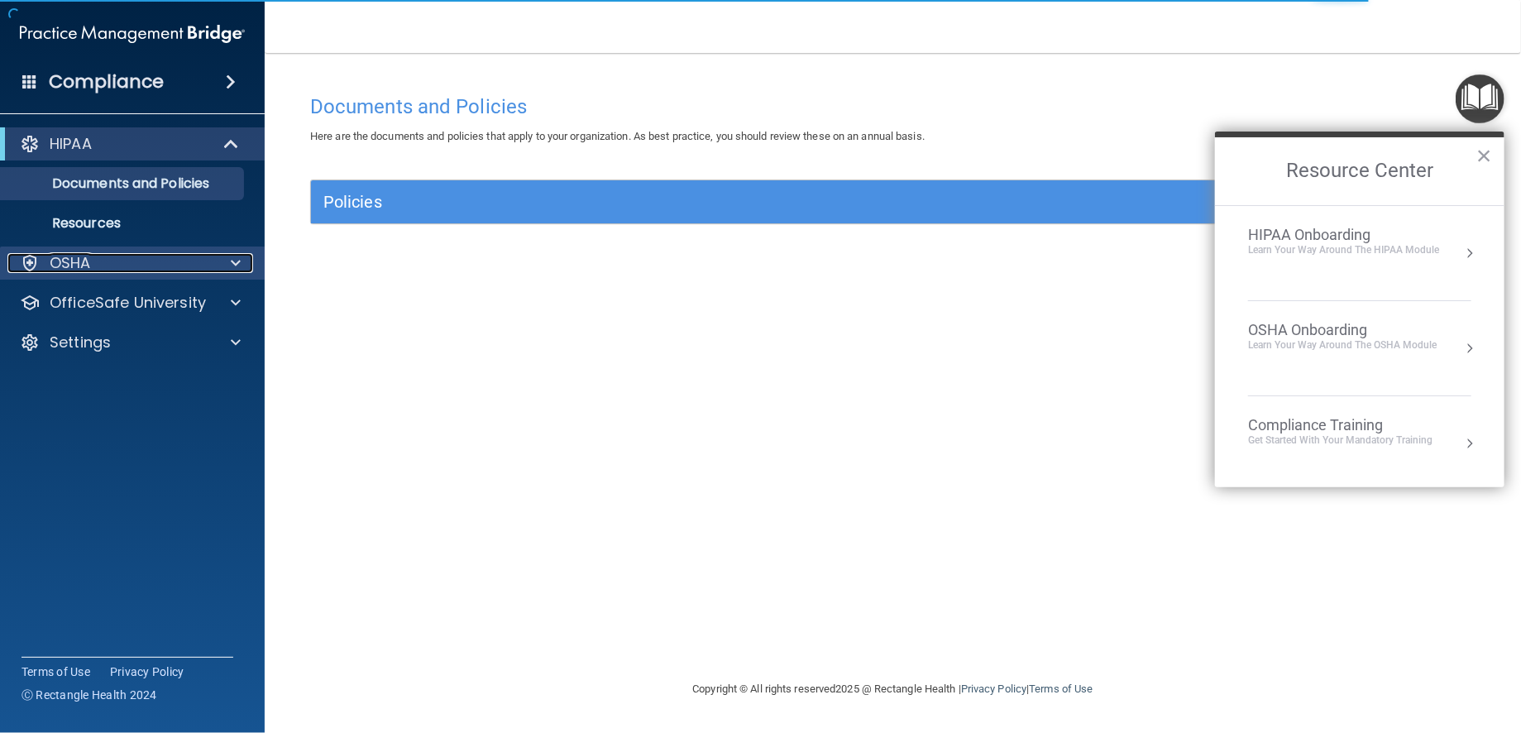
click at [76, 256] on p "OSHA" at bounding box center [70, 263] width 41 height 20
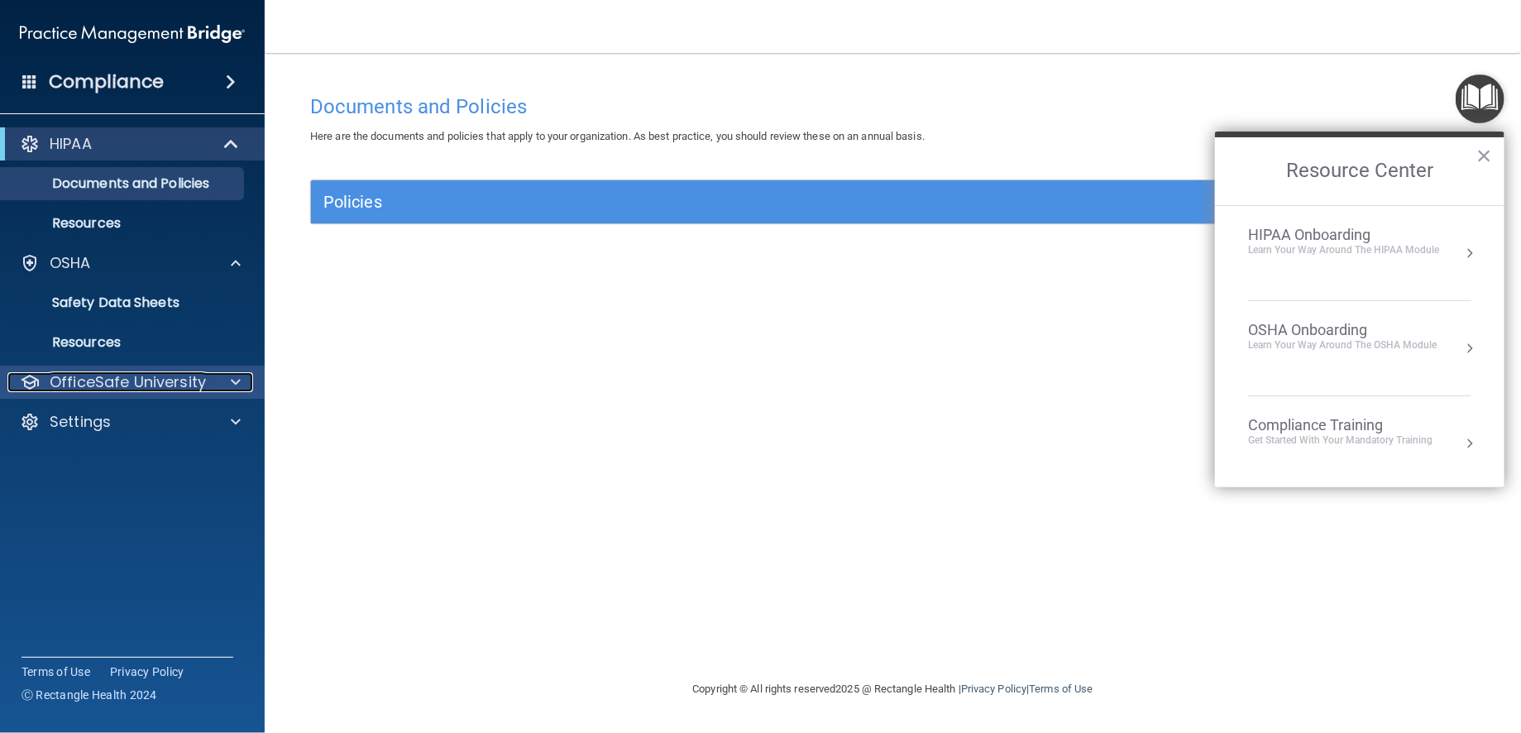
click at [96, 377] on p "OfficeSafe University" at bounding box center [128, 382] width 156 height 20
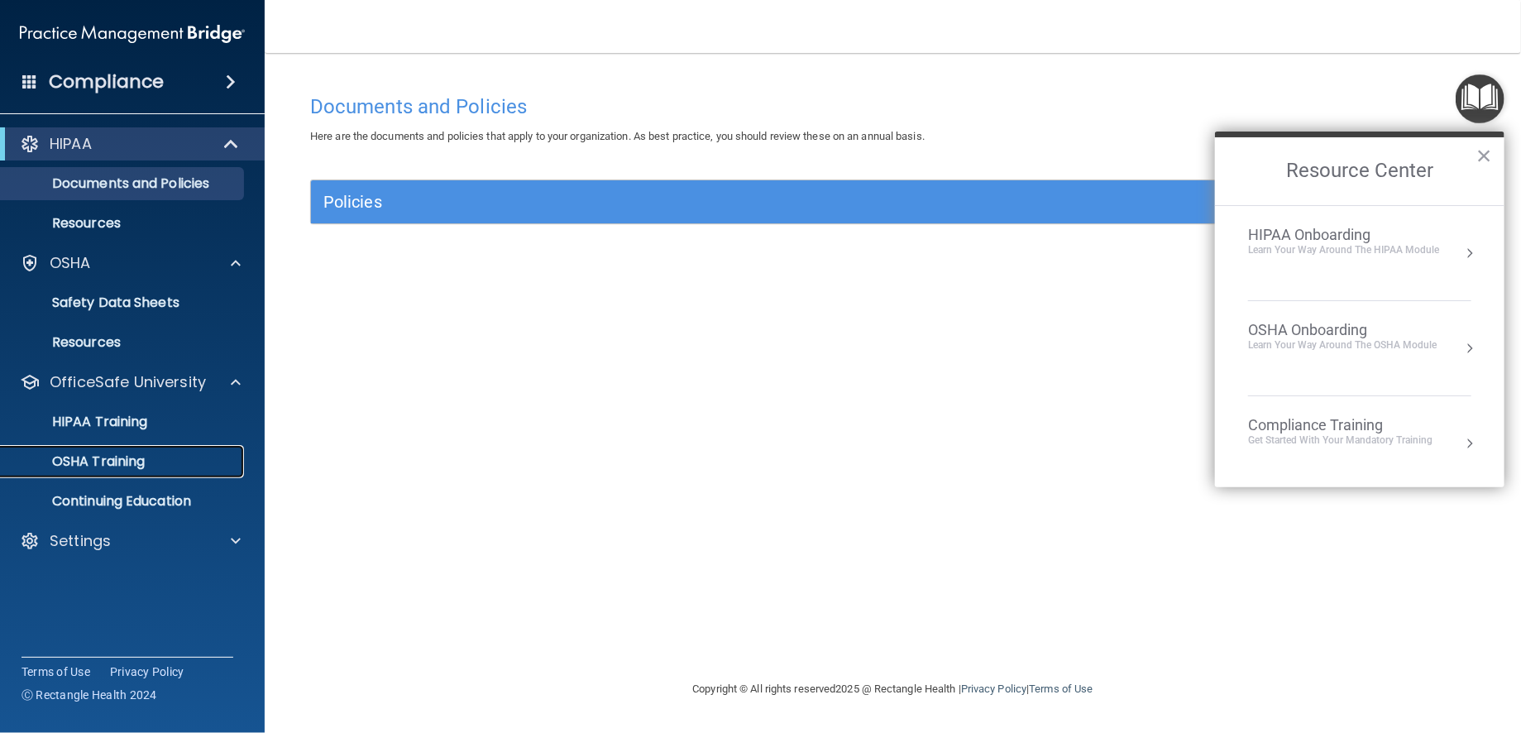
click at [98, 455] on p "OSHA Training" at bounding box center [78, 461] width 134 height 17
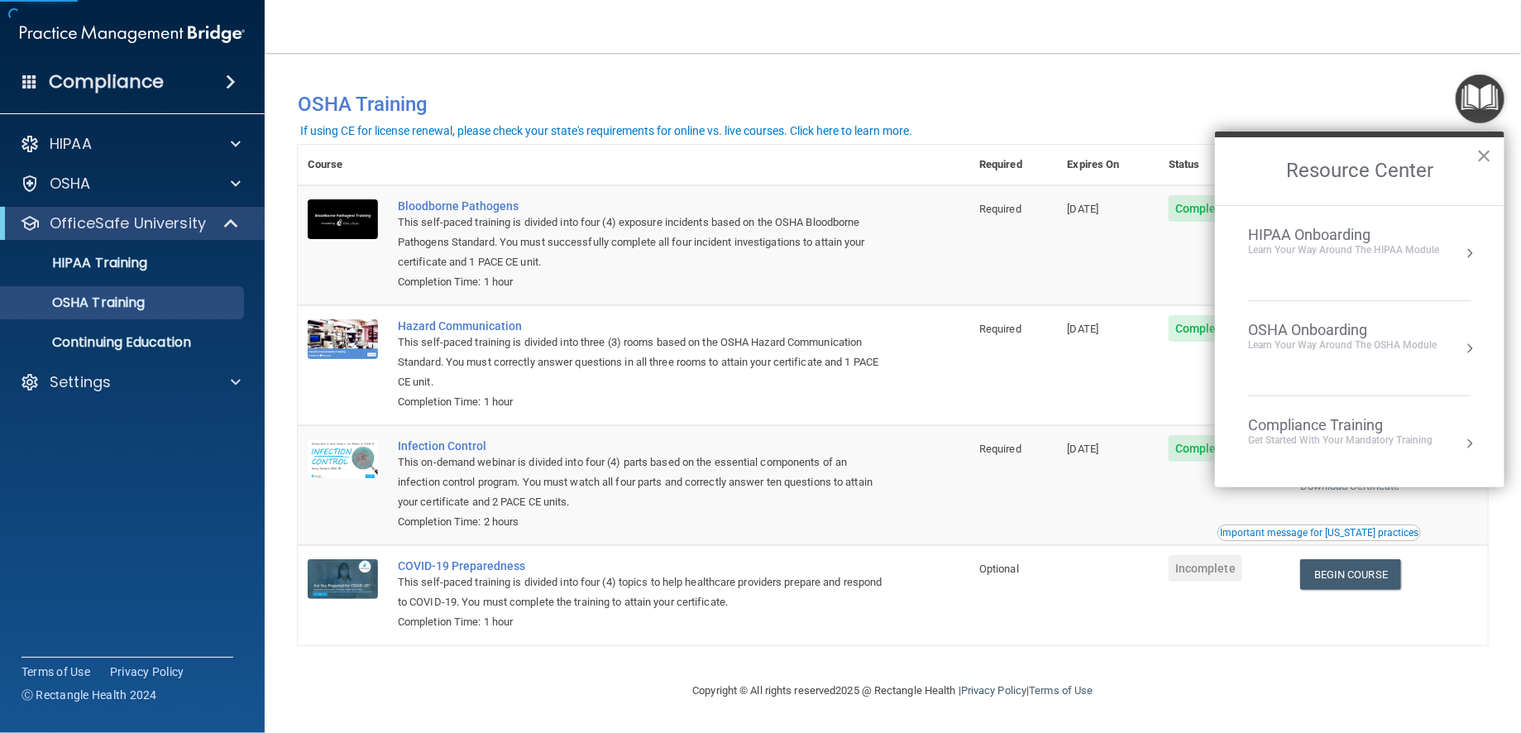
click at [1488, 153] on button "×" at bounding box center [1484, 155] width 16 height 26
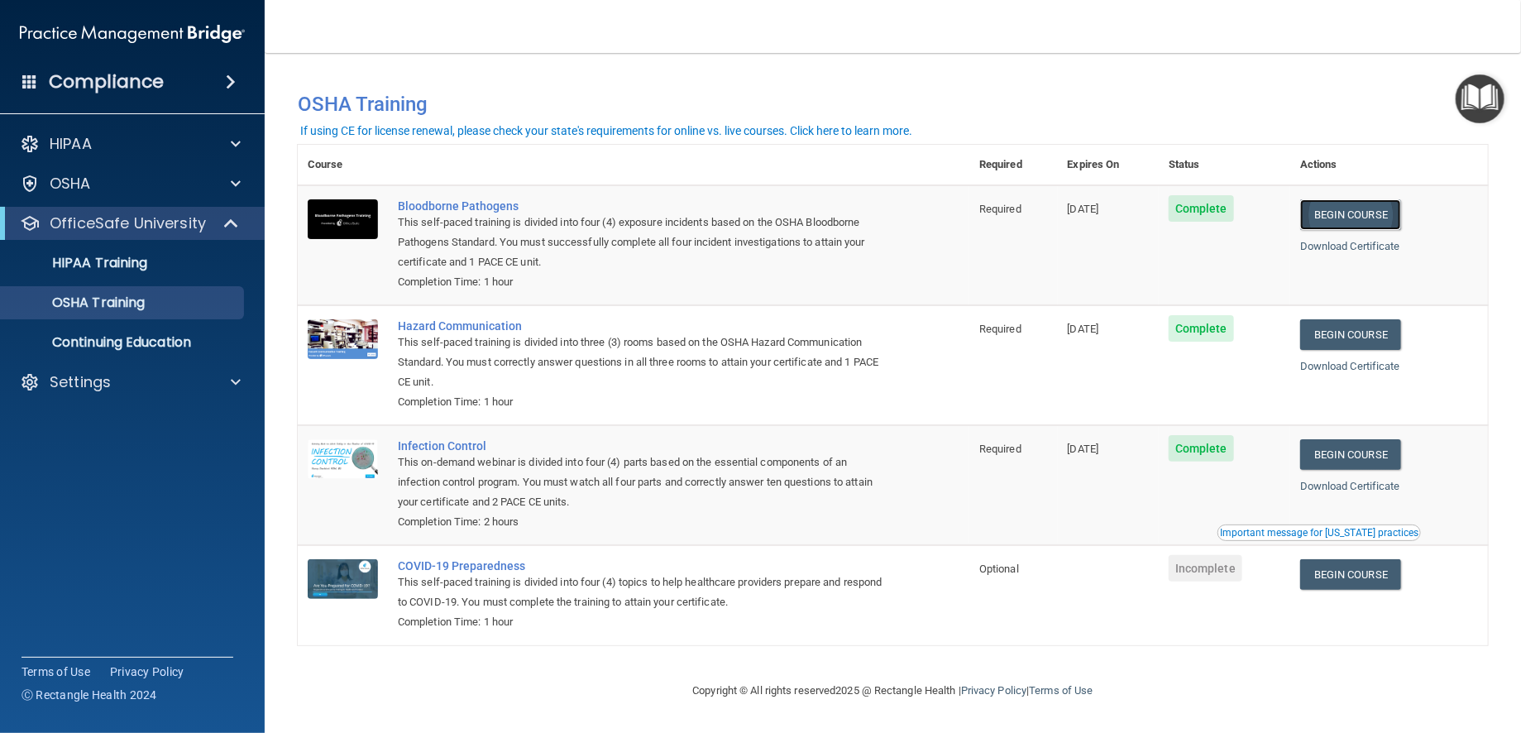
click at [1300, 217] on link "Begin Course" at bounding box center [1350, 214] width 101 height 31
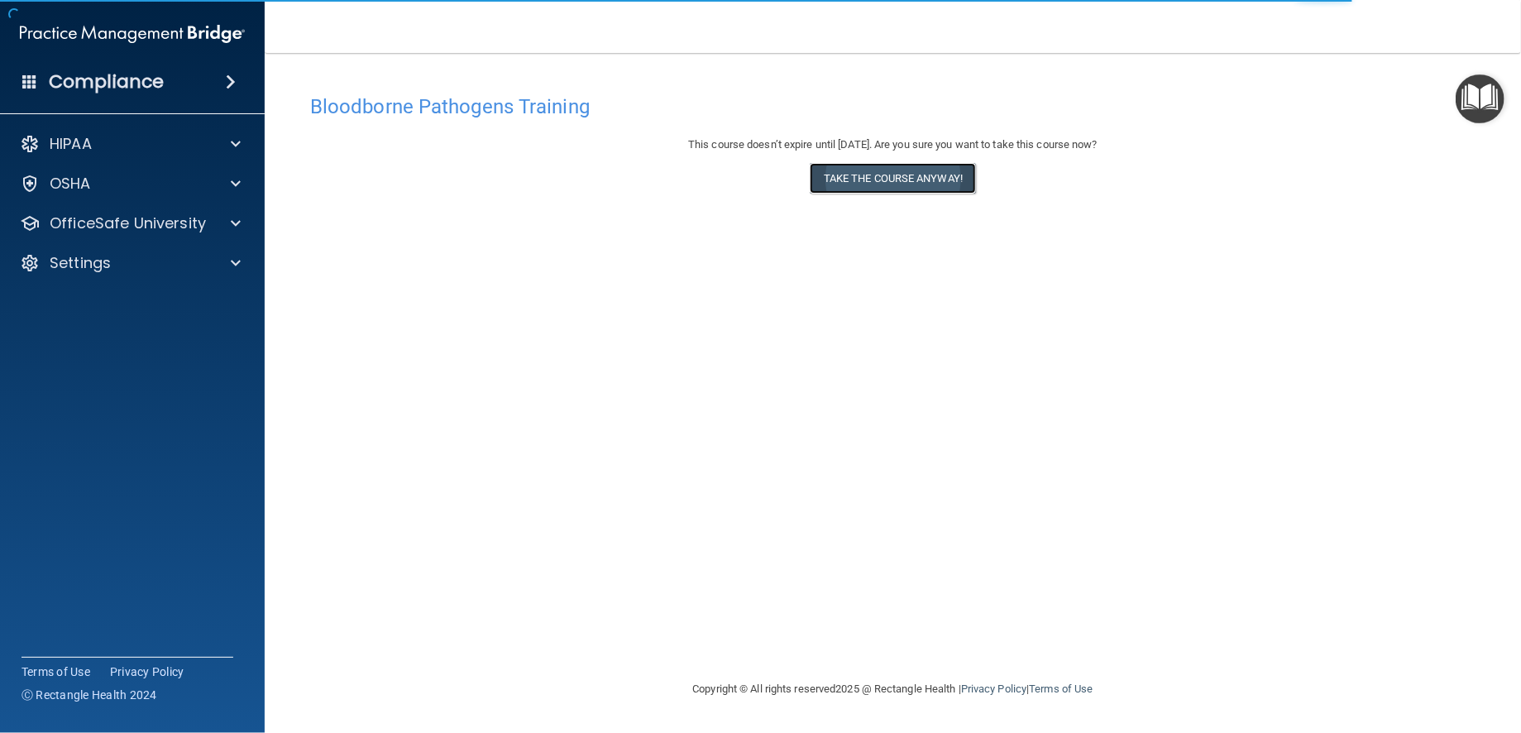
click at [886, 183] on button "Take the course anyway!" at bounding box center [893, 178] width 166 height 31
